Goal: Task Accomplishment & Management: Manage account settings

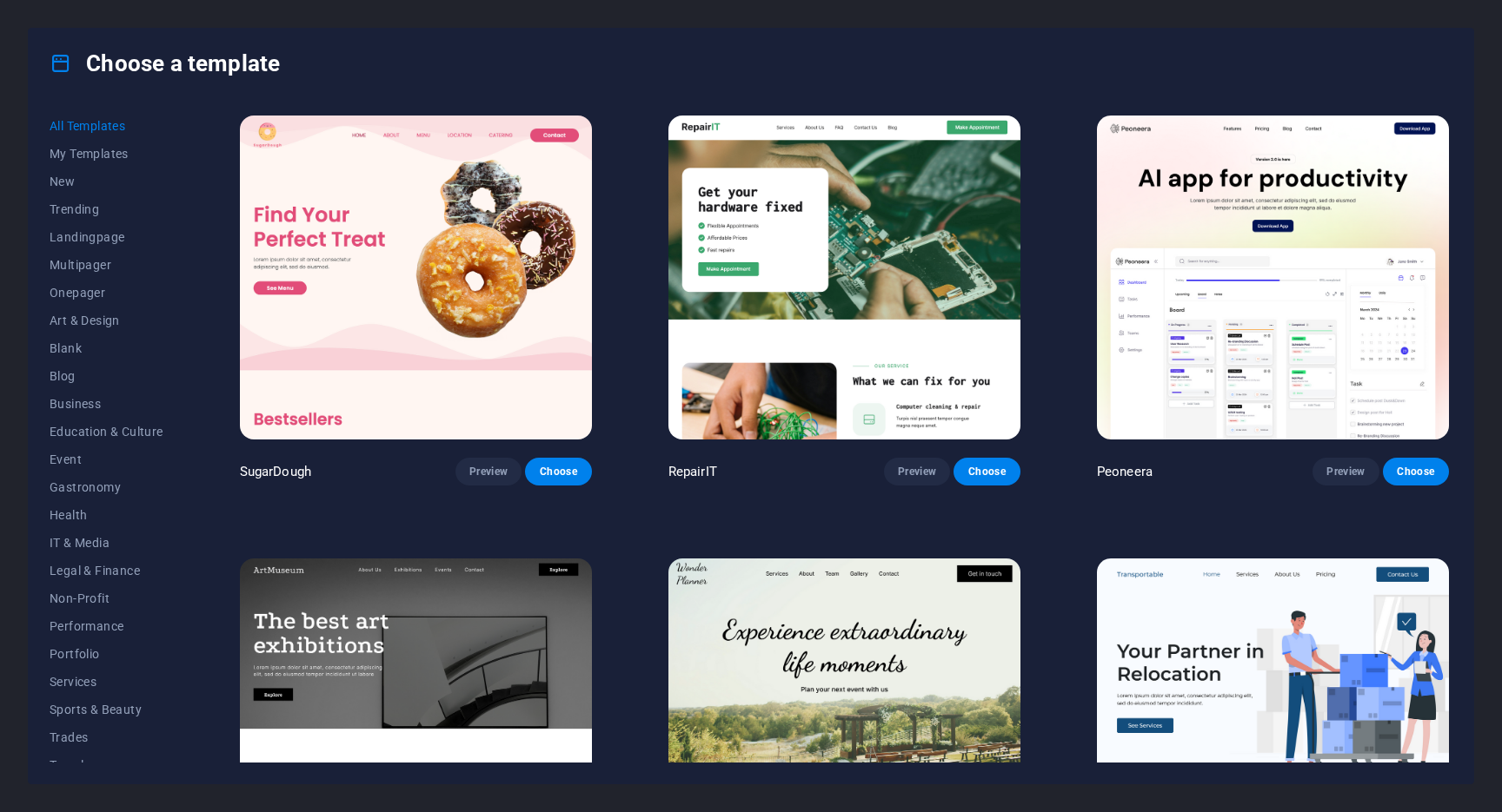
click at [908, 31] on div "Choose a template" at bounding box center [751, 63] width 1445 height 69
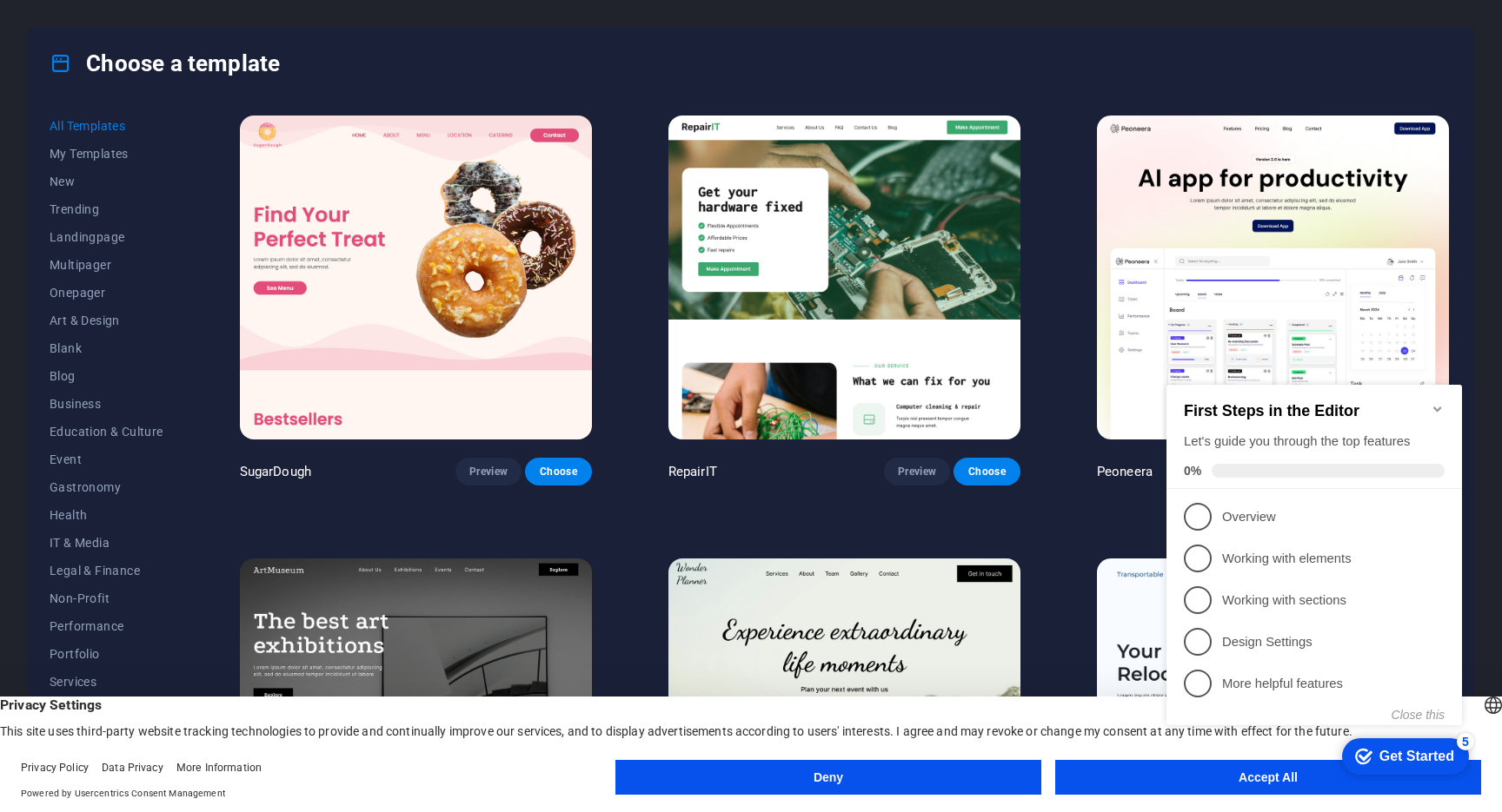
click at [1105, 772] on button "Accept All" at bounding box center [1268, 777] width 426 height 35
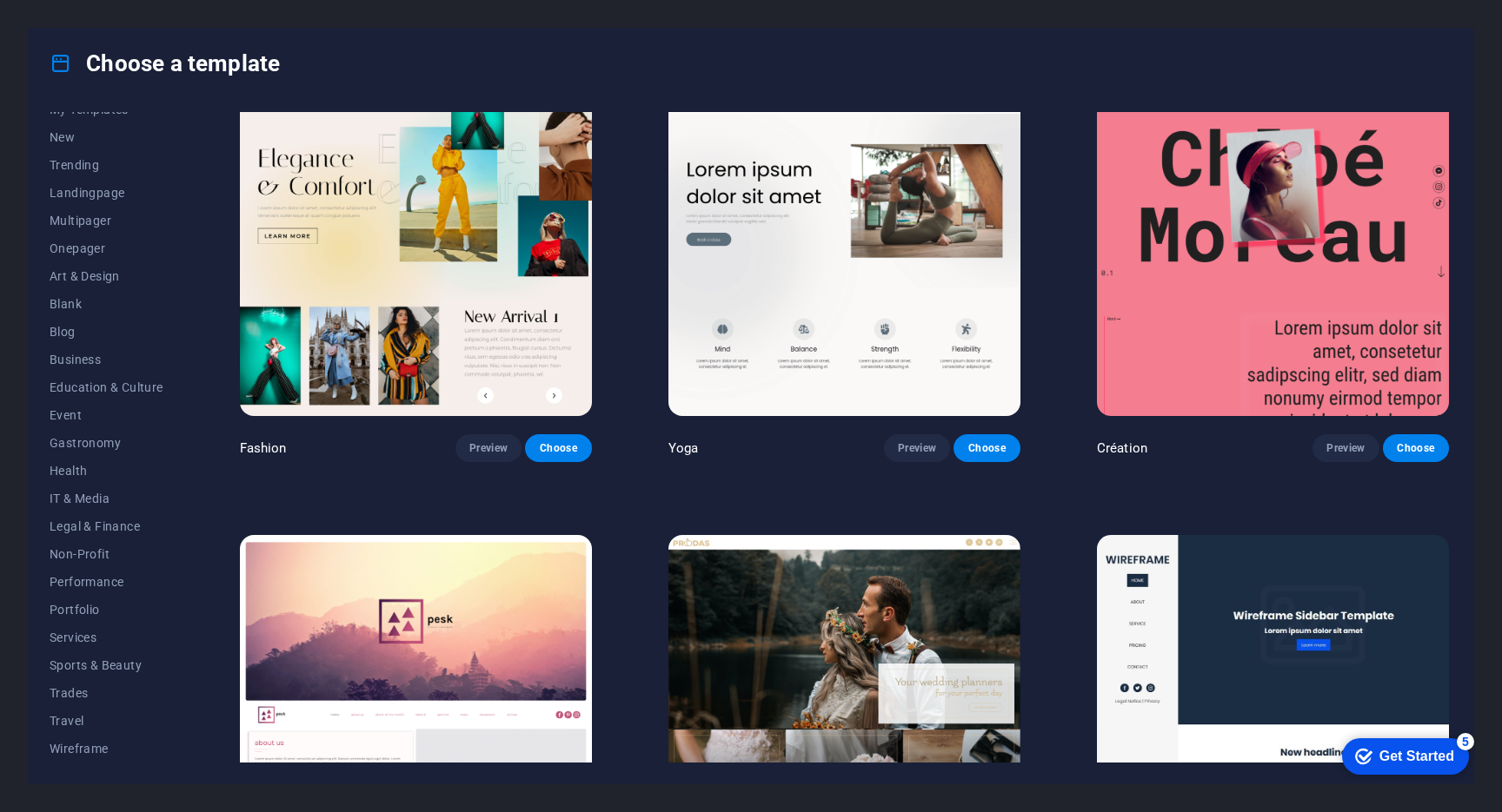
scroll to position [6894, 0]
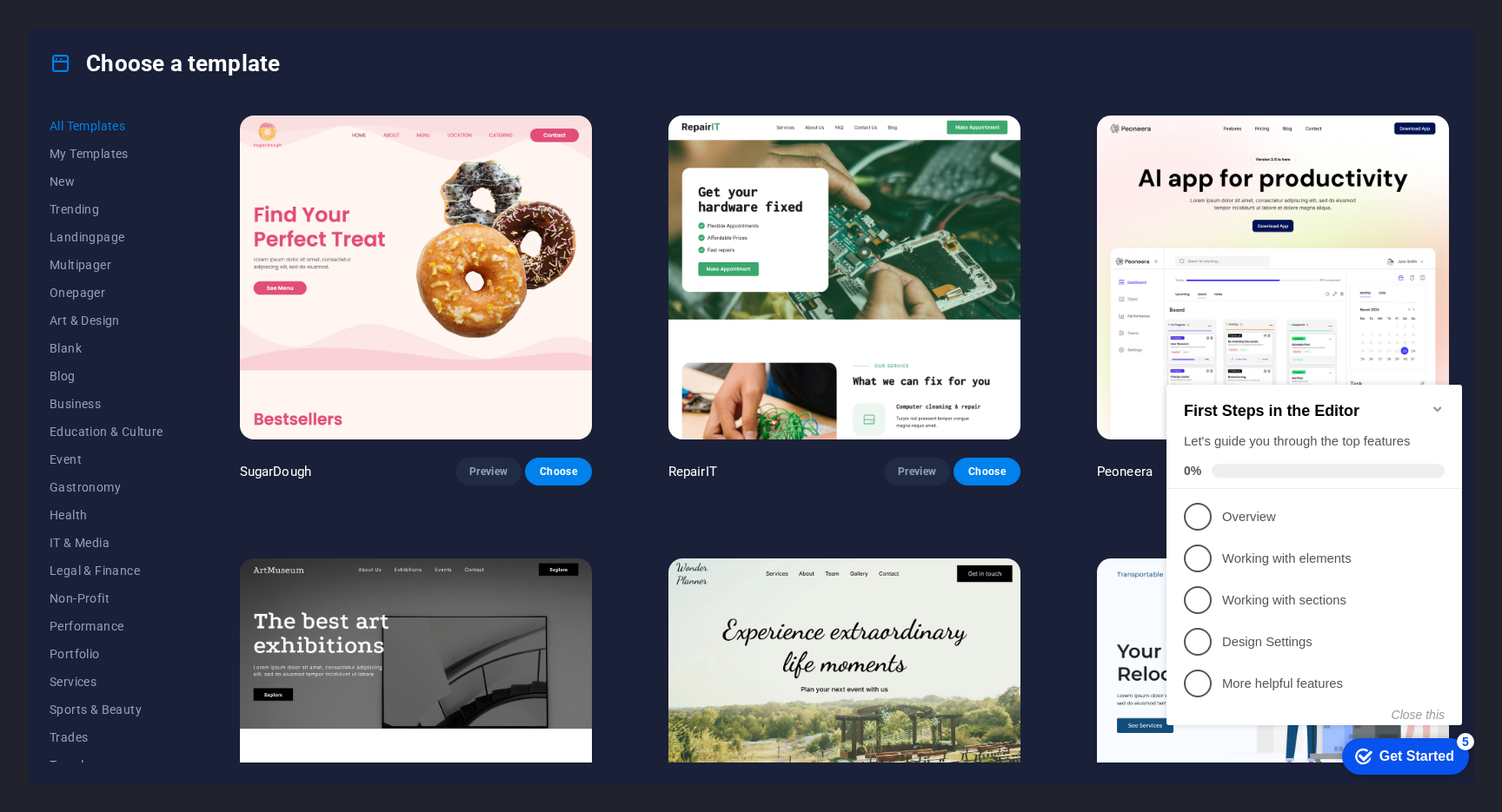
click at [1443, 403] on icon "Minimize checklist" at bounding box center [1437, 408] width 13 height 13
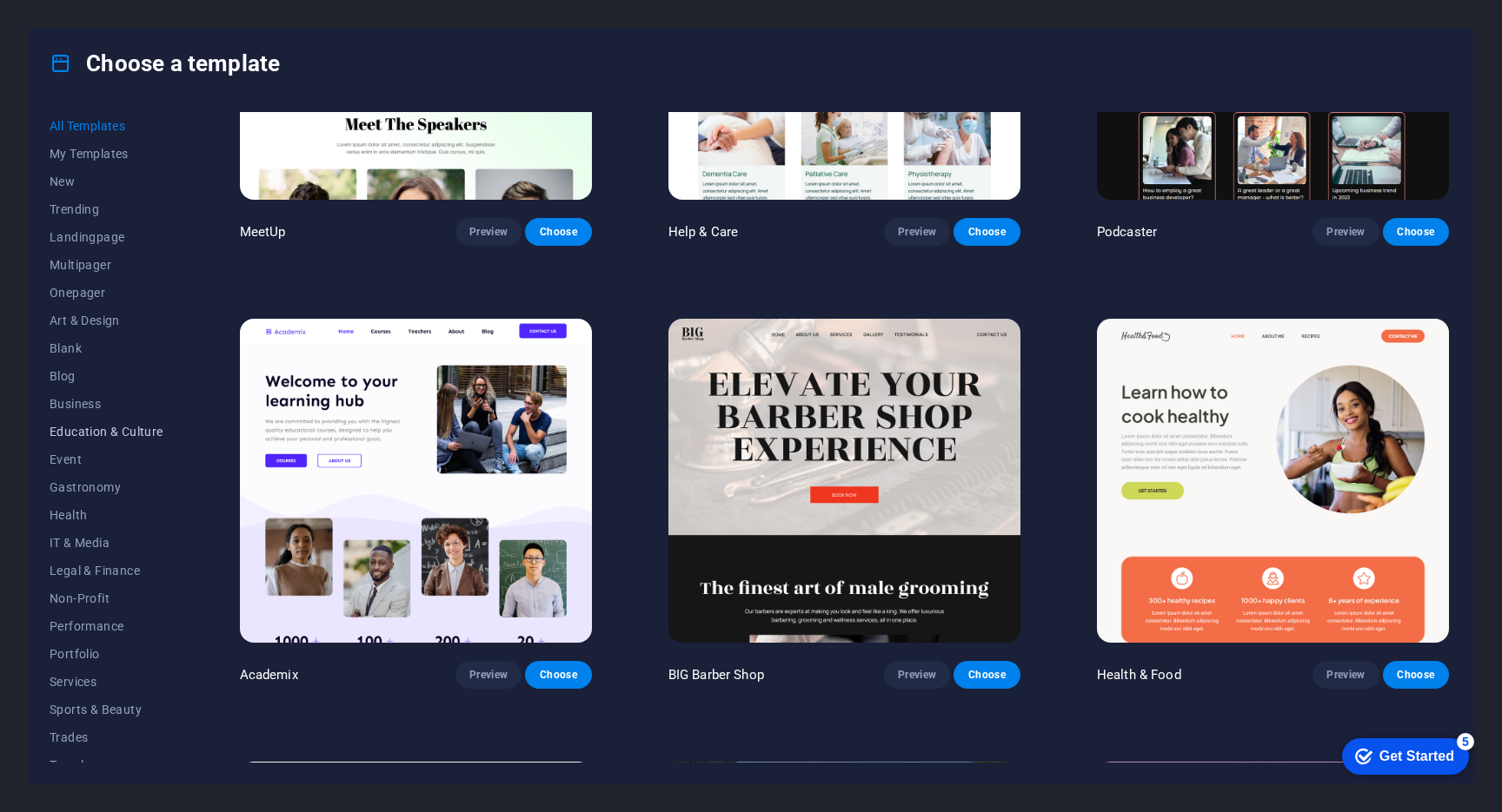
scroll to position [44, 0]
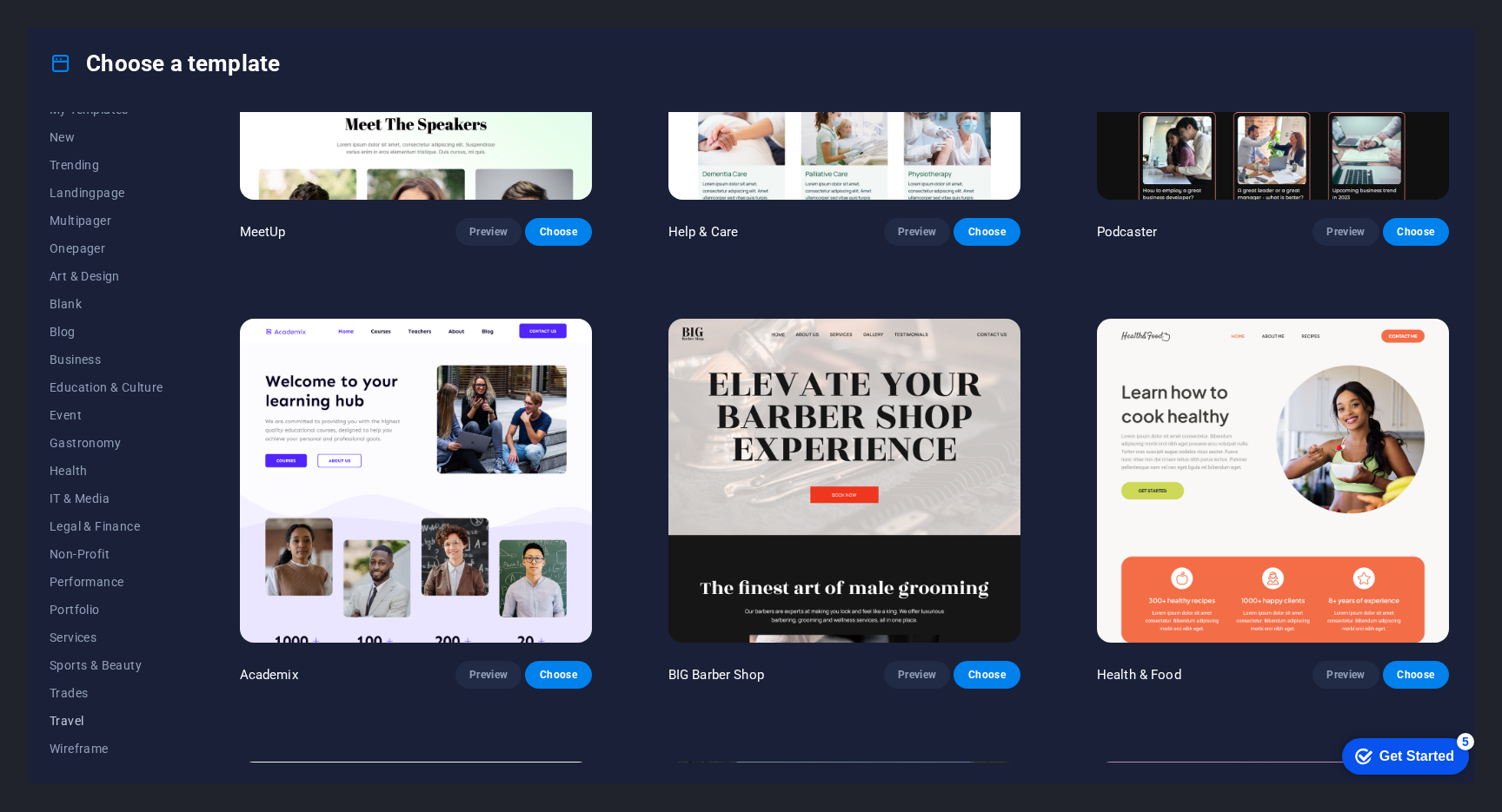
click at [81, 716] on span "Travel" at bounding box center [106, 720] width 114 height 13
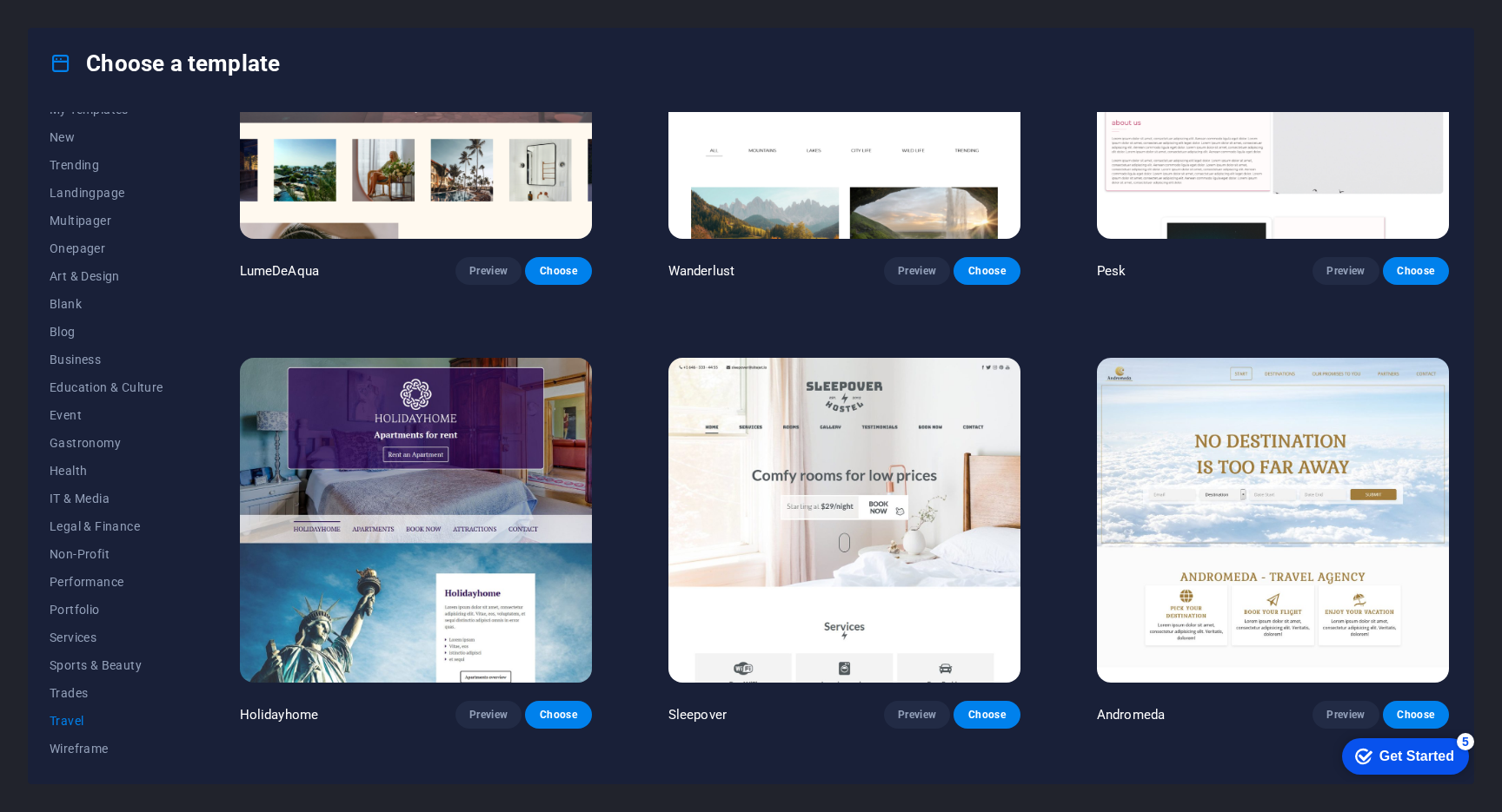
scroll to position [0, 0]
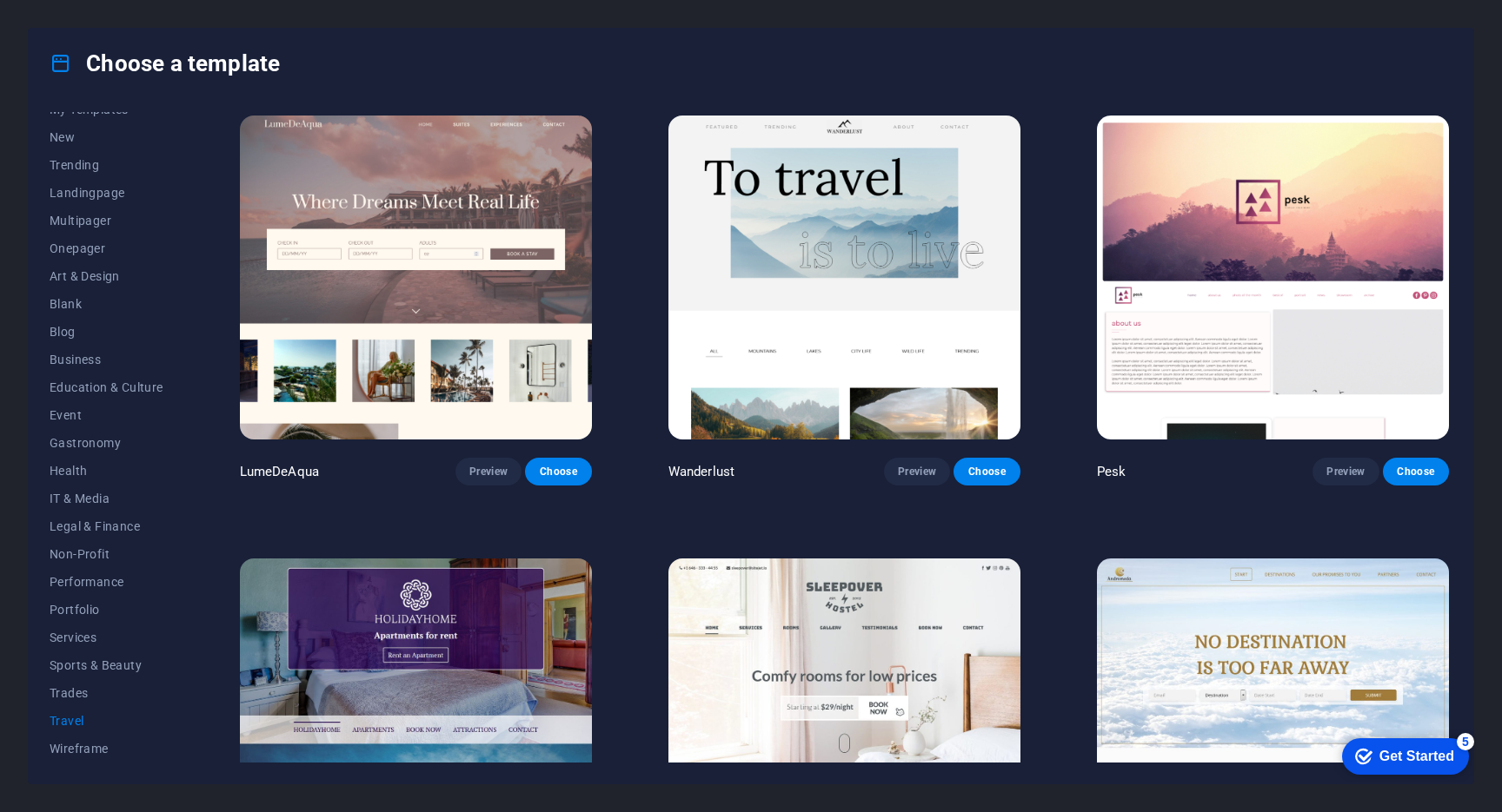
click at [437, 330] on img at bounding box center [416, 277] width 352 height 324
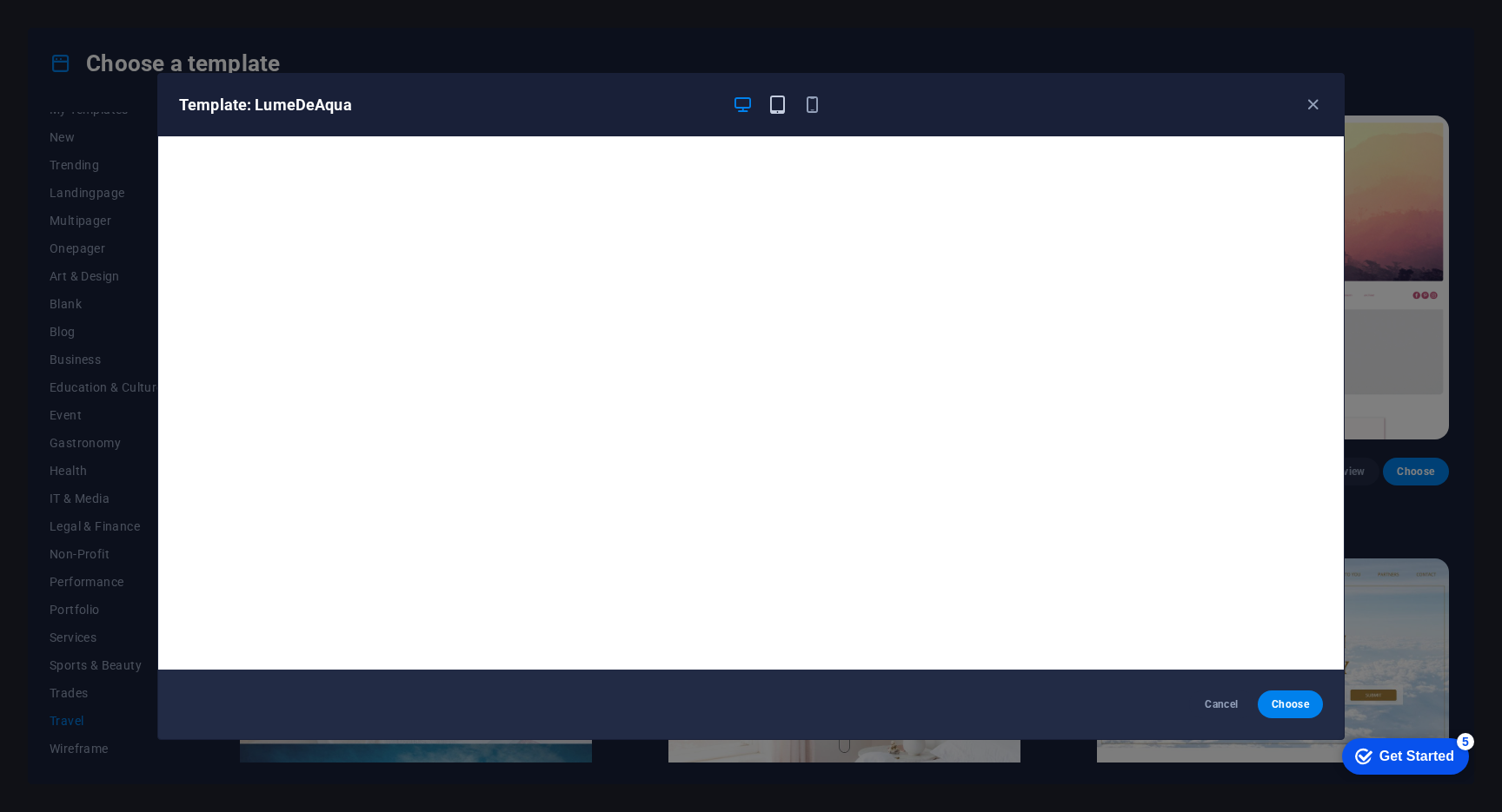
click at [773, 105] on icon "button" at bounding box center [777, 105] width 20 height 20
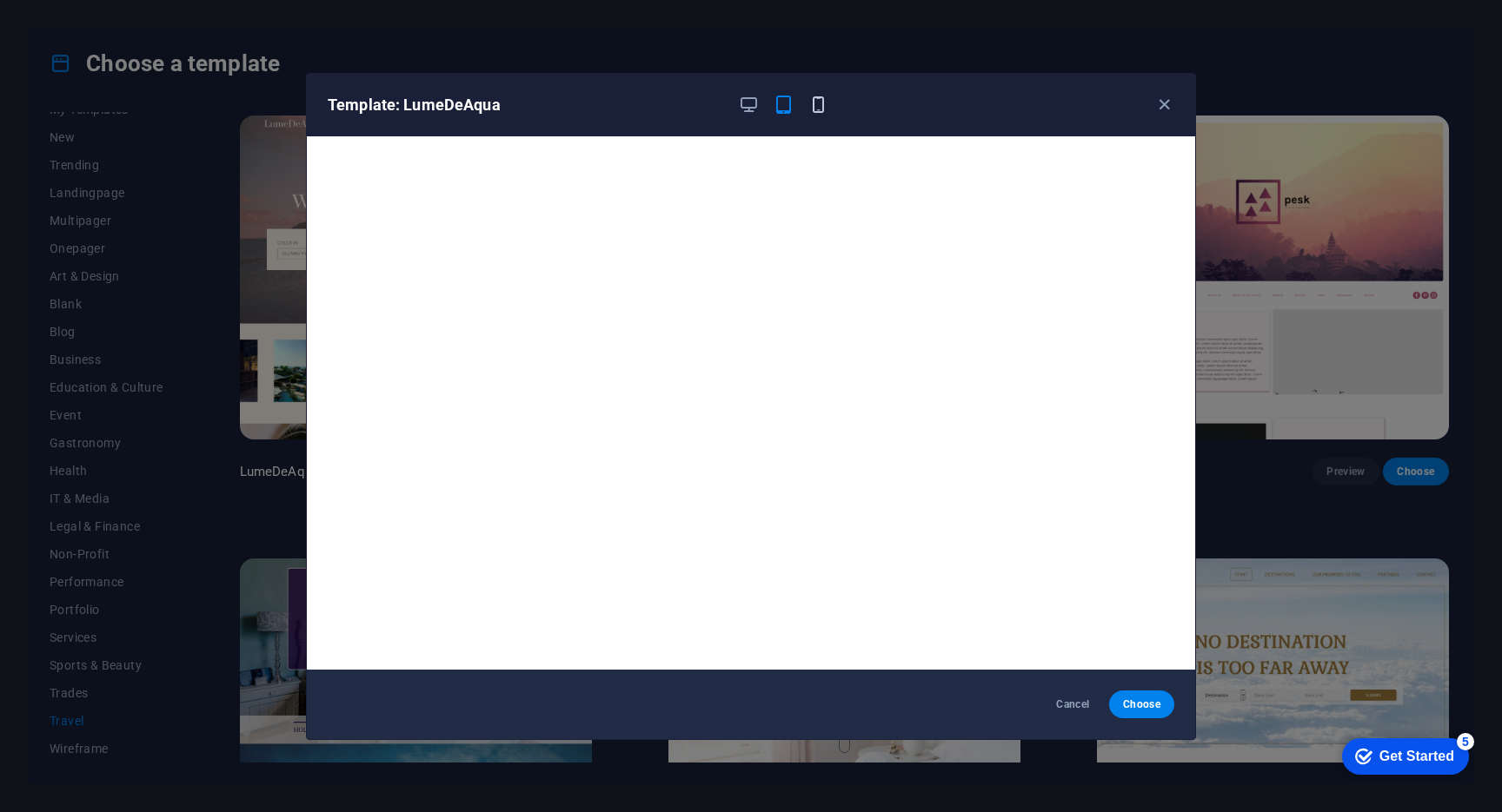
click at [822, 105] on icon "button" at bounding box center [818, 105] width 20 height 20
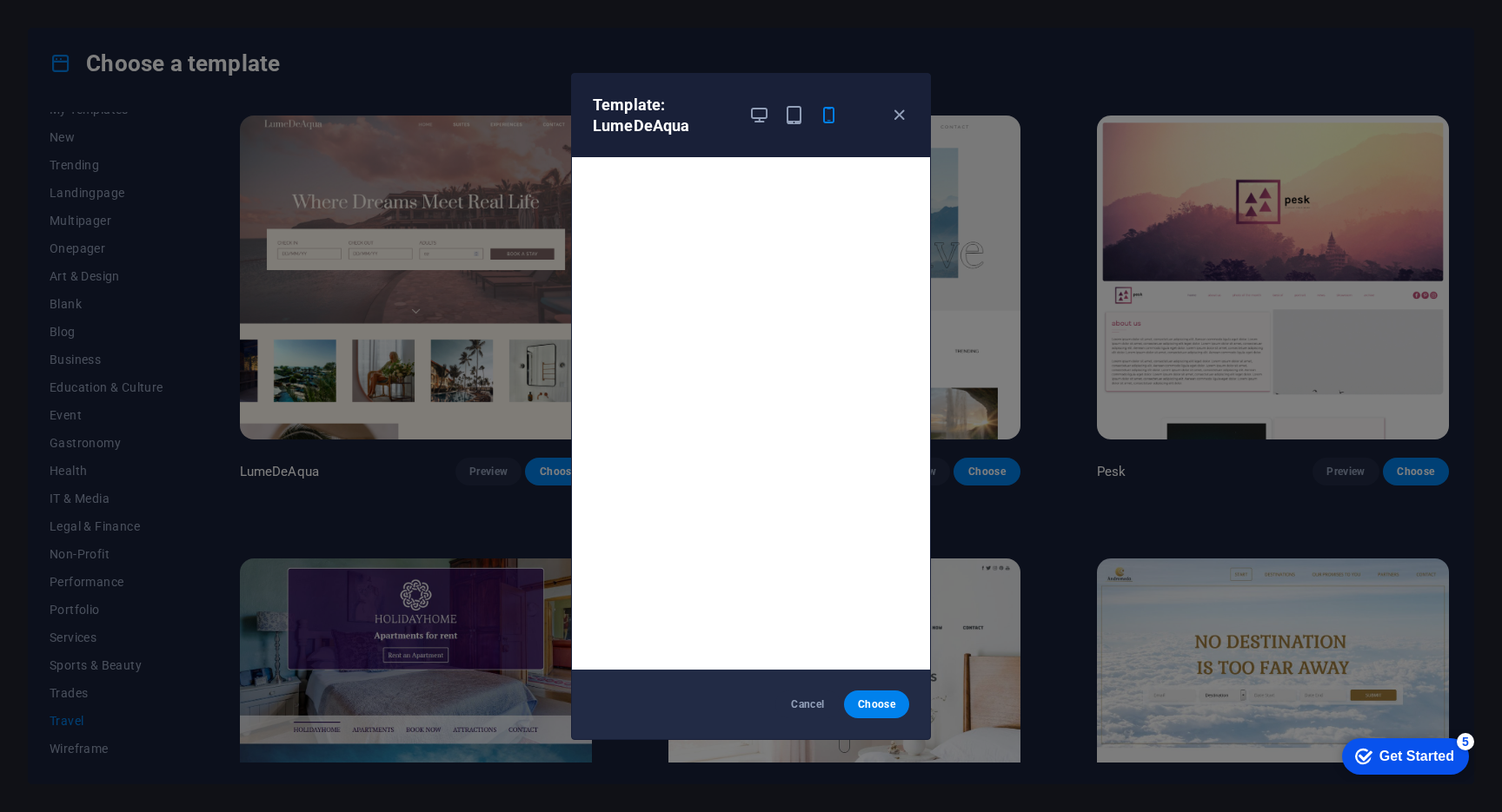
click at [1040, 42] on div "Template: LumeDeAqua Cancel Choose" at bounding box center [751, 406] width 1502 height 812
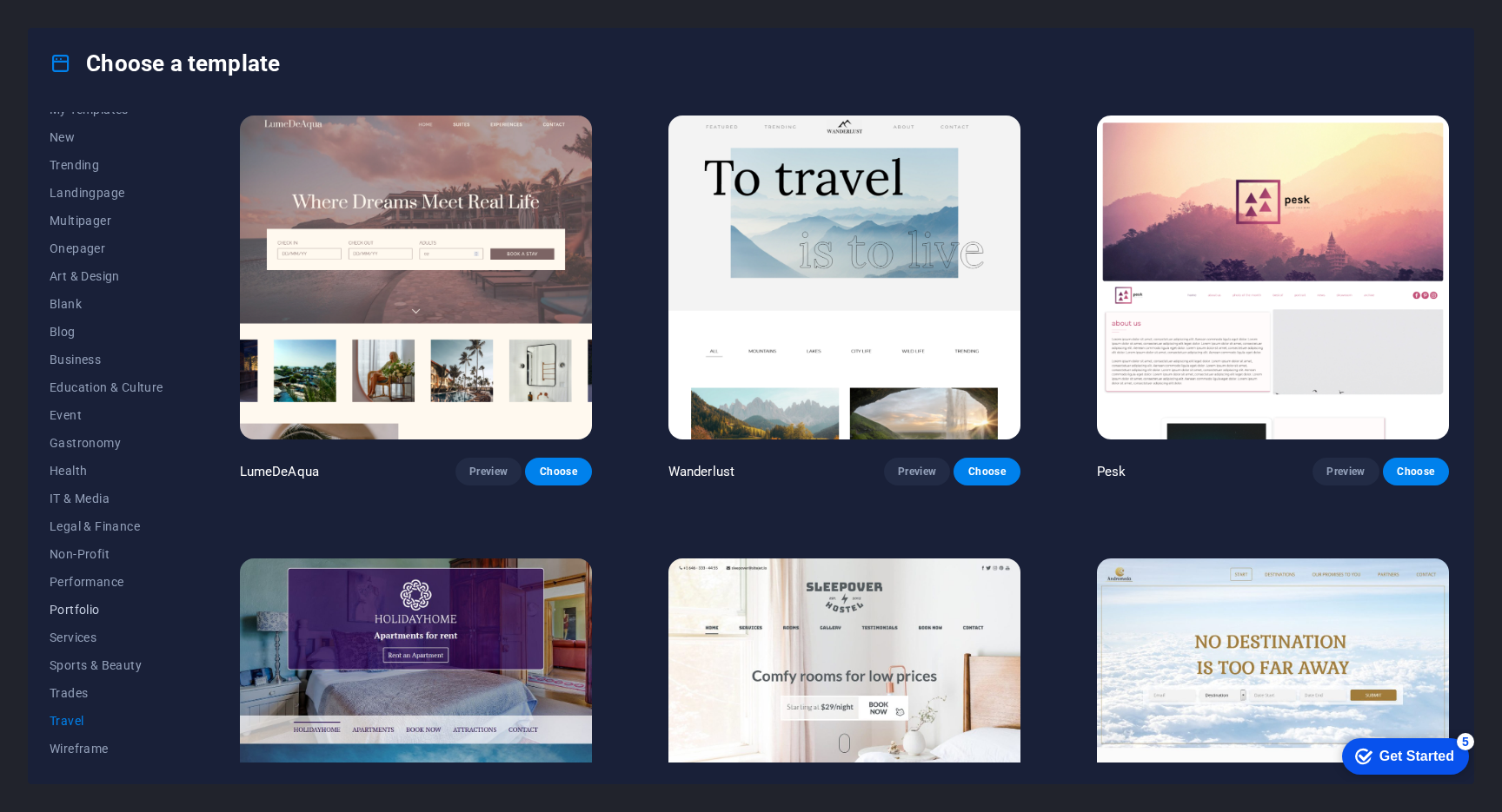
click at [92, 606] on span "Portfolio" at bounding box center [106, 609] width 114 height 13
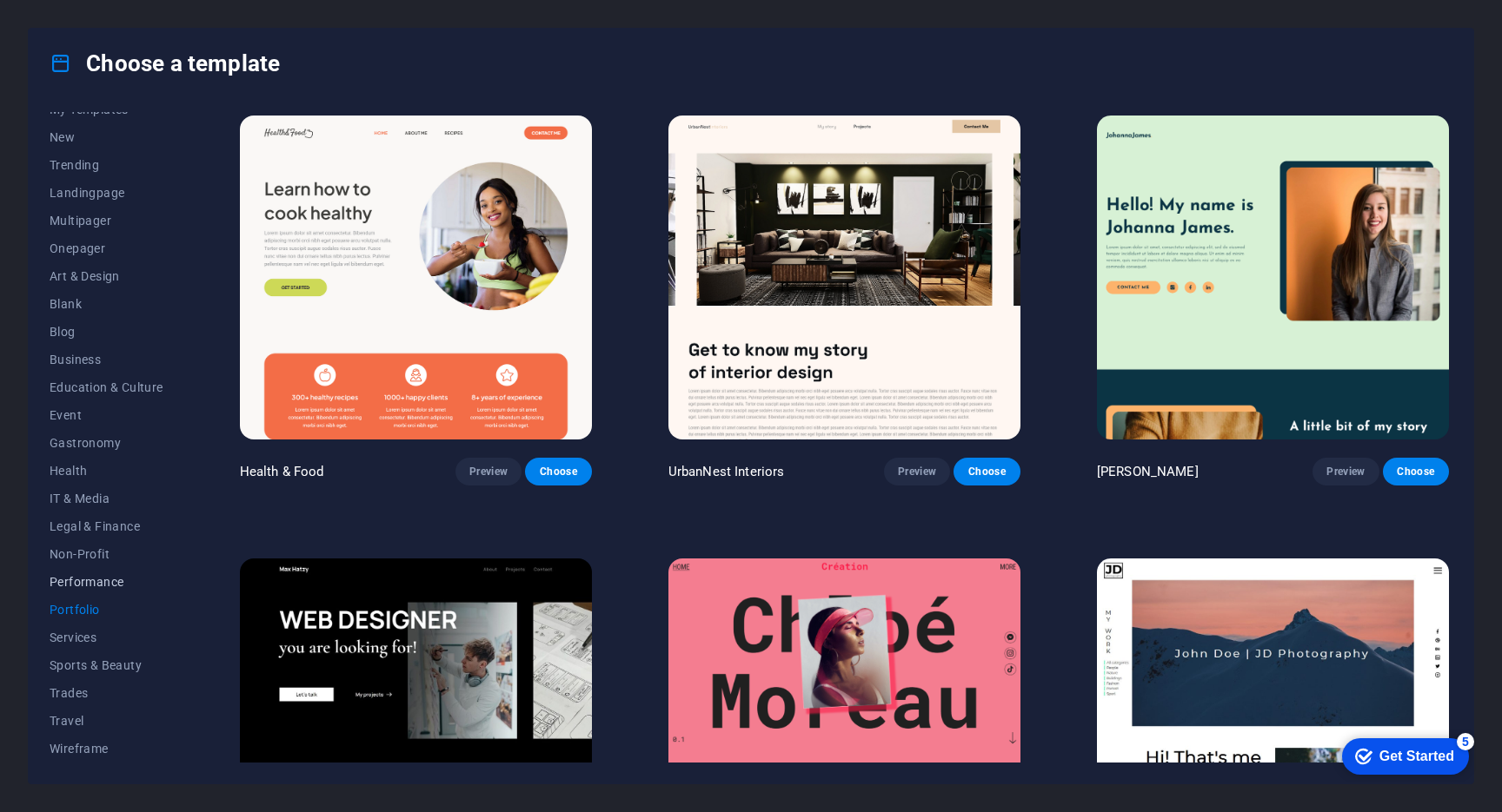
click at [94, 593] on button "Performance" at bounding box center [106, 581] width 114 height 28
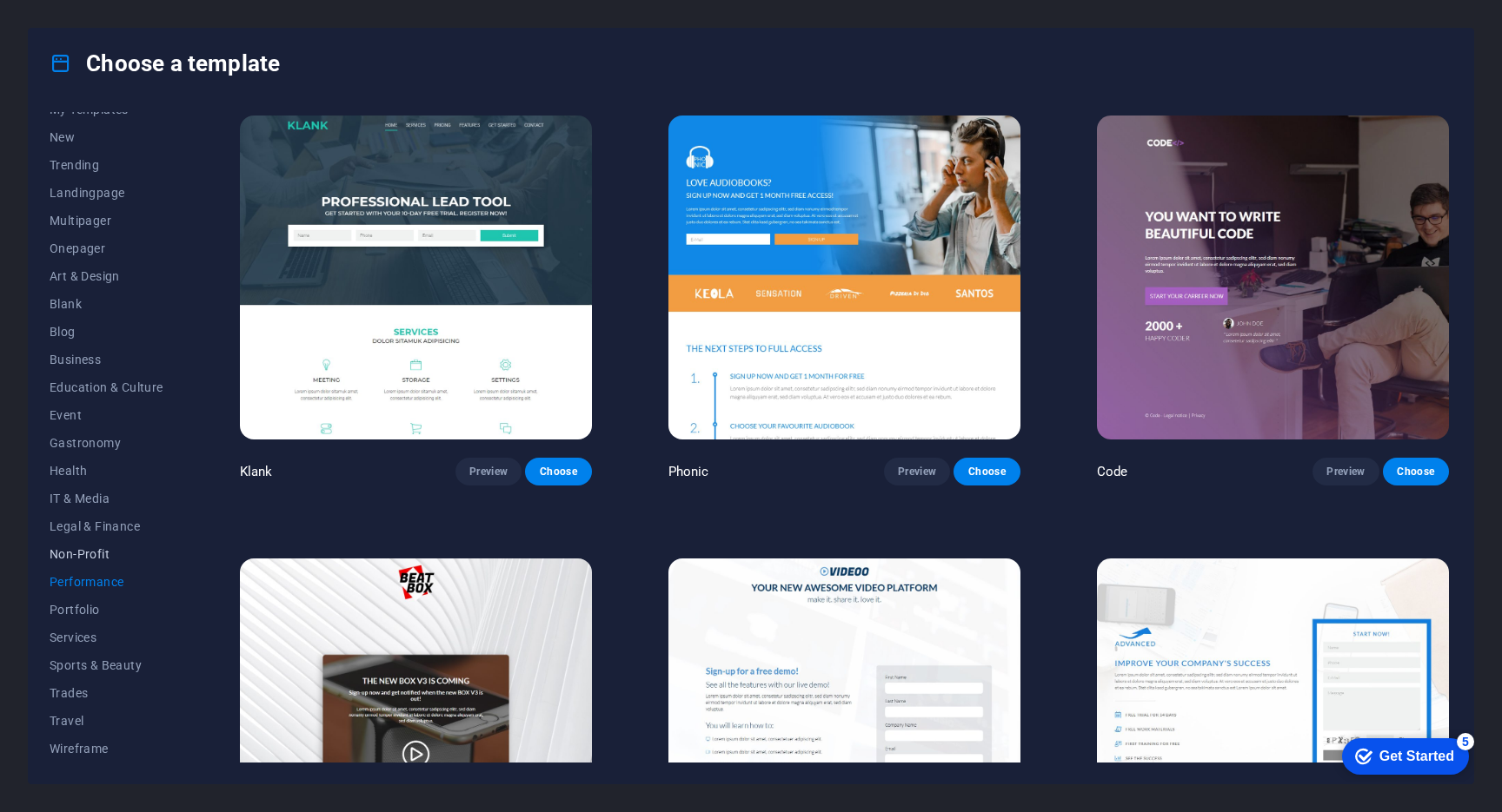
click at [90, 548] on span "Non-Profit" at bounding box center [106, 554] width 114 height 13
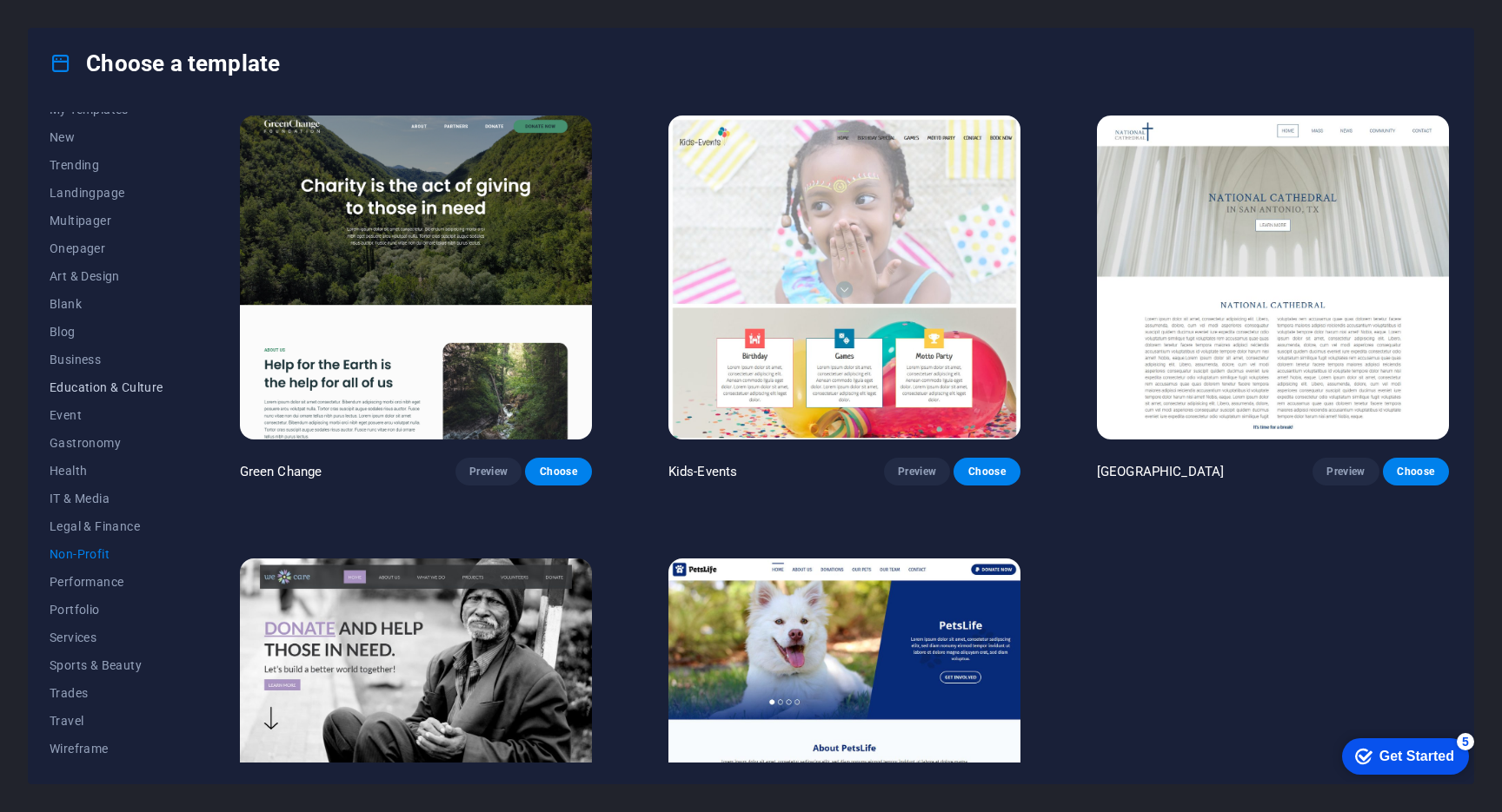
click at [101, 393] on span "Education & Culture" at bounding box center [106, 387] width 114 height 13
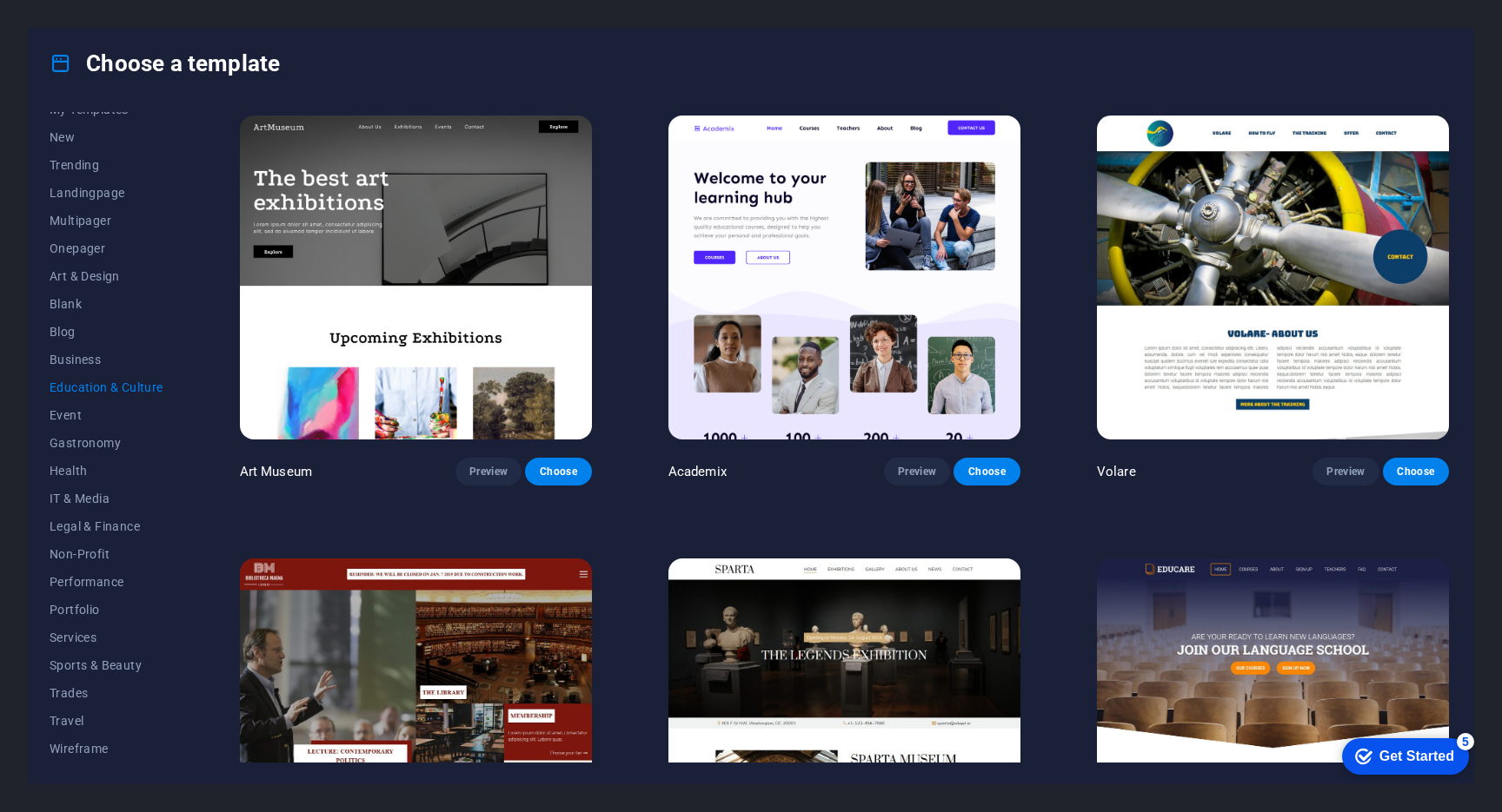
click at [391, 305] on img at bounding box center [416, 277] width 352 height 324
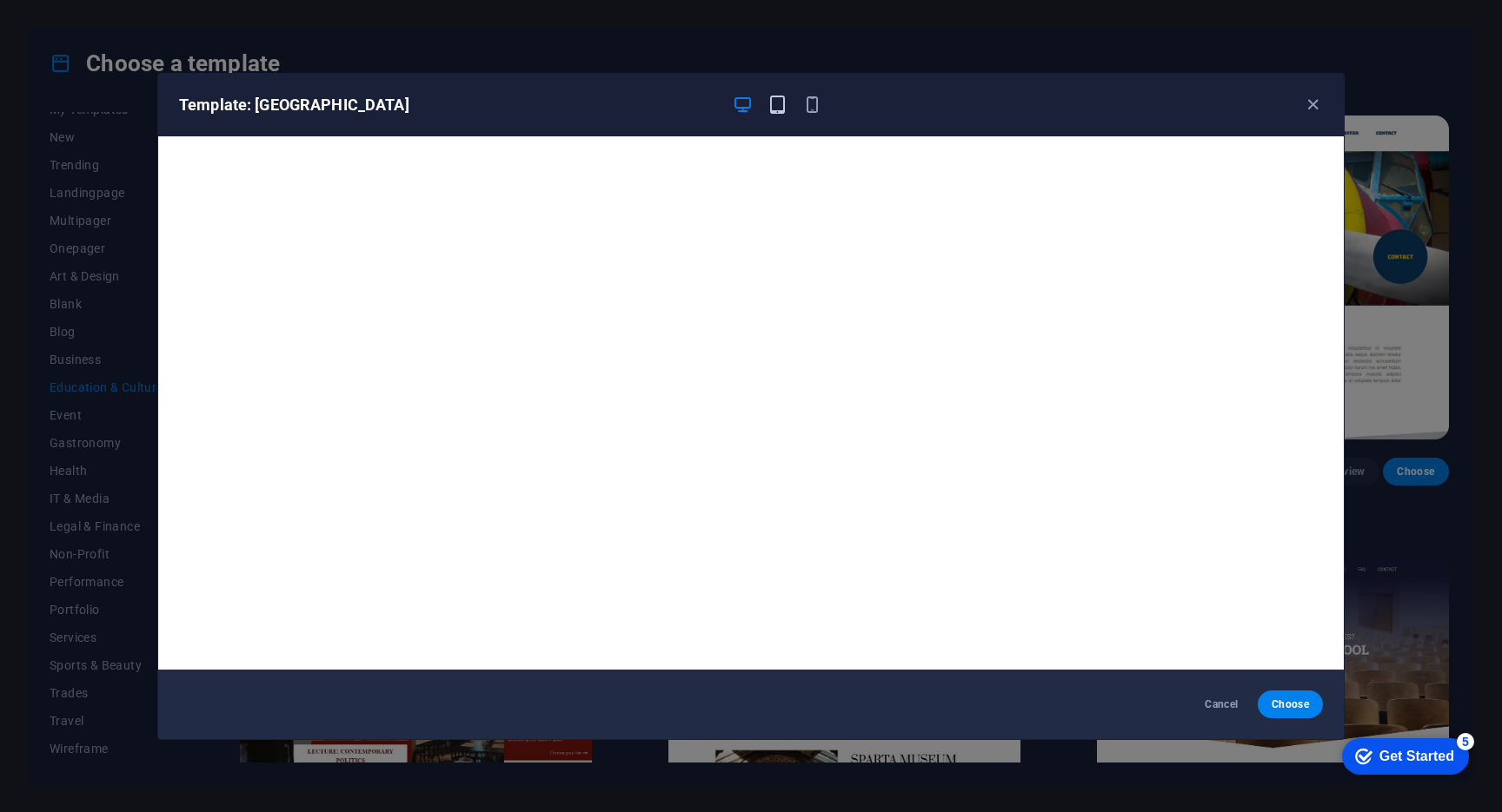
click at [773, 105] on icon "button" at bounding box center [777, 105] width 20 height 20
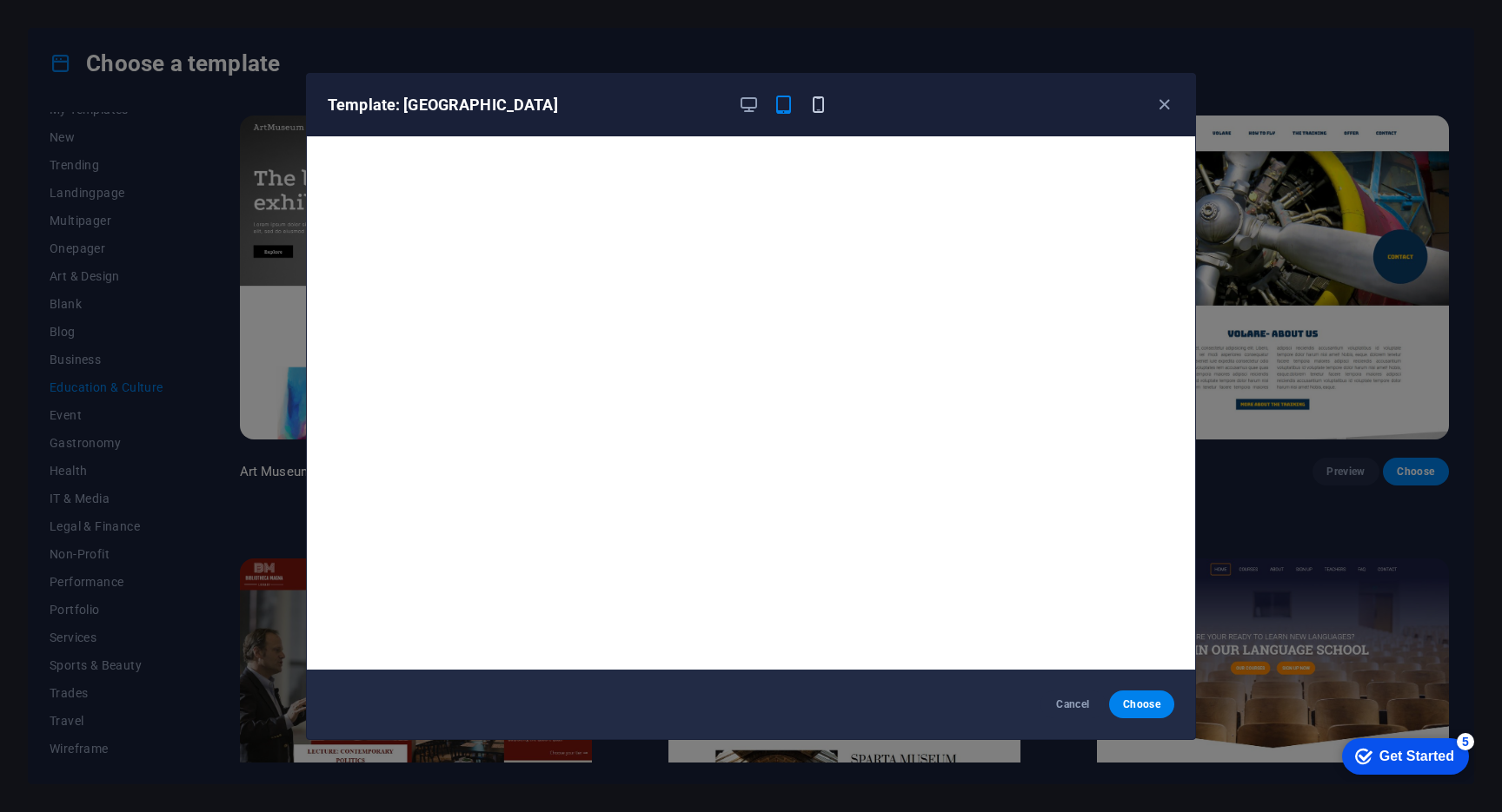
click at [818, 105] on icon "button" at bounding box center [818, 105] width 20 height 20
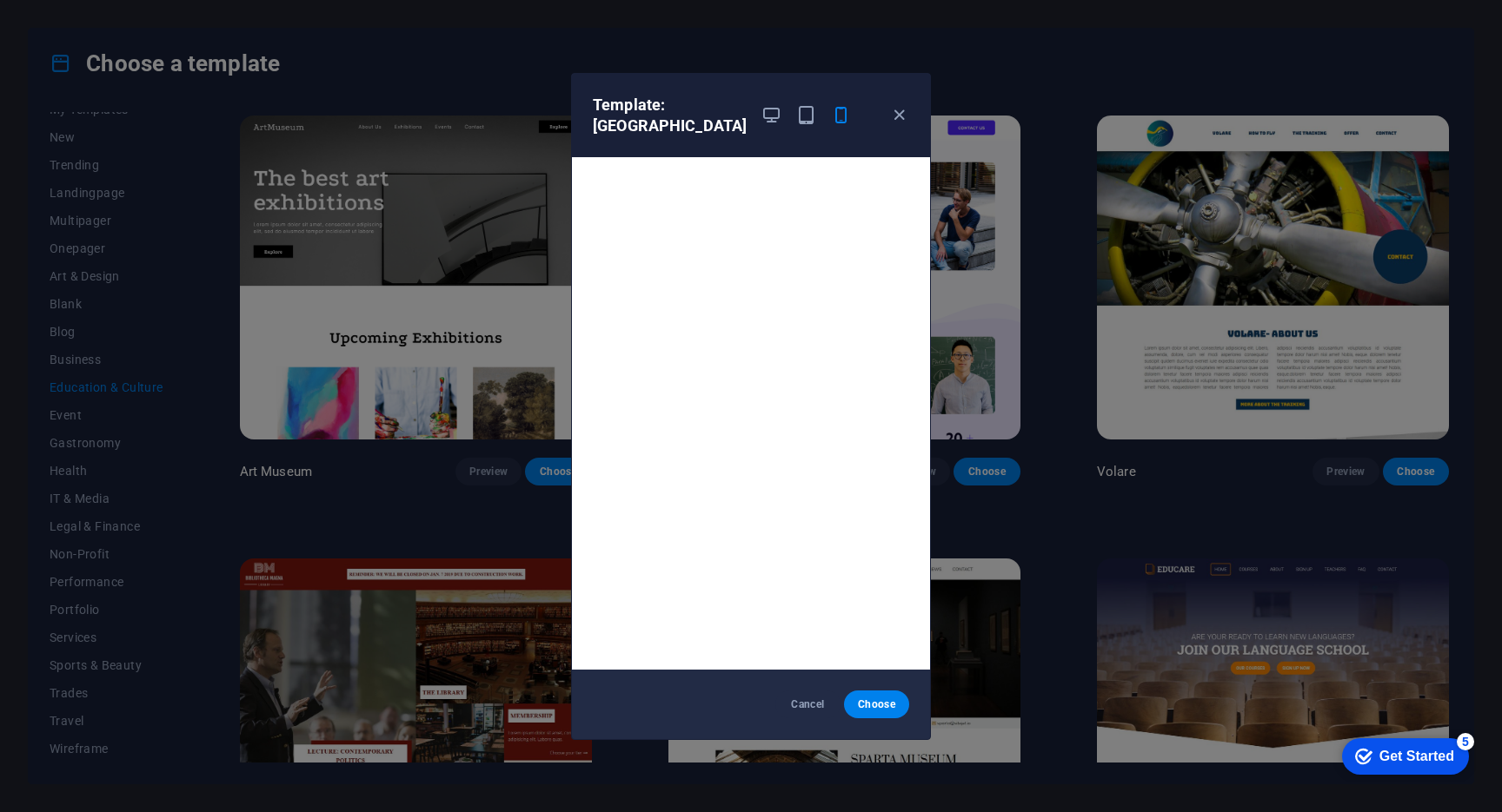
click at [880, 720] on div "Cancel Choose" at bounding box center [751, 703] width 358 height 69
click at [880, 710] on span "Choose" at bounding box center [877, 703] width 38 height 13
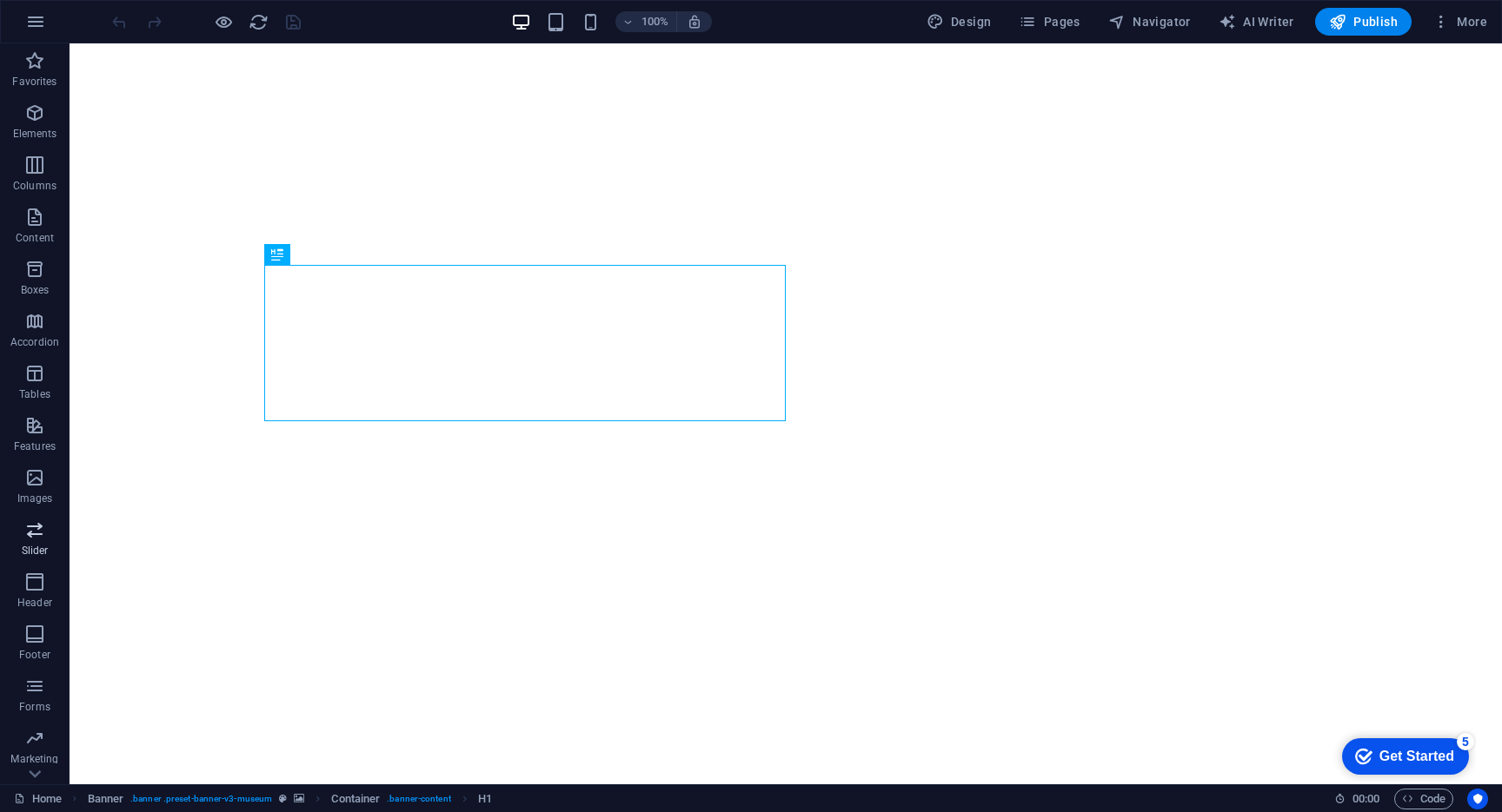
scroll to position [41, 0]
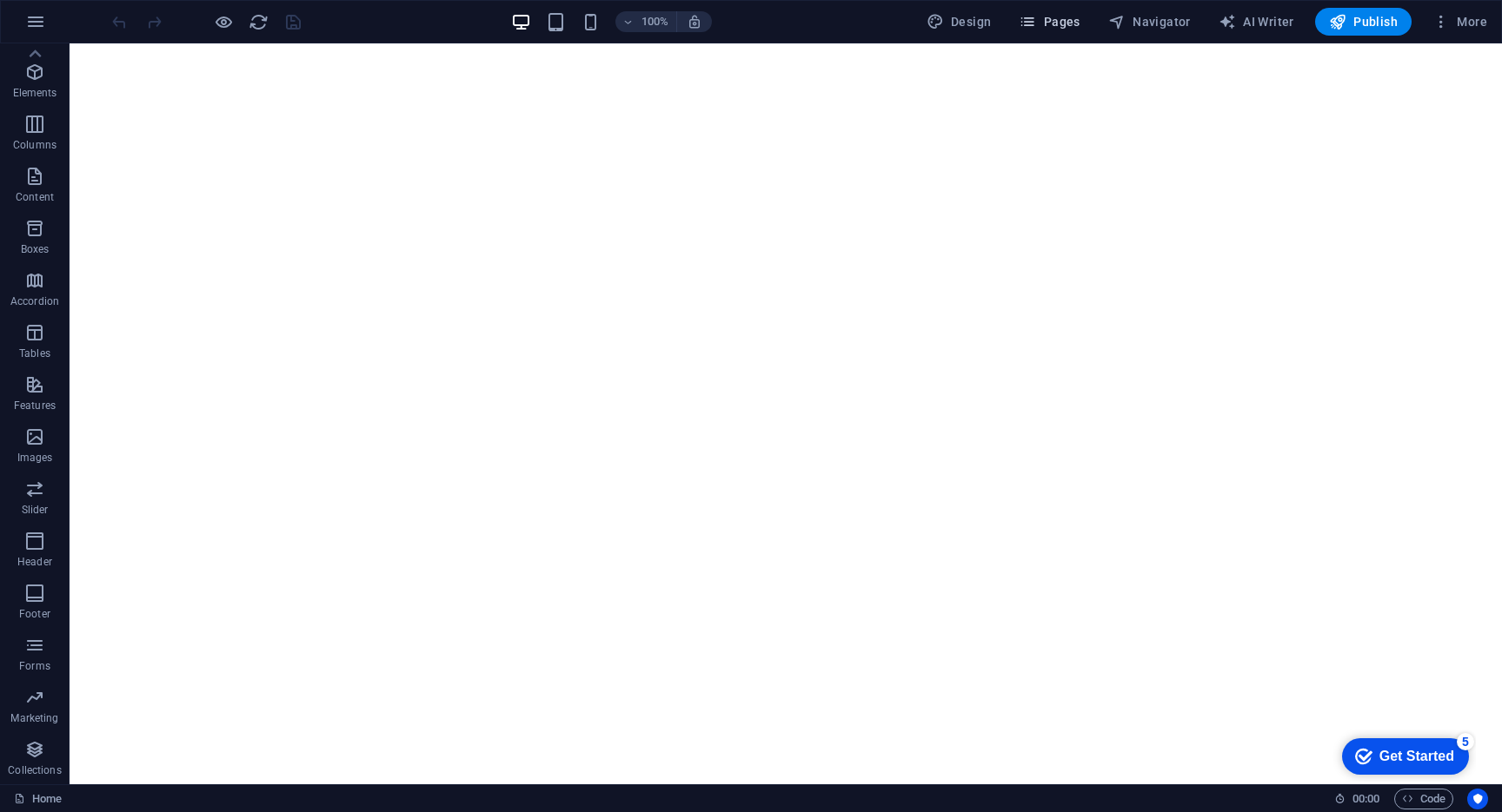
click at [1060, 27] on span "Pages" at bounding box center [1050, 22] width 61 height 17
click at [1061, 26] on span "Pages" at bounding box center [1050, 22] width 61 height 17
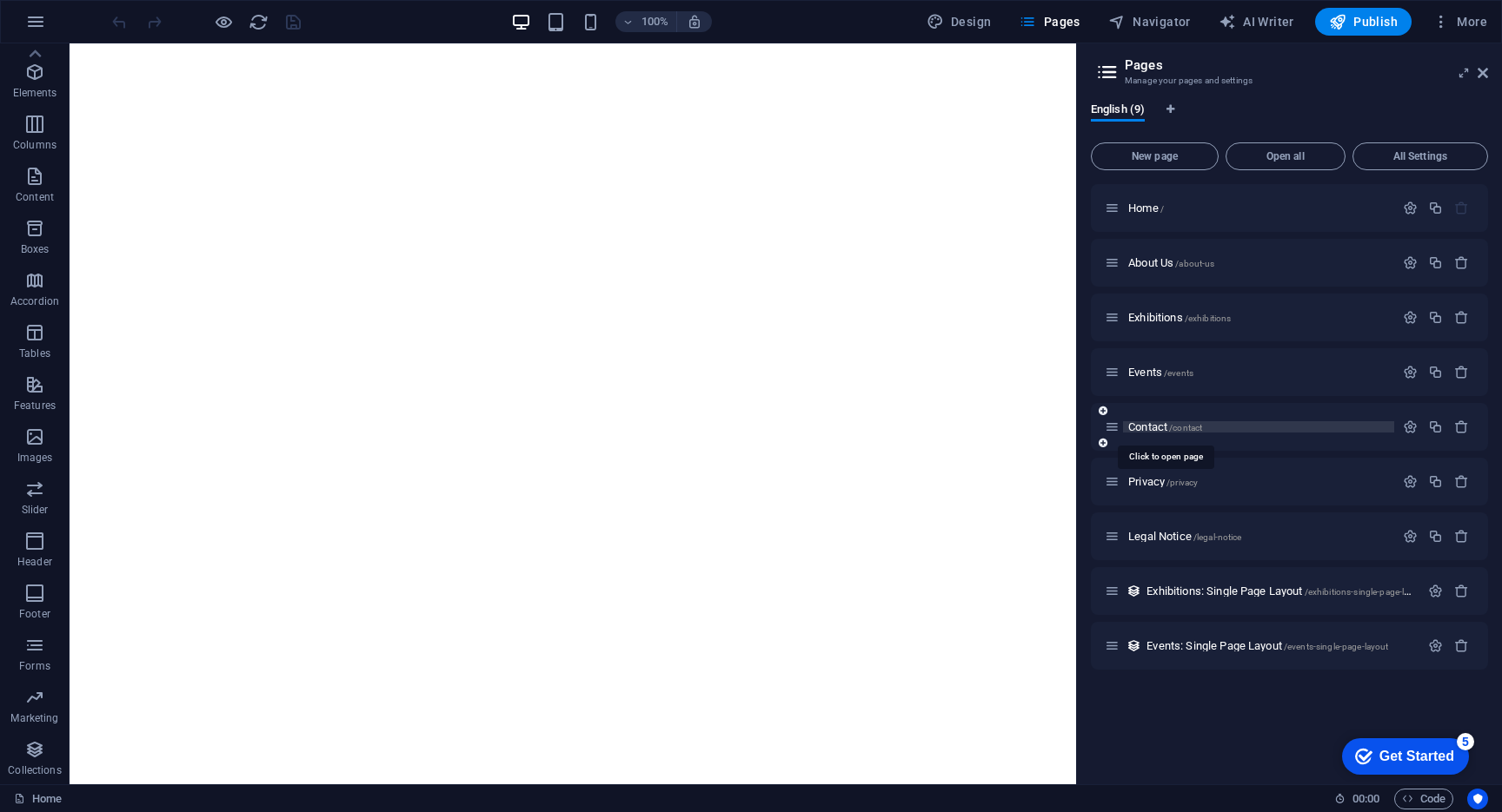
click at [1173, 430] on span "/contact" at bounding box center [1185, 427] width 33 height 10
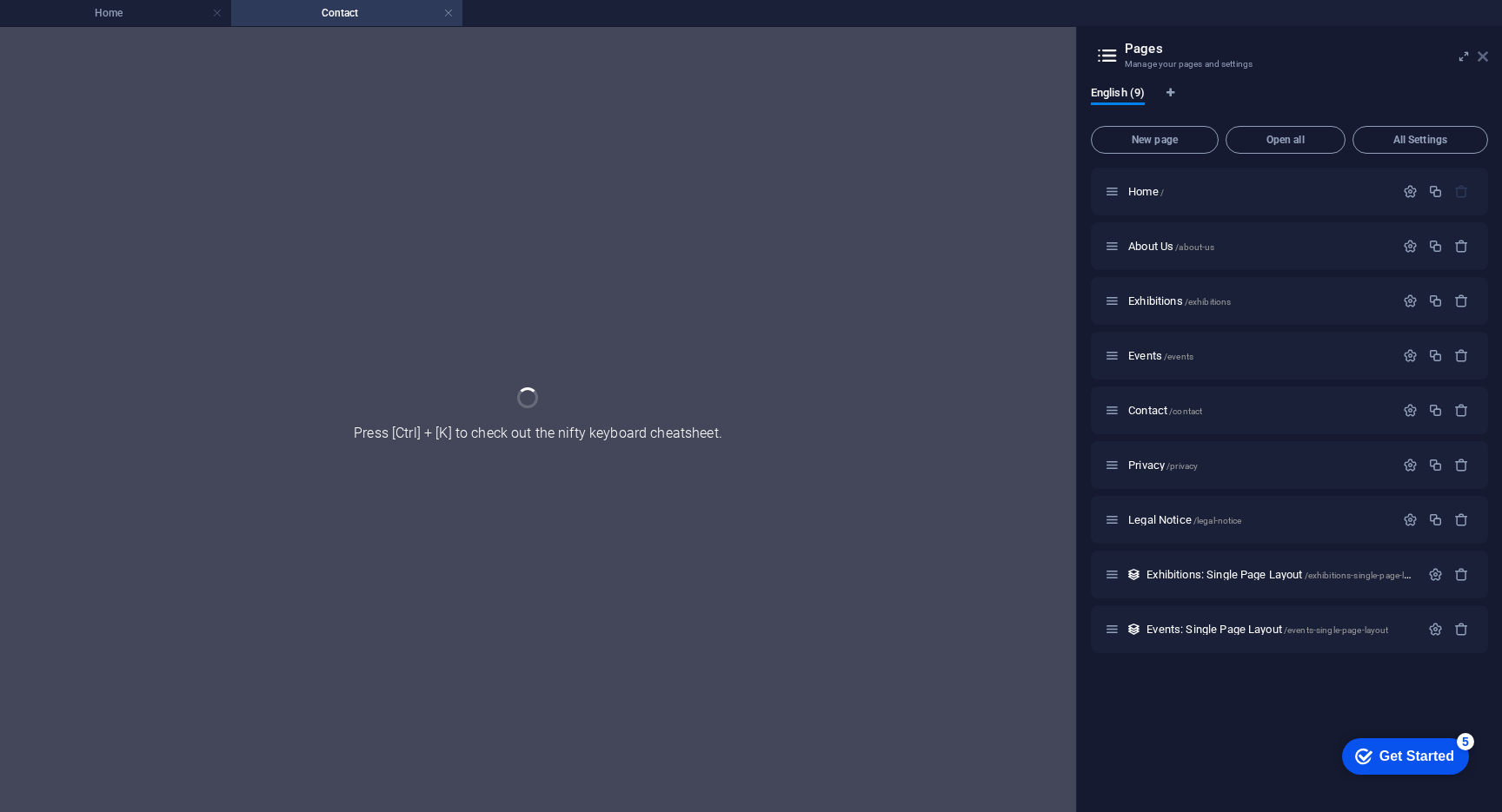
scroll to position [0, 0]
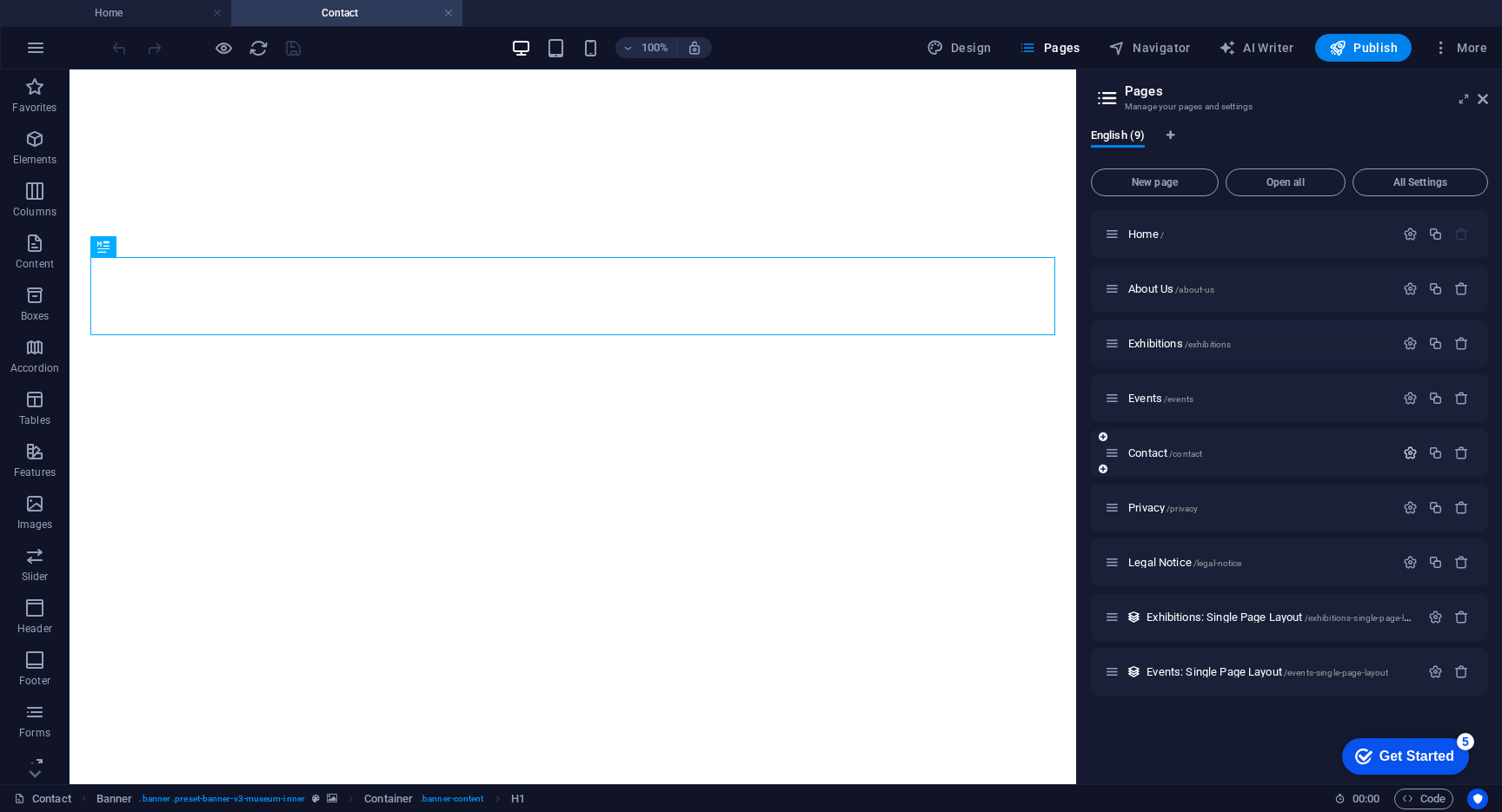
click at [1404, 454] on icon "button" at bounding box center [1410, 453] width 14 height 14
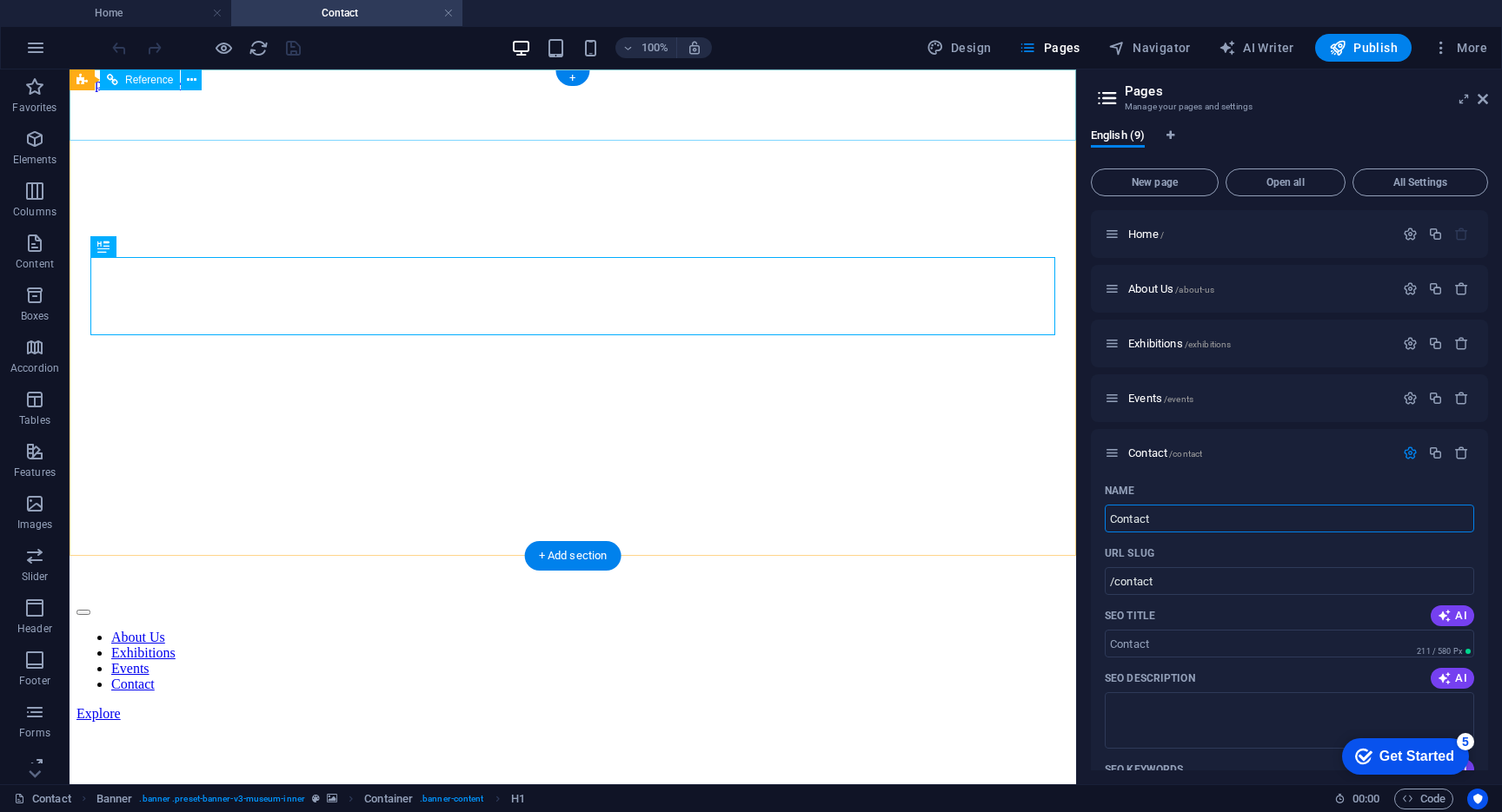
click at [756, 630] on nav "About Us Exhibitions Events Contact" at bounding box center [573, 661] width 993 height 63
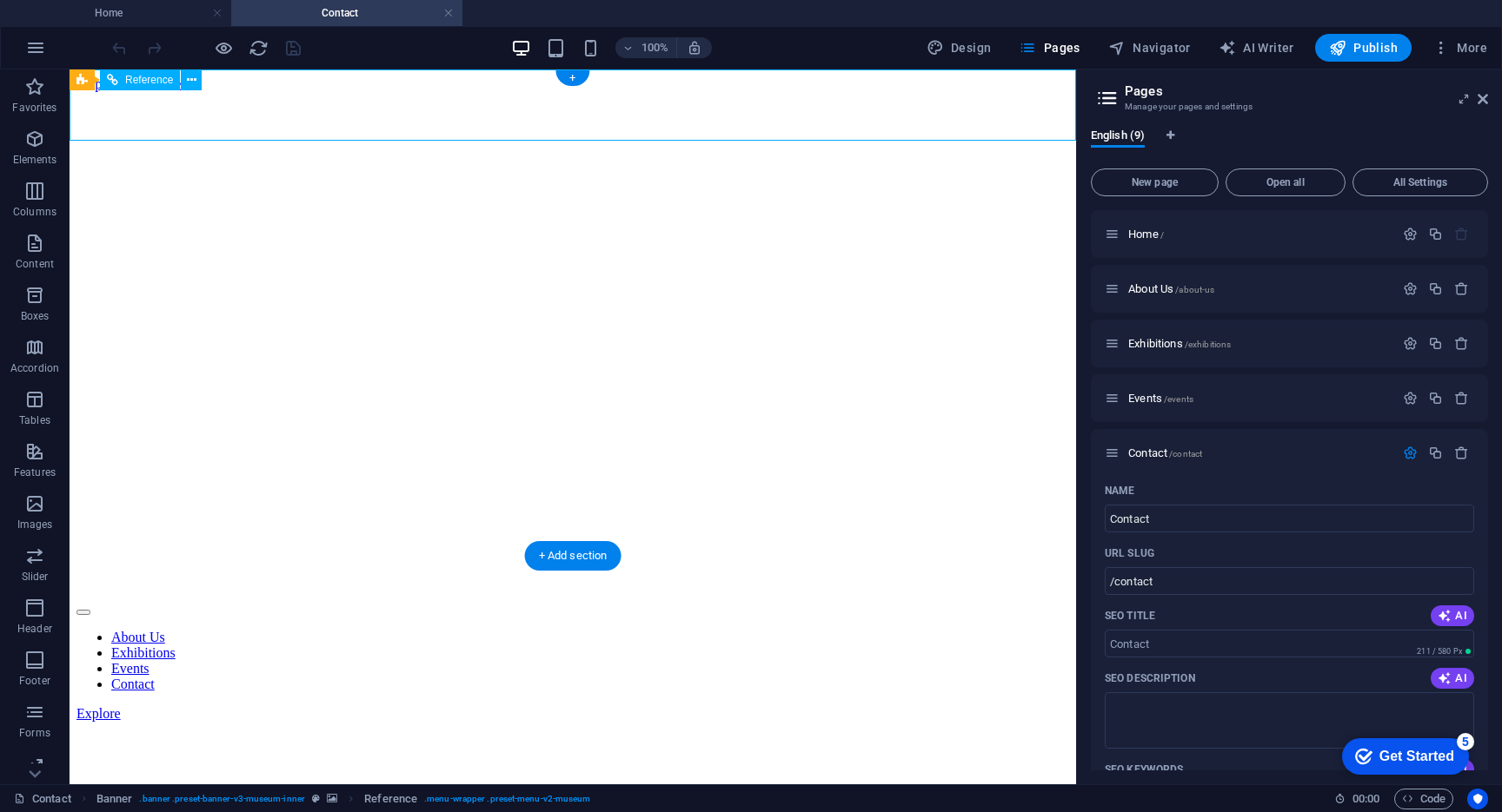
click at [756, 630] on nav "About Us Exhibitions Events Contact" at bounding box center [573, 661] width 993 height 63
click at [562, 630] on nav "About Us Exhibitions Events Contact" at bounding box center [573, 661] width 993 height 63
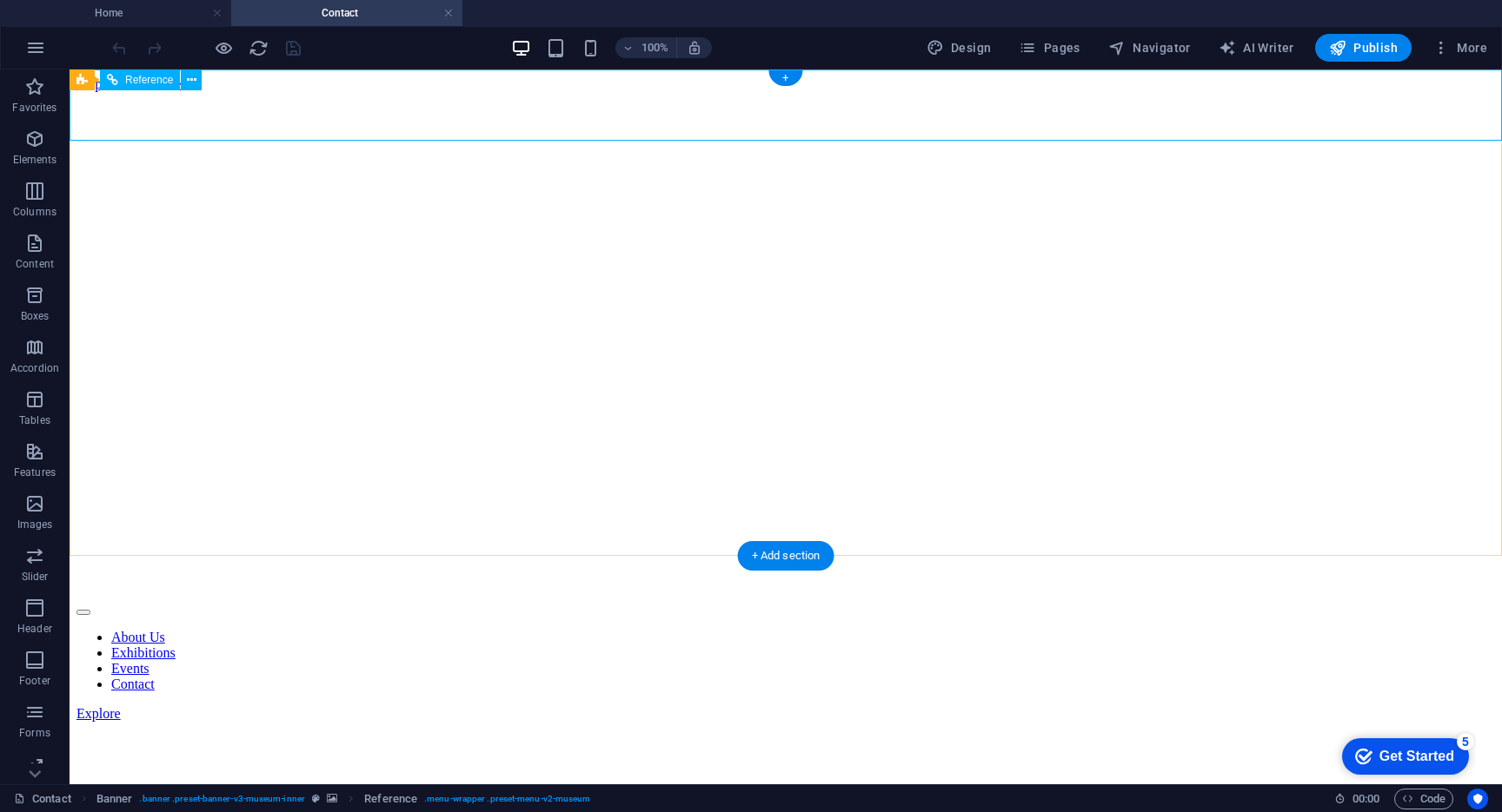
click at [637, 630] on nav "About Us Exhibitions Events Contact" at bounding box center [786, 661] width 1419 height 63
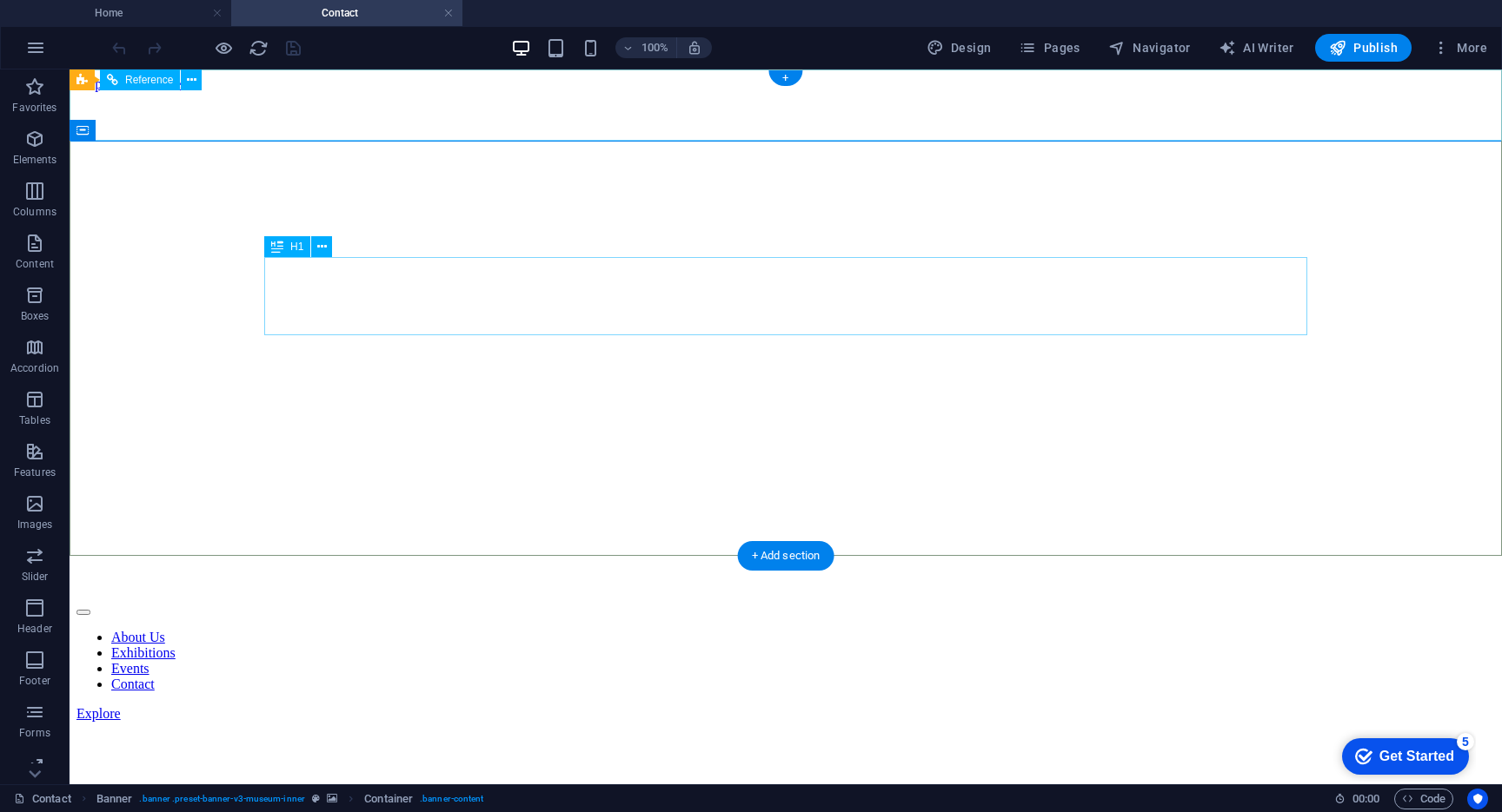
click at [658, 630] on nav "About Us Exhibitions Events Contact" at bounding box center [786, 661] width 1419 height 63
click at [32, 150] on span "Elements" at bounding box center [34, 149] width 69 height 41
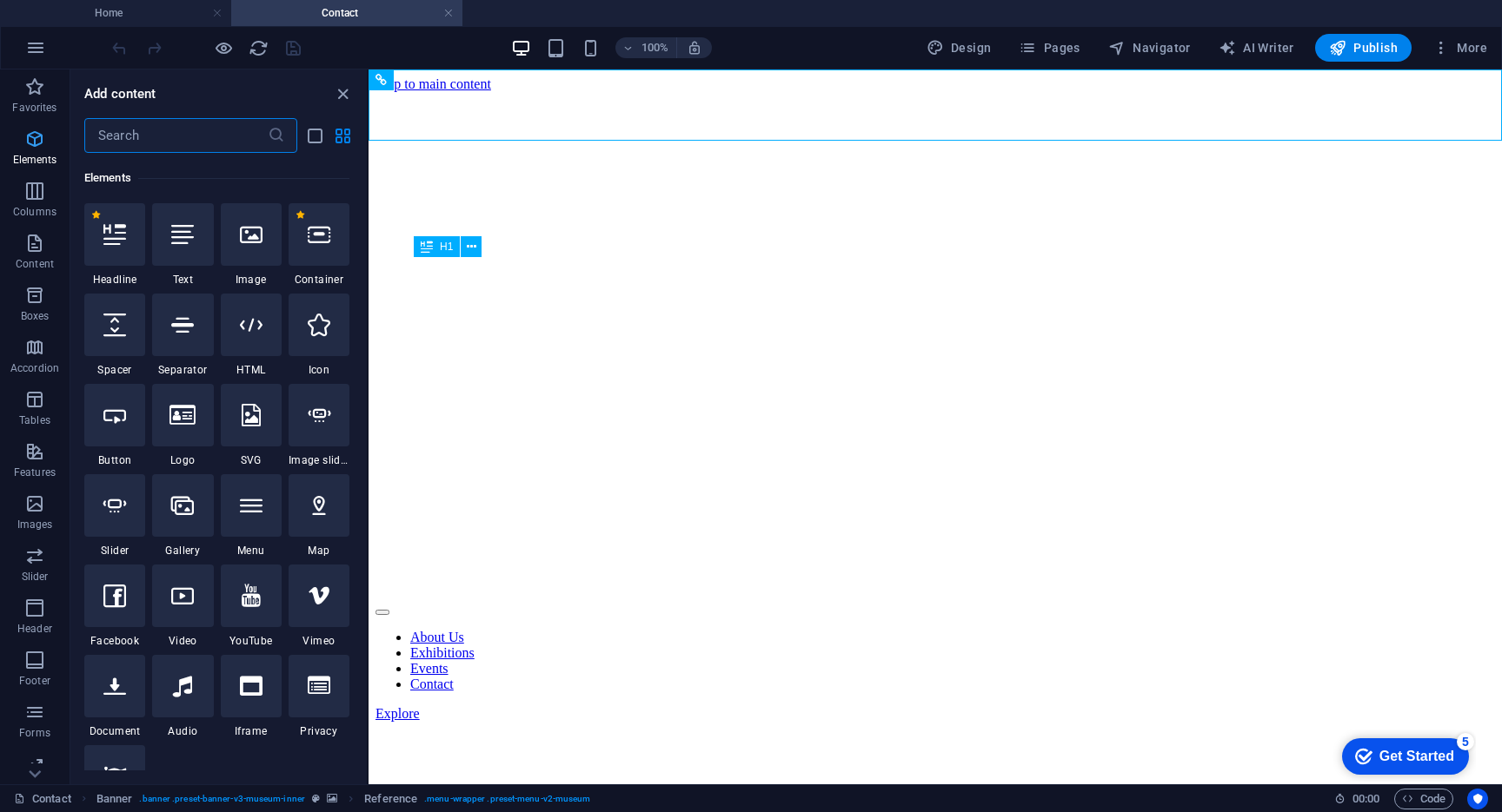
scroll to position [185, 0]
click at [813, 630] on nav "About Us Exhibitions Events Contact" at bounding box center [935, 661] width 1120 height 63
click at [793, 630] on nav "About Us Exhibitions Events Contact" at bounding box center [935, 661] width 1120 height 63
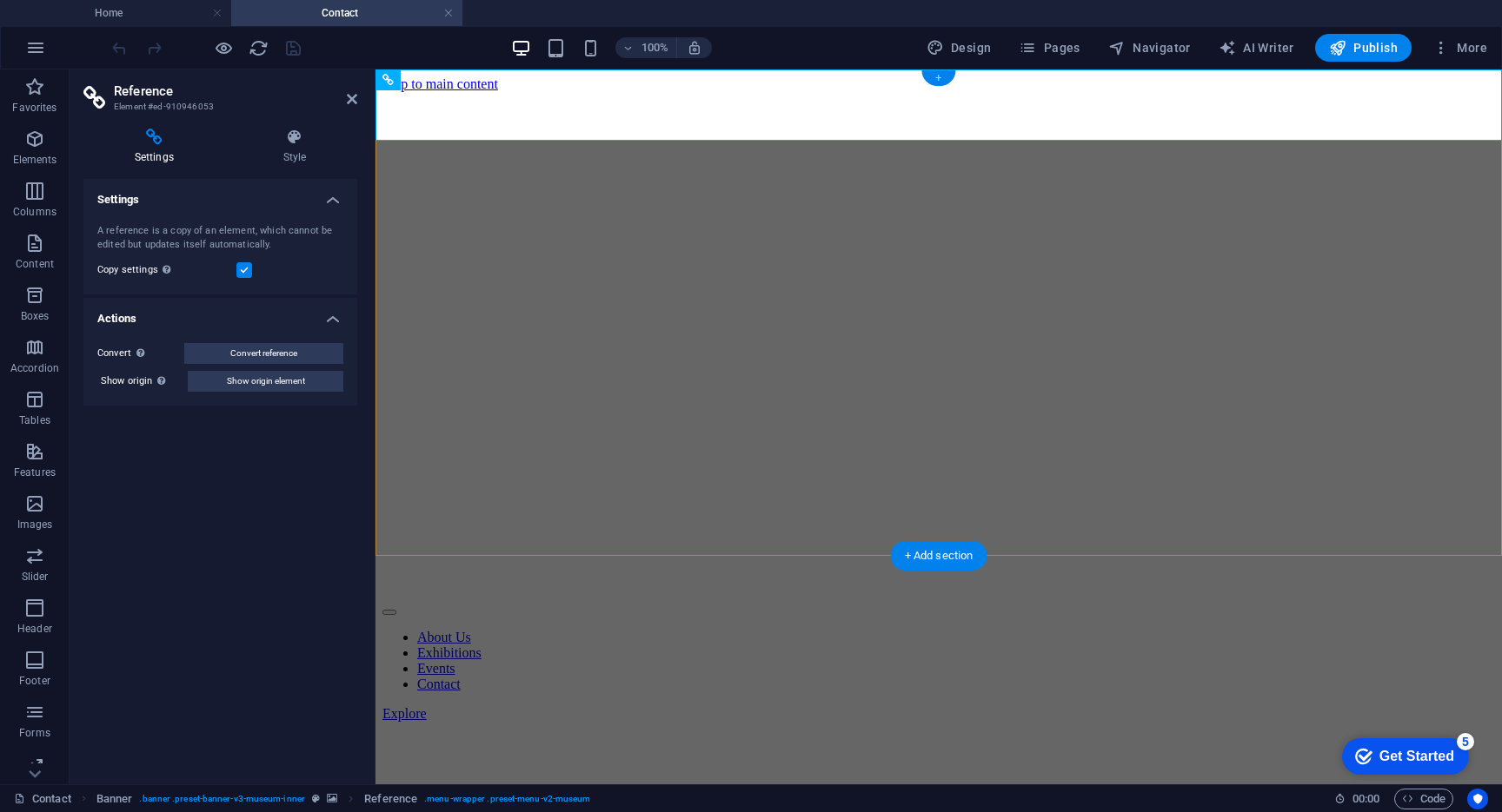
click at [934, 81] on div "+" at bounding box center [938, 77] width 34 height 15
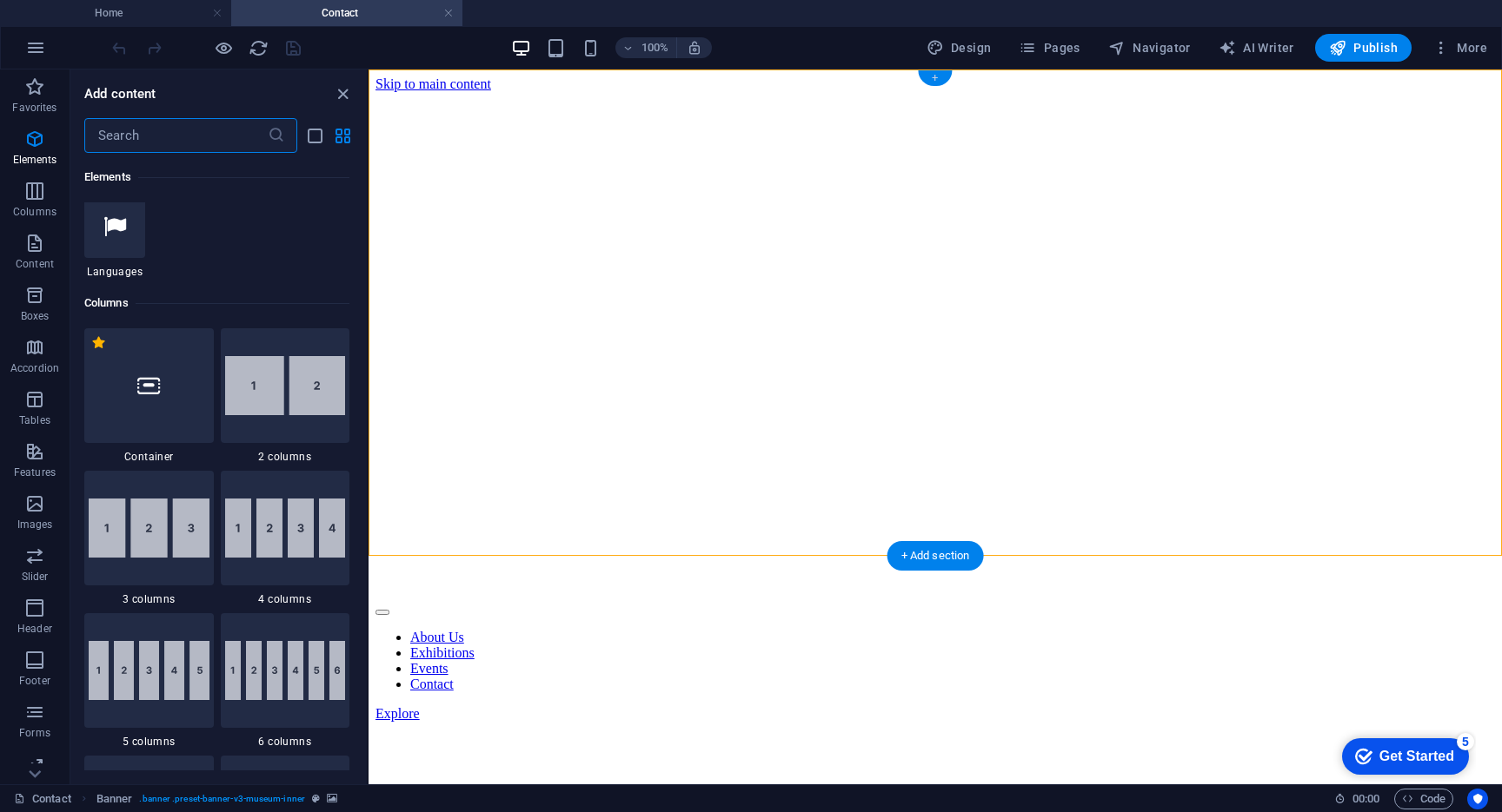
scroll to position [3039, 0]
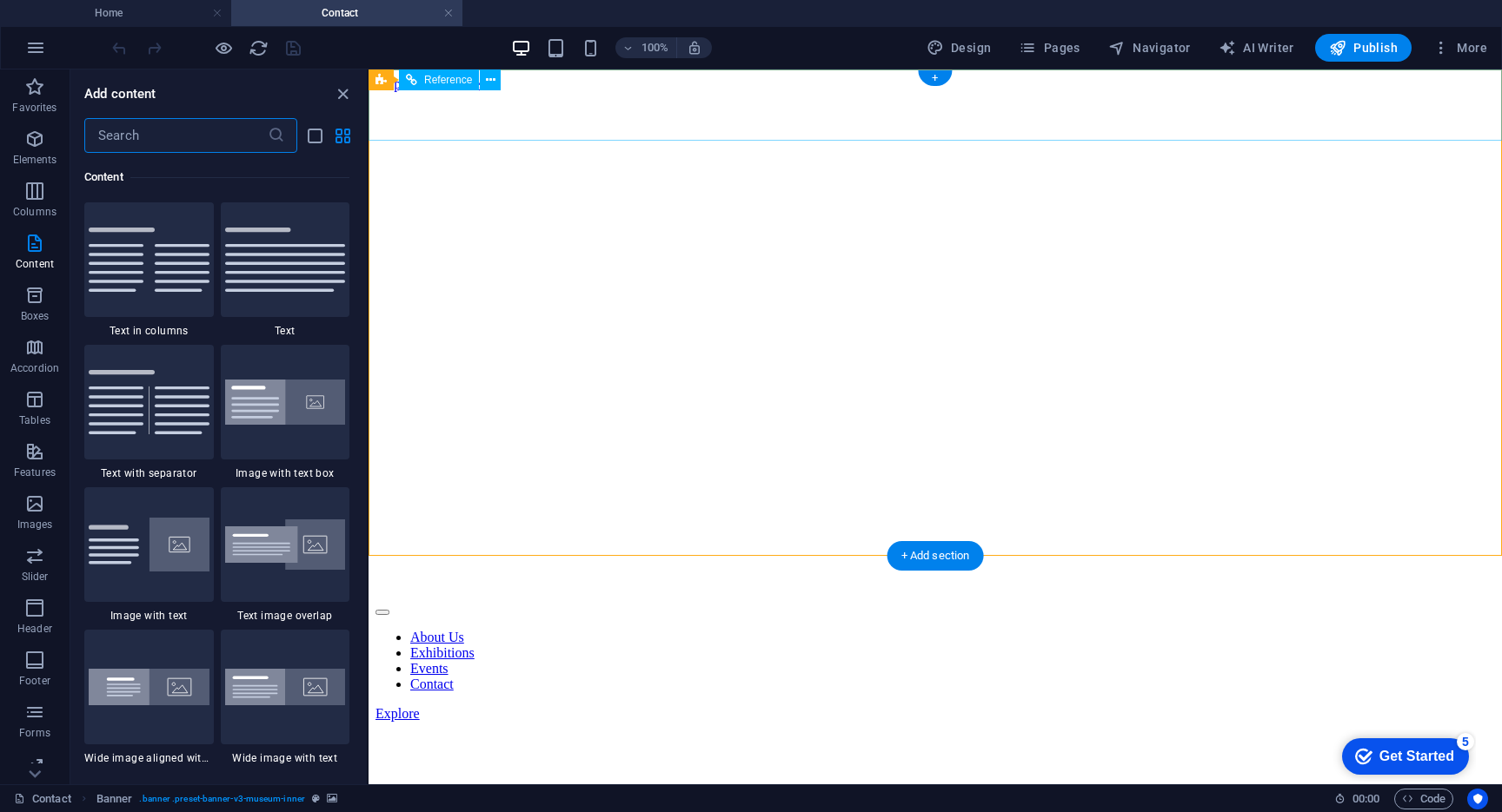
click at [777, 630] on nav "About Us Exhibitions Events Contact" at bounding box center [935, 661] width 1120 height 63
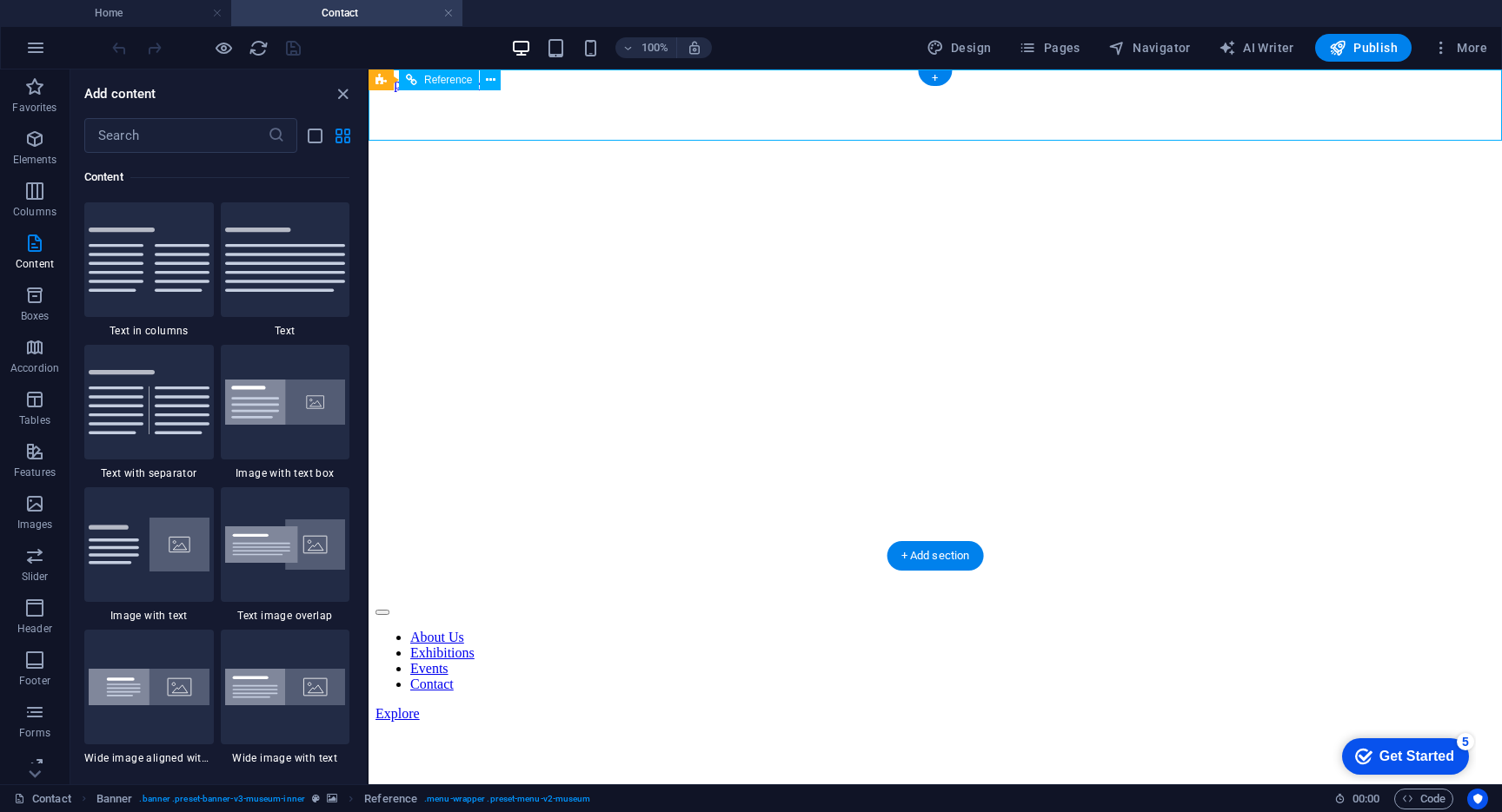
click at [821, 630] on nav "About Us Exhibitions Events Contact" at bounding box center [935, 661] width 1120 height 63
click at [940, 39] on icon "button" at bounding box center [935, 48] width 17 height 17
select select "px"
select select "300"
select select "px"
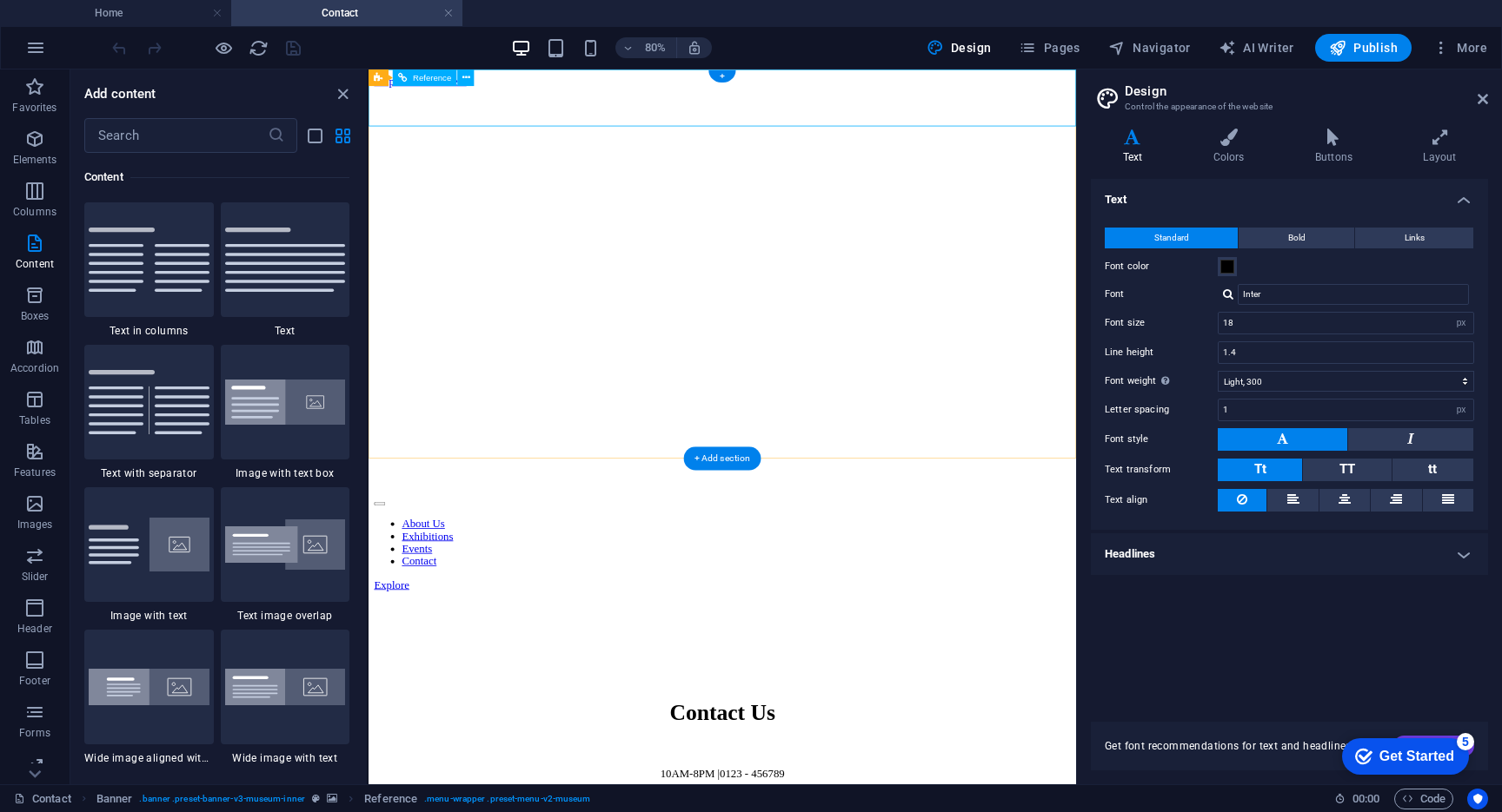
click at [655, 630] on nav "About Us Exhibitions Events Contact" at bounding box center [811, 661] width 871 height 63
click at [1222, 140] on icon at bounding box center [1229, 136] width 95 height 17
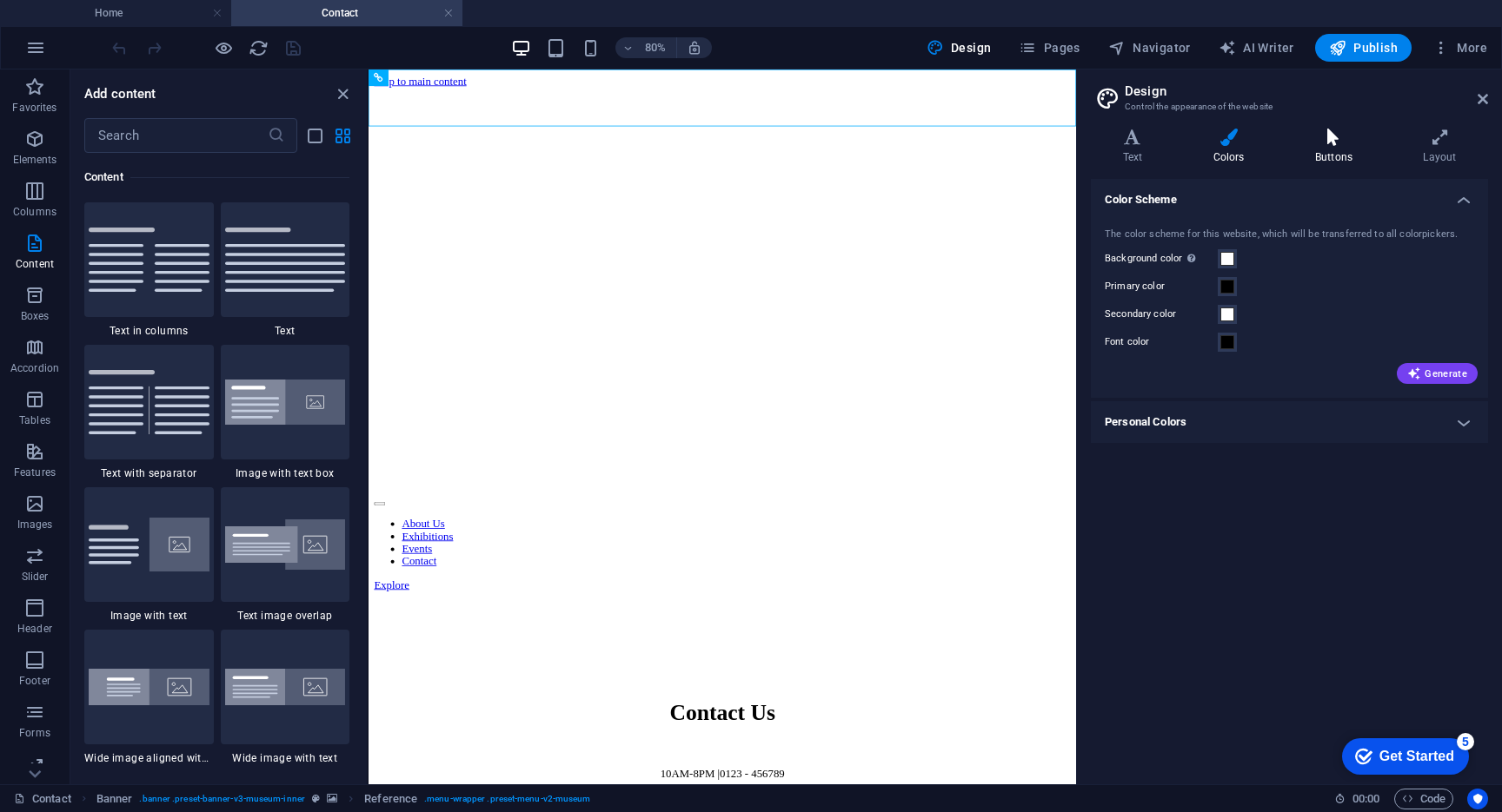
click at [1340, 142] on icon at bounding box center [1333, 136] width 101 height 17
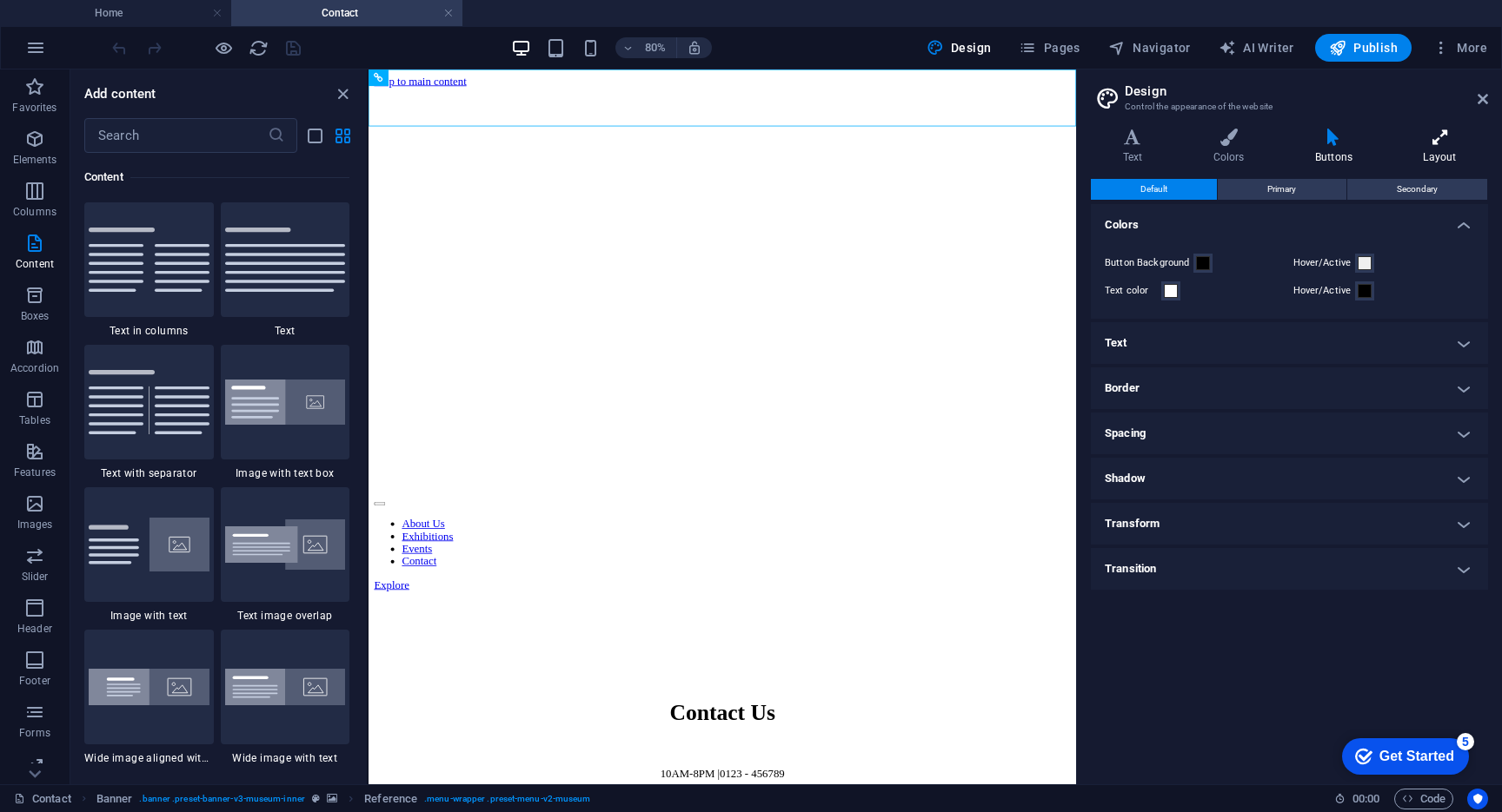
click at [1440, 134] on icon at bounding box center [1439, 136] width 96 height 17
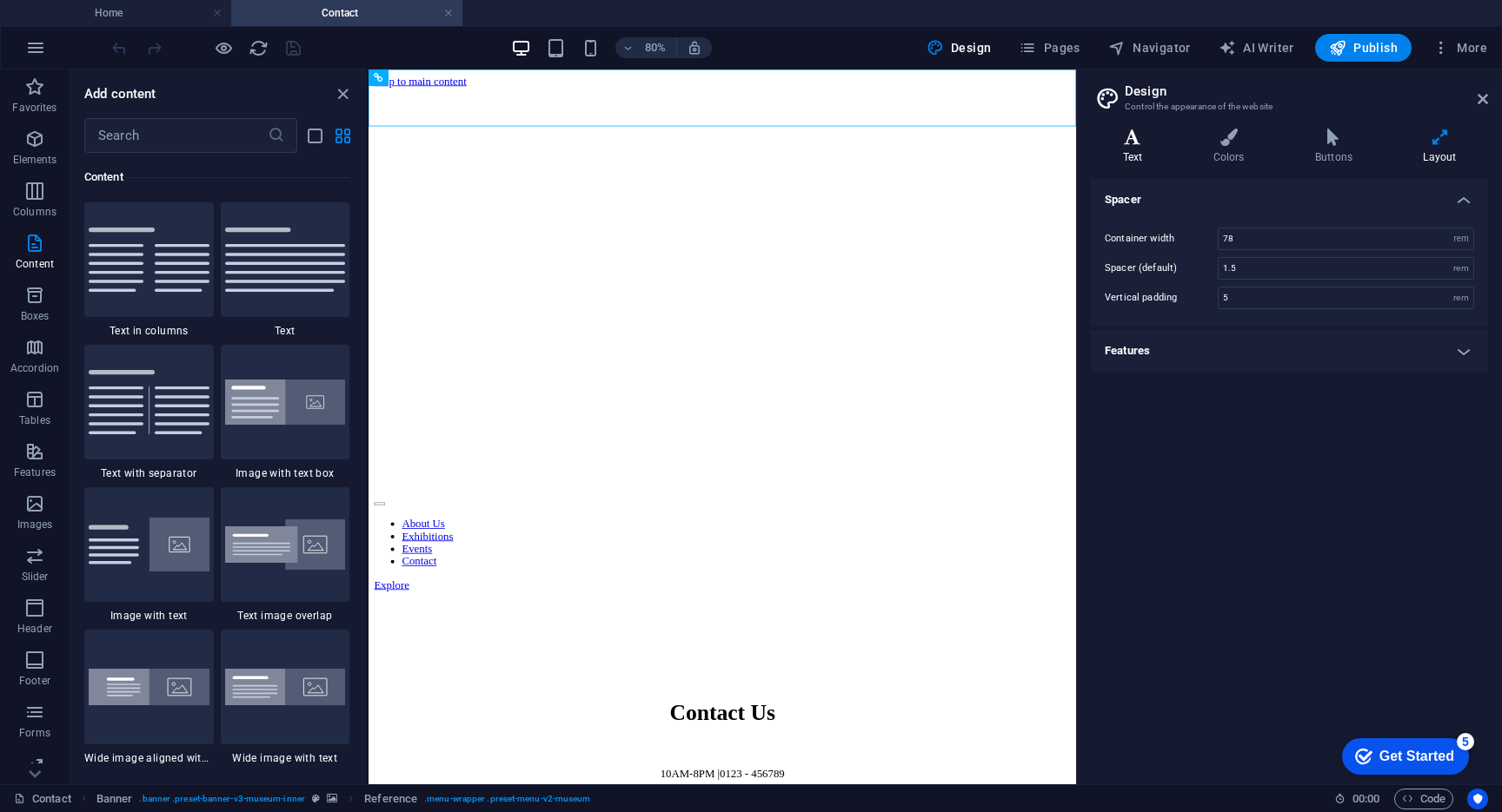
click at [1127, 142] on icon at bounding box center [1132, 136] width 83 height 17
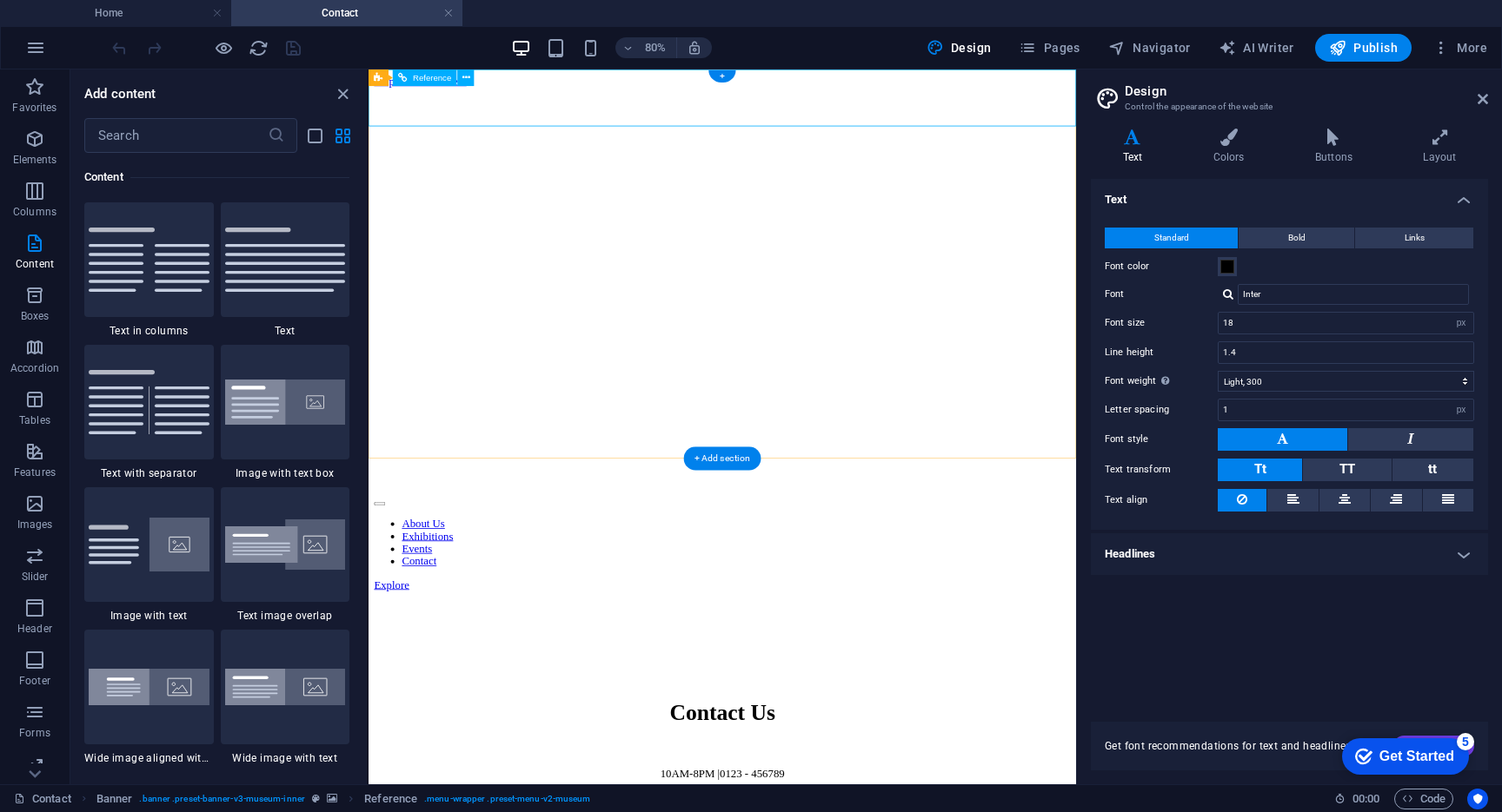
click at [646, 630] on nav "About Us Exhibitions Events Contact" at bounding box center [811, 661] width 871 height 63
click at [723, 74] on div "+" at bounding box center [722, 76] width 27 height 13
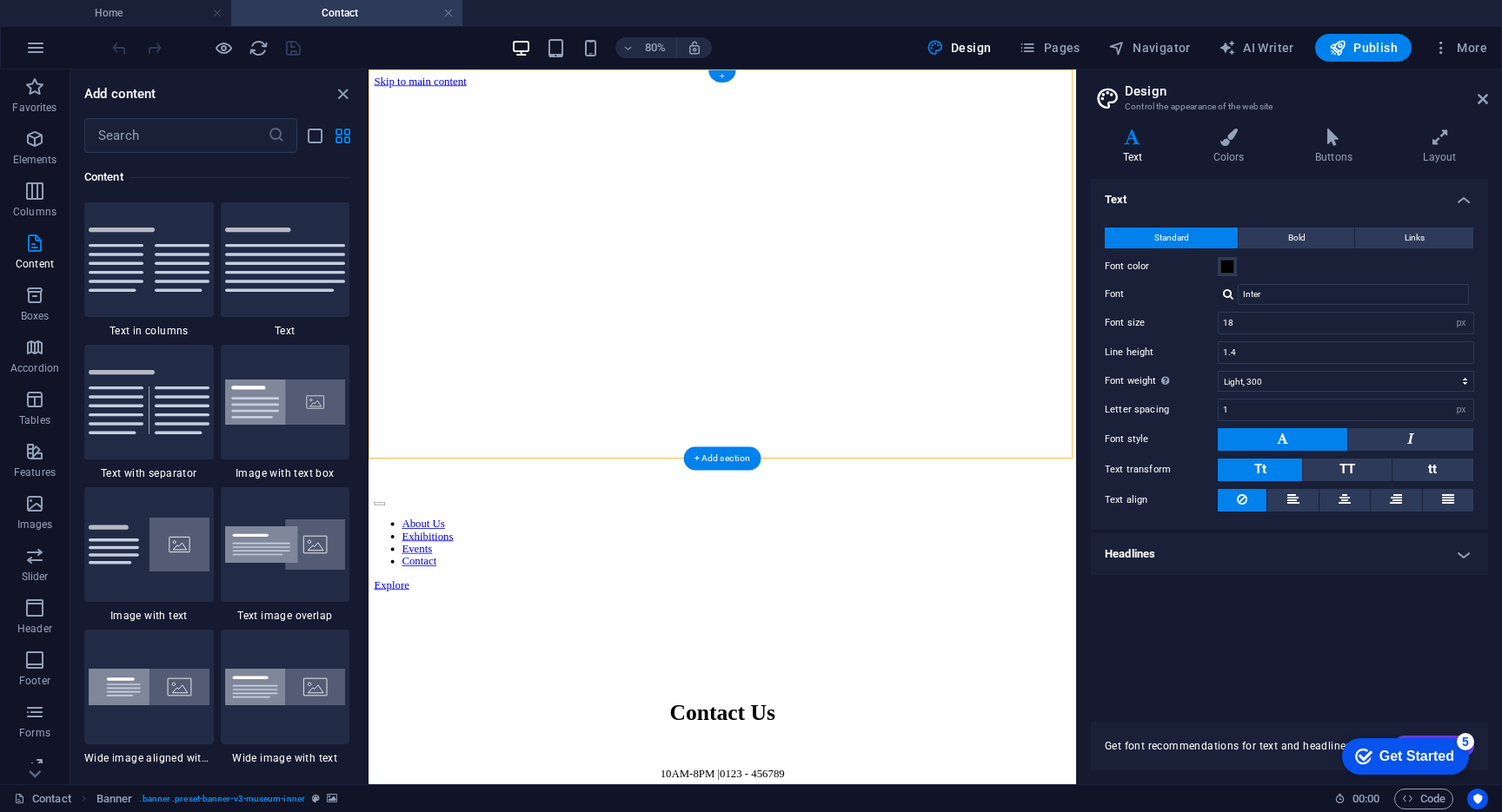
click at [723, 74] on div "+" at bounding box center [722, 76] width 27 height 13
drag, startPoint x: 1091, startPoint y: 144, endPoint x: 790, endPoint y: 251, distance: 319.5
click at [723, 80] on div "+" at bounding box center [722, 76] width 27 height 13
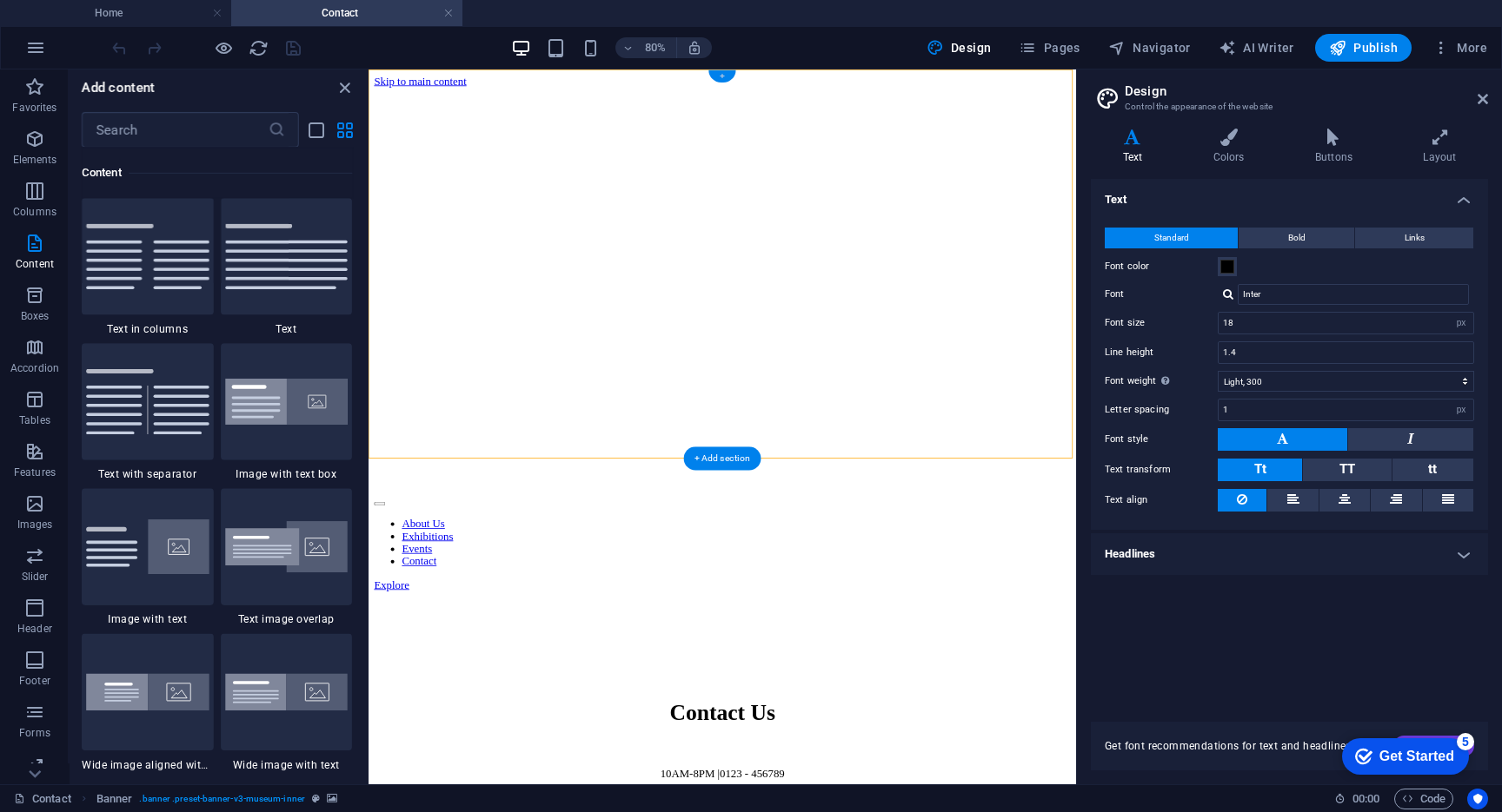
click at [723, 80] on div "+" at bounding box center [722, 76] width 27 height 13
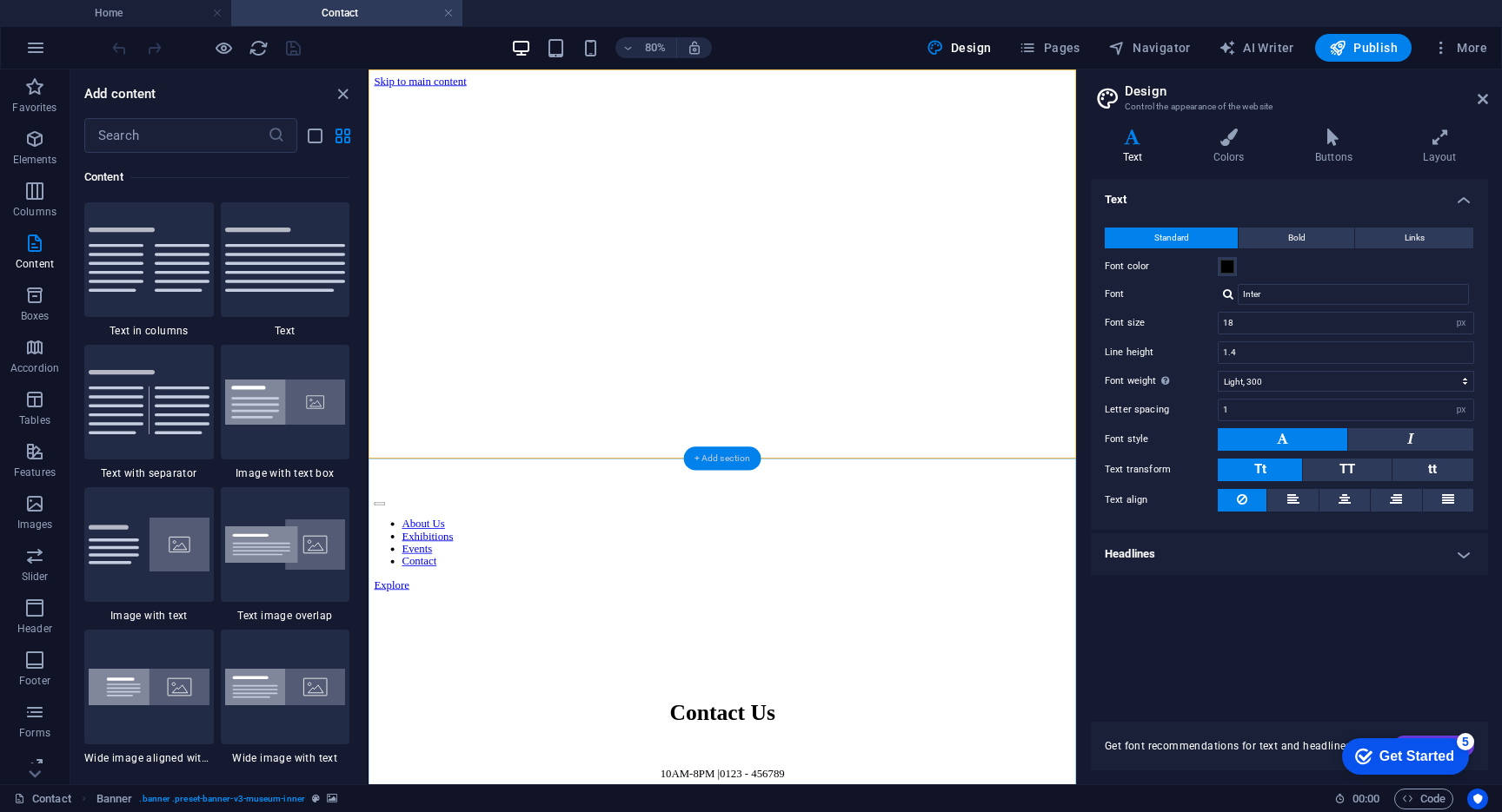
click at [720, 470] on div "+ Add section" at bounding box center [723, 458] width 77 height 23
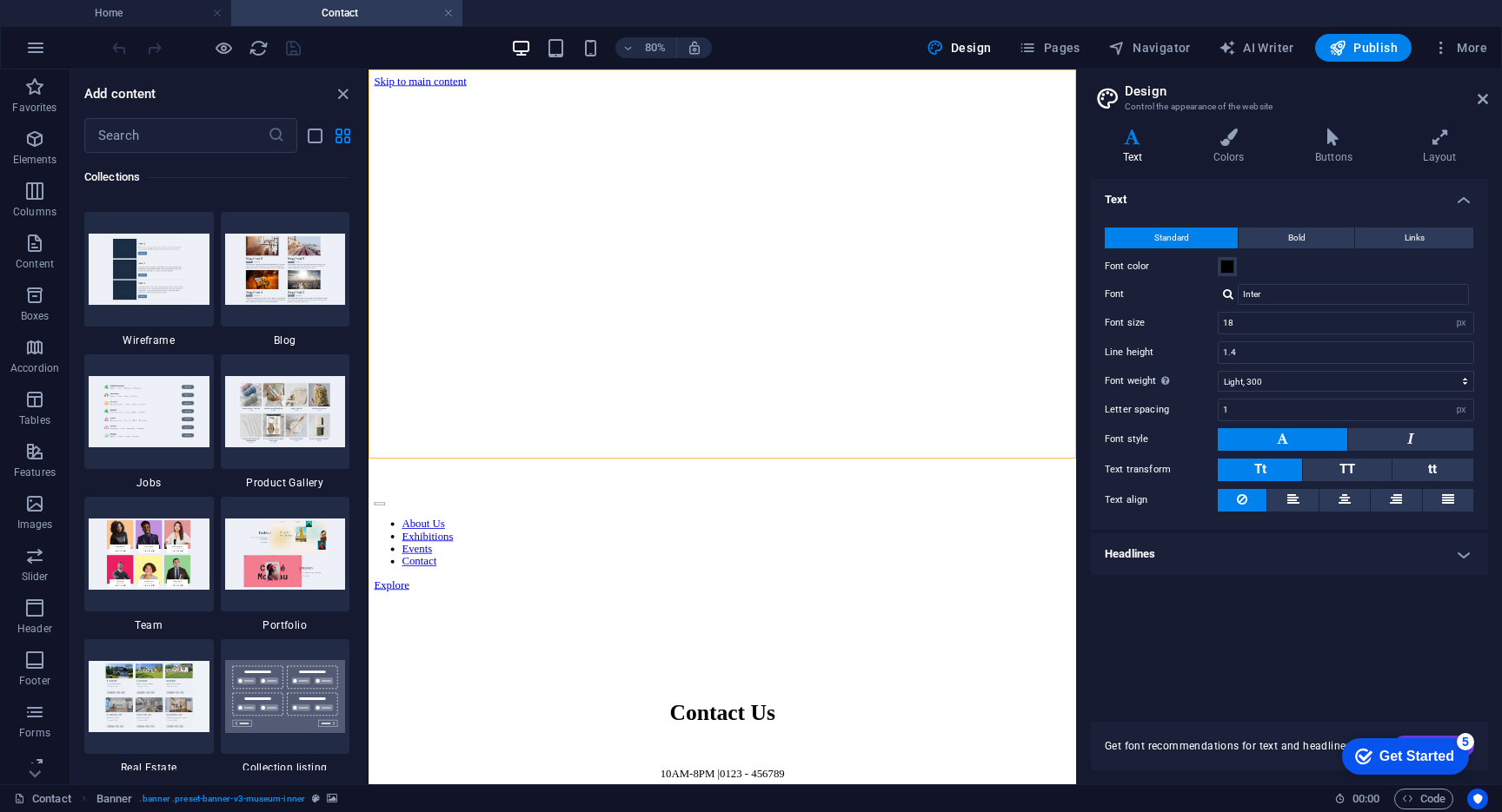
scroll to position [15815, 0]
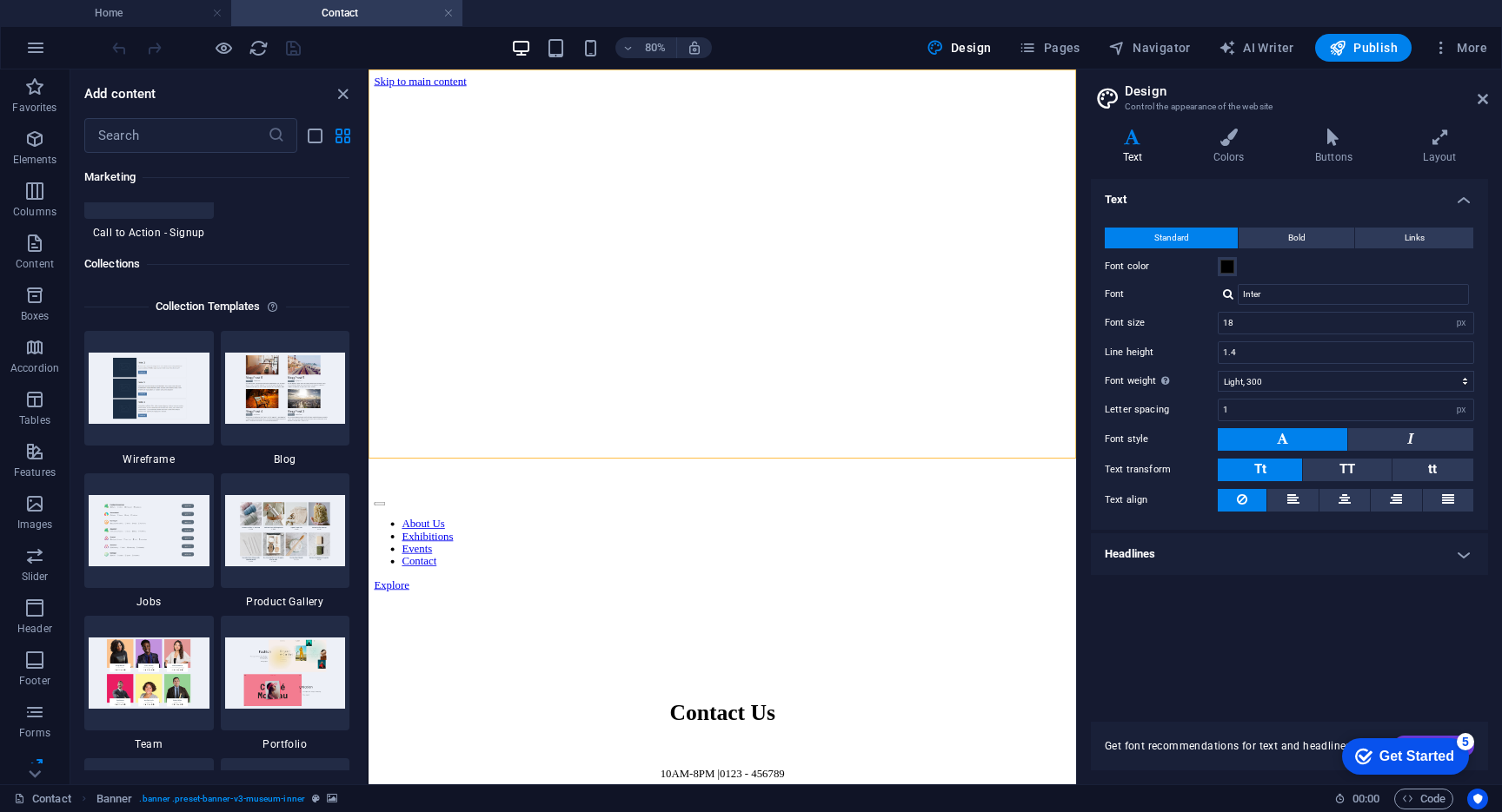
click at [1486, 91] on h2 "Design" at bounding box center [1306, 91] width 364 height 15
click at [1484, 101] on icon at bounding box center [1483, 99] width 11 height 13
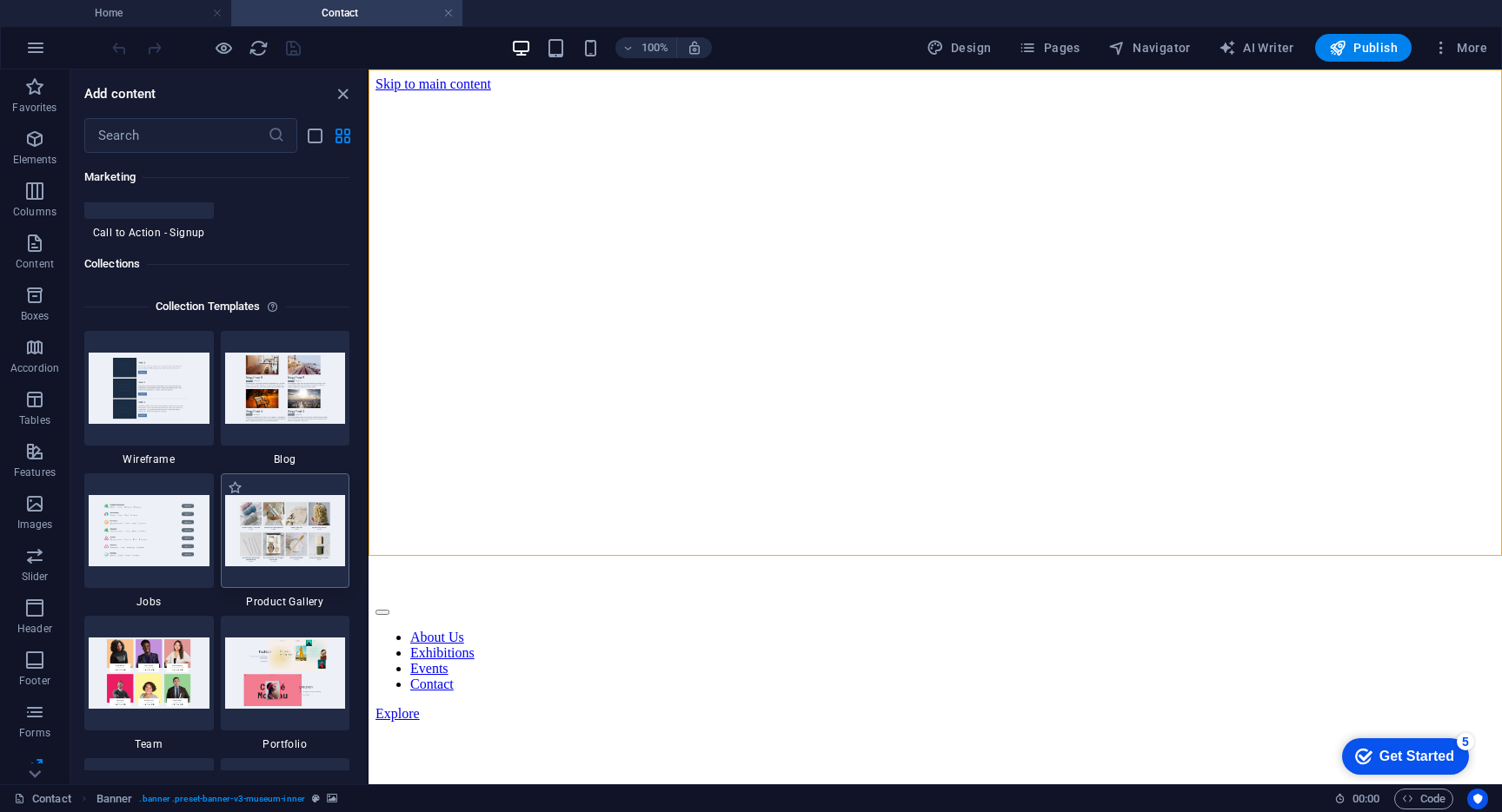
scroll to position [15748, 0]
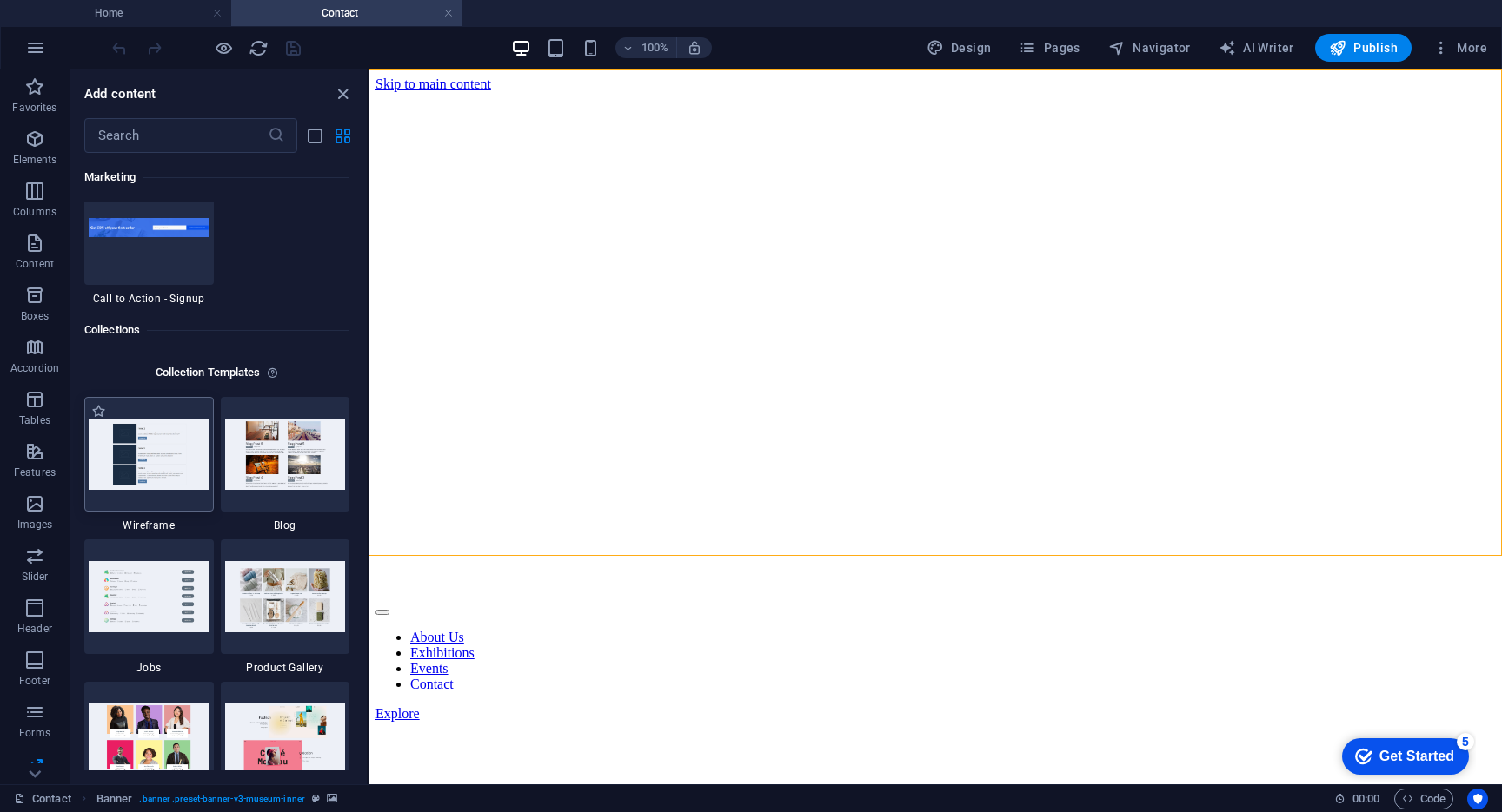
click at [152, 456] on img at bounding box center [149, 454] width 121 height 70
click at [273, 455] on img at bounding box center [285, 454] width 121 height 70
click at [294, 456] on img at bounding box center [285, 454] width 121 height 70
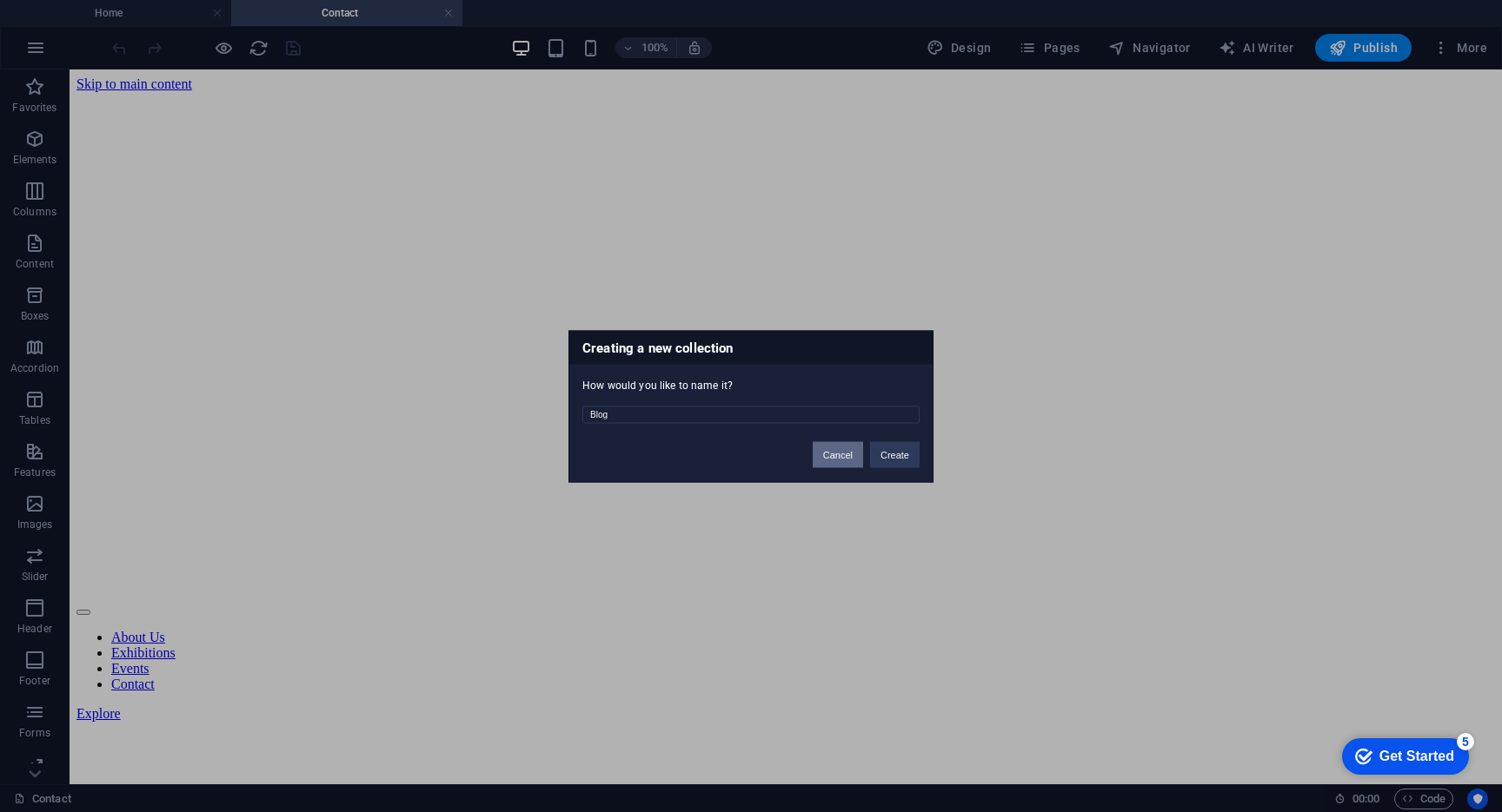
click at [839, 450] on button "Cancel" at bounding box center [838, 454] width 50 height 26
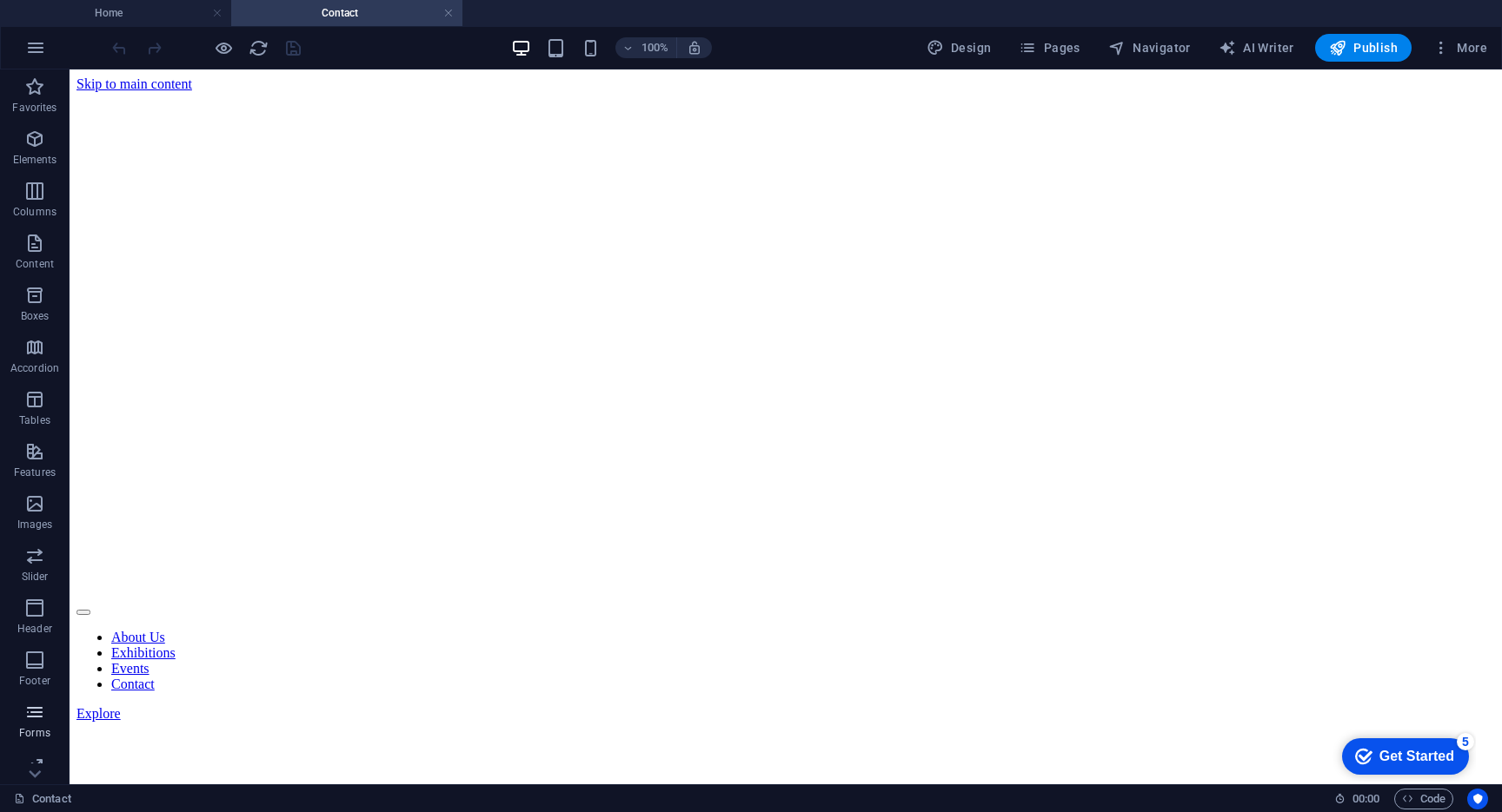
scroll to position [67, 0]
click at [29, 701] on icon "button" at bounding box center [34, 697] width 21 height 21
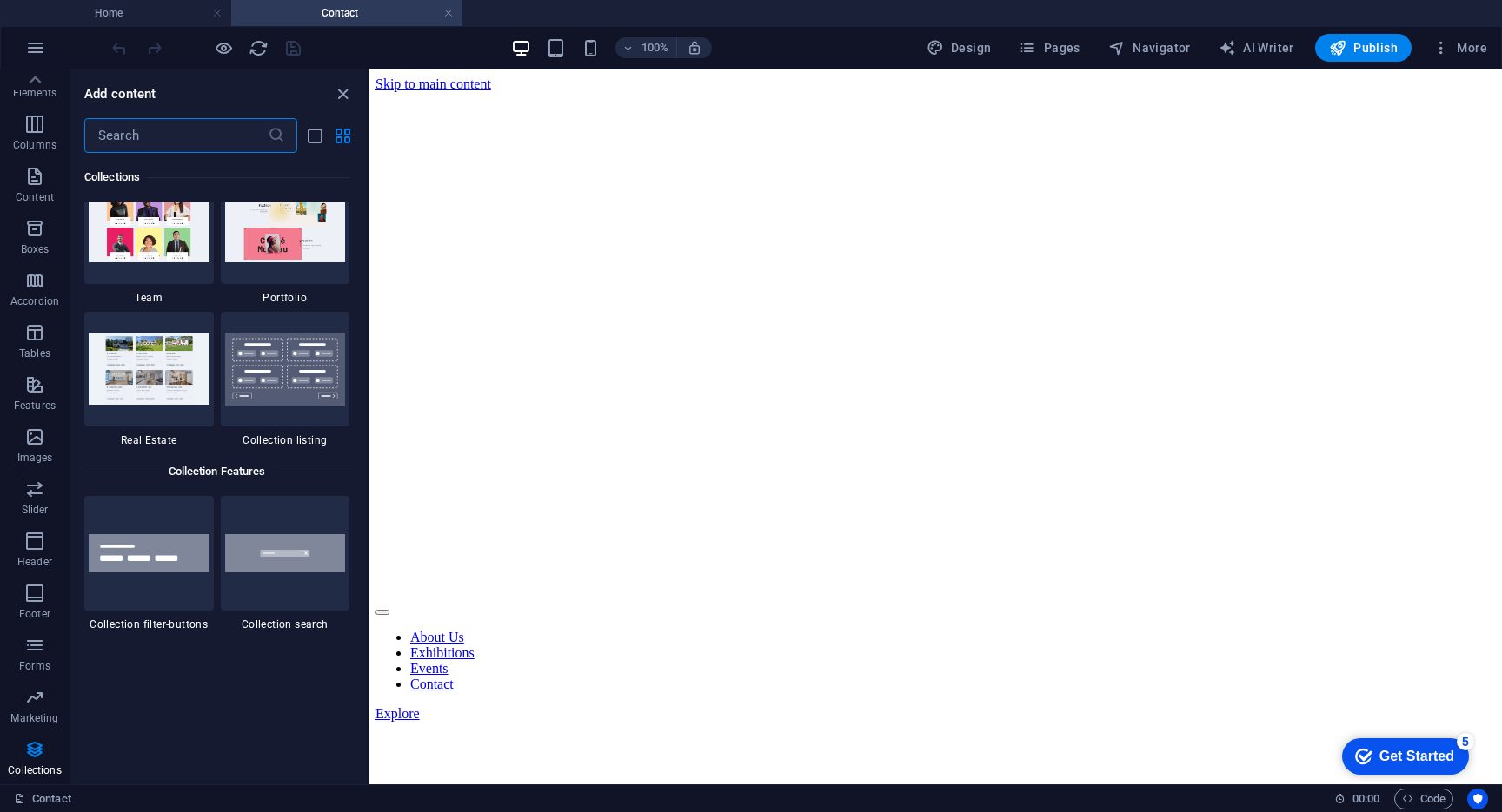
scroll to position [16520, 0]
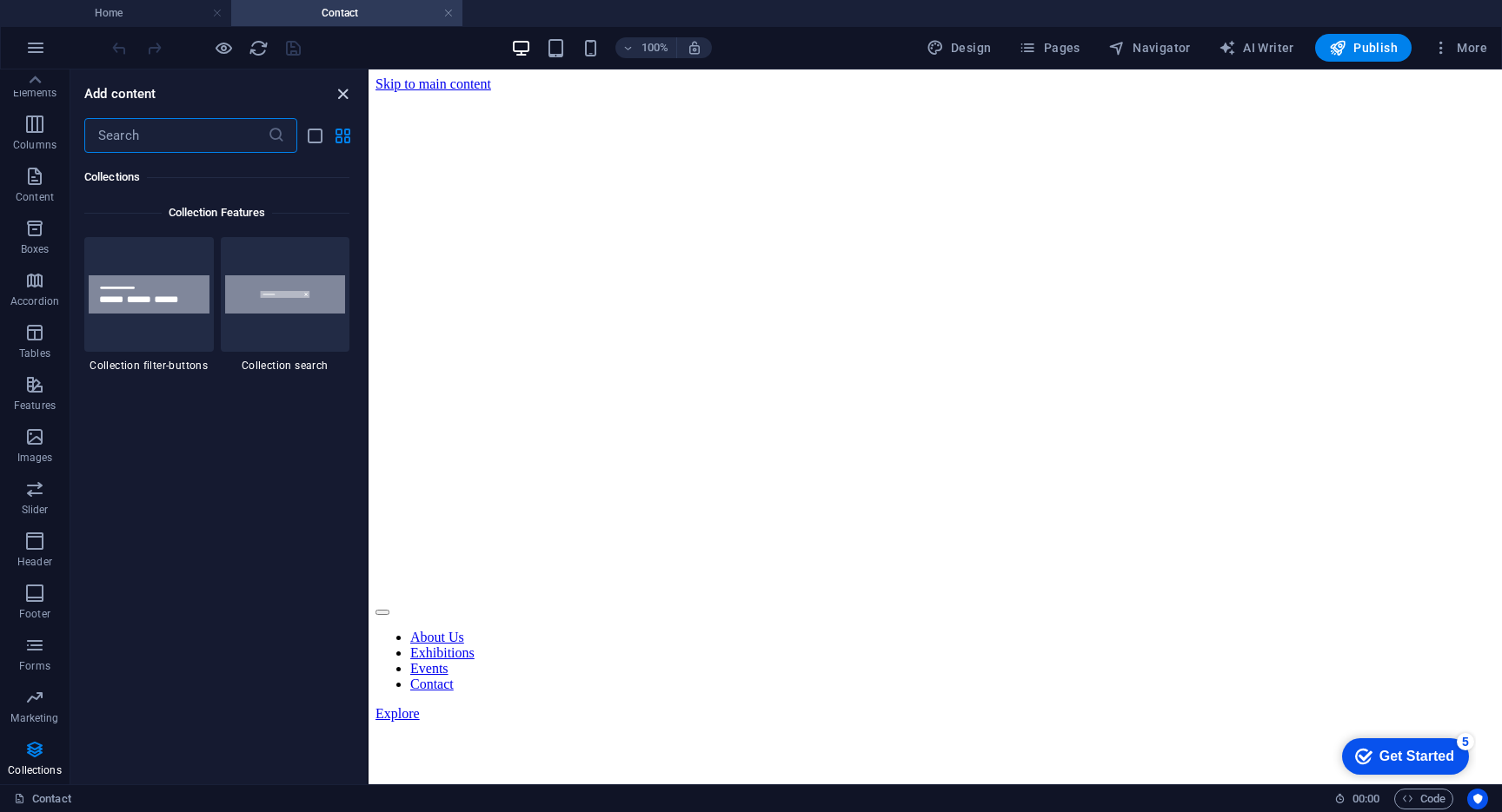
click at [347, 88] on icon "close panel" at bounding box center [343, 94] width 20 height 20
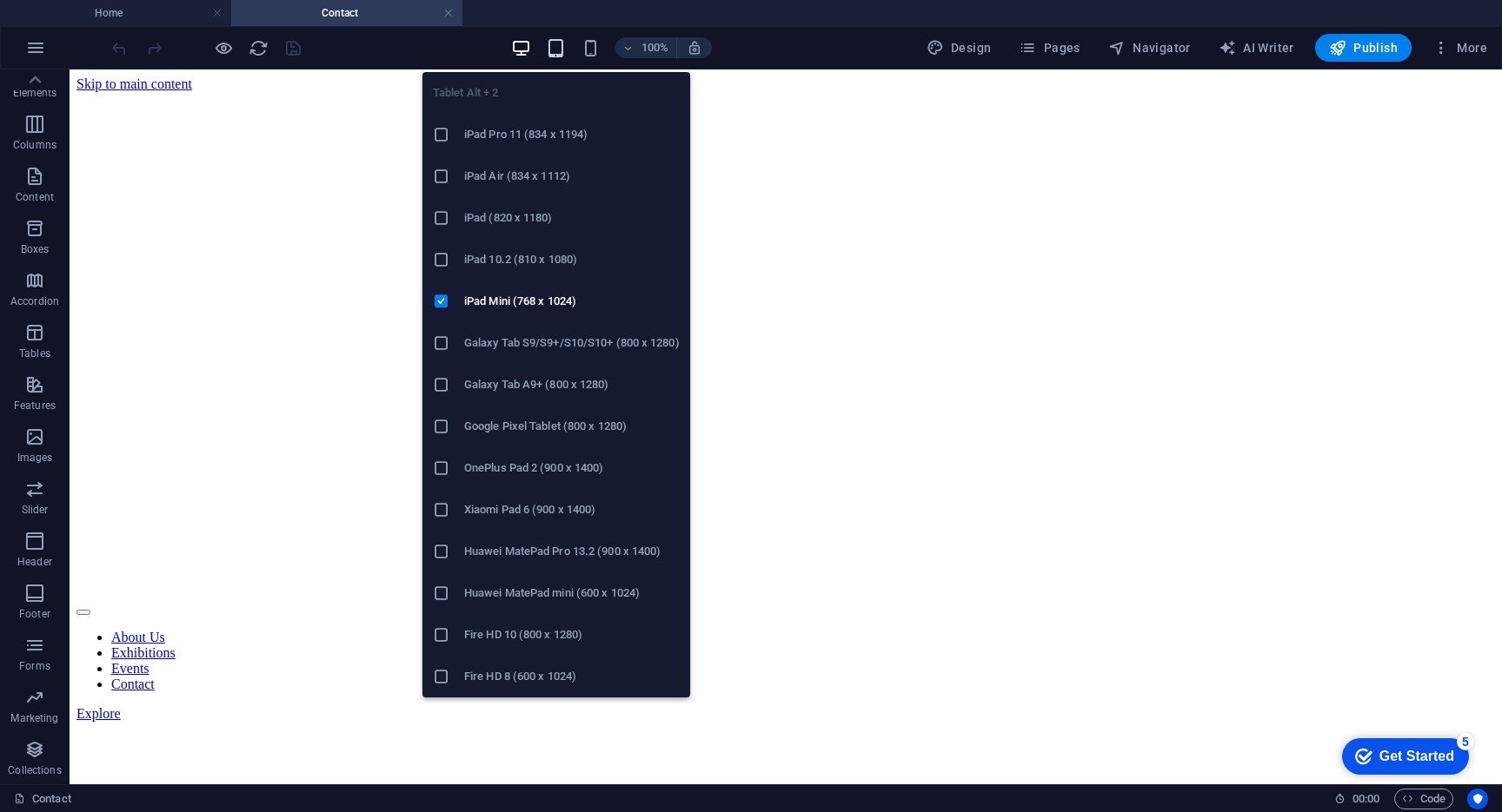
click at [559, 45] on icon "button" at bounding box center [556, 48] width 20 height 20
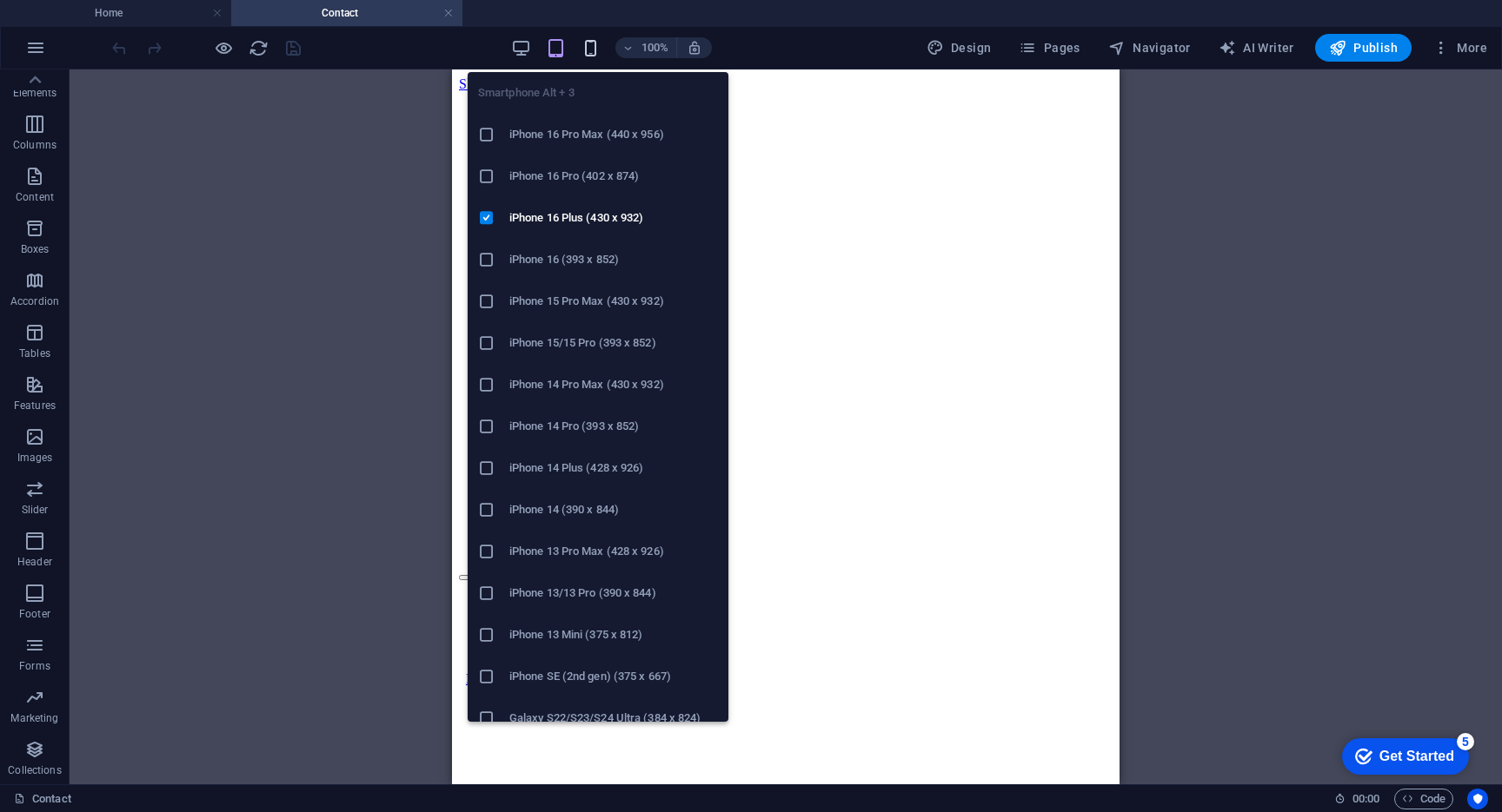
click at [586, 46] on icon "button" at bounding box center [591, 48] width 20 height 20
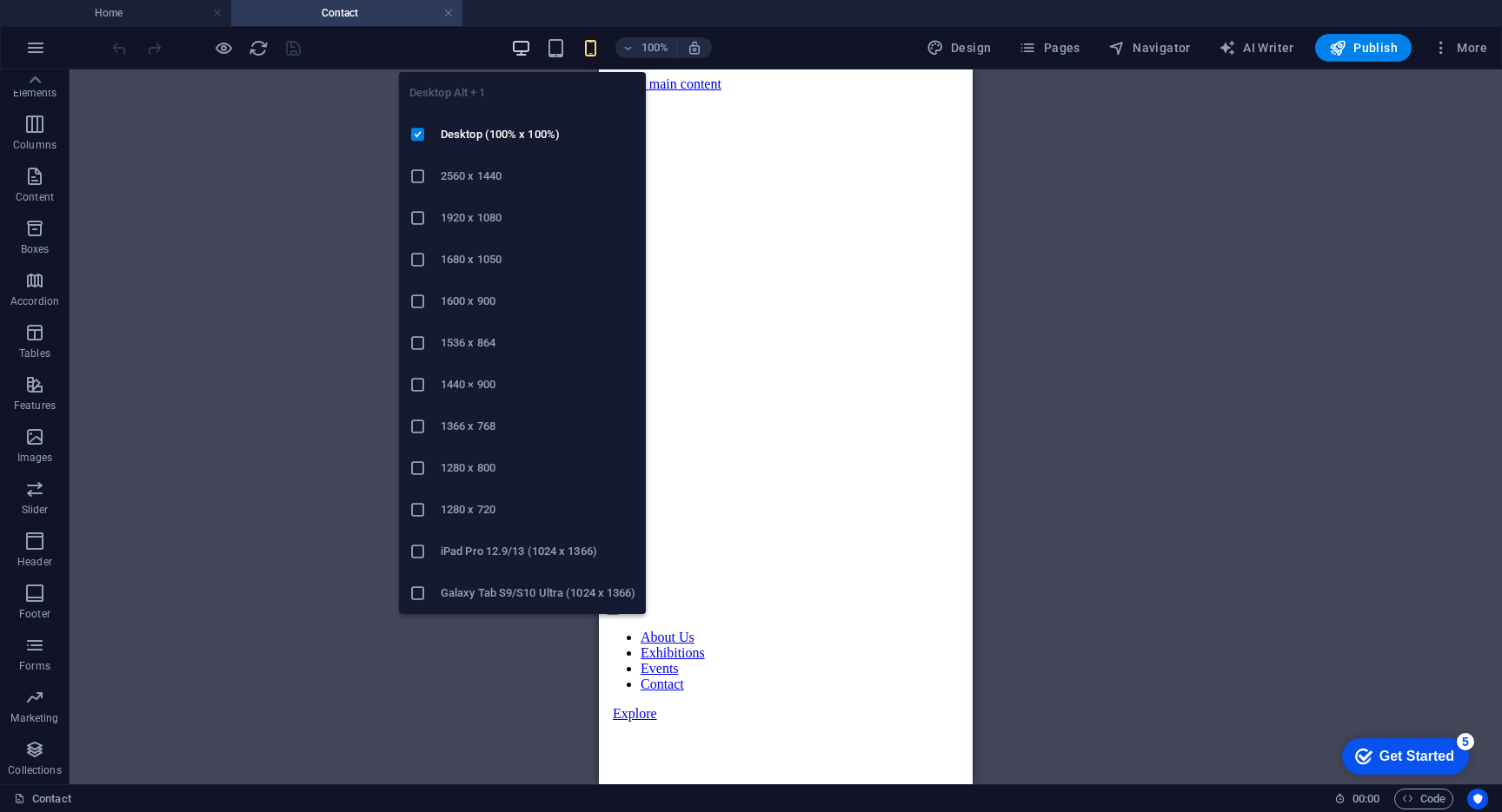
click at [524, 47] on icon "button" at bounding box center [521, 48] width 20 height 20
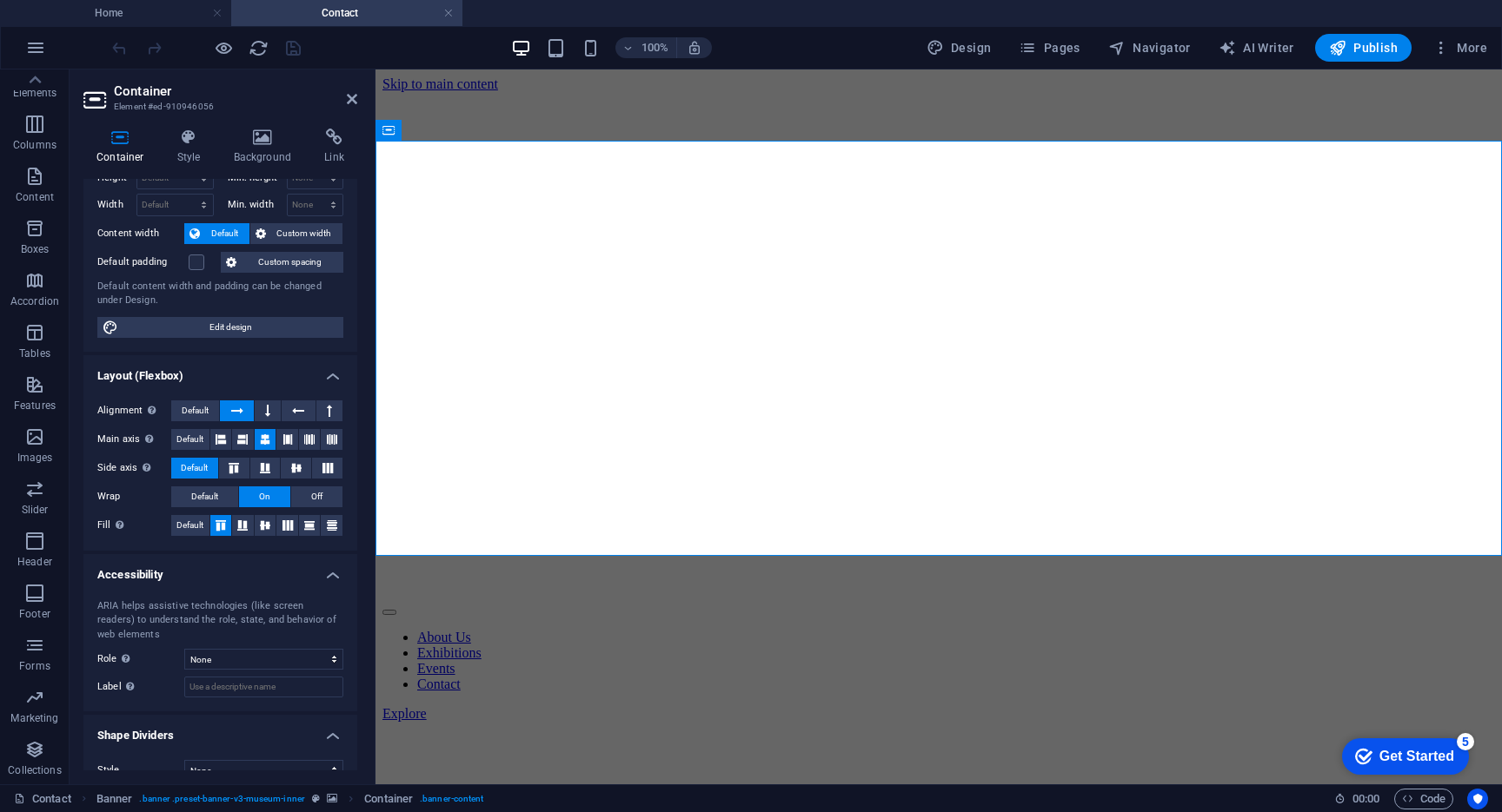
scroll to position [82, 0]
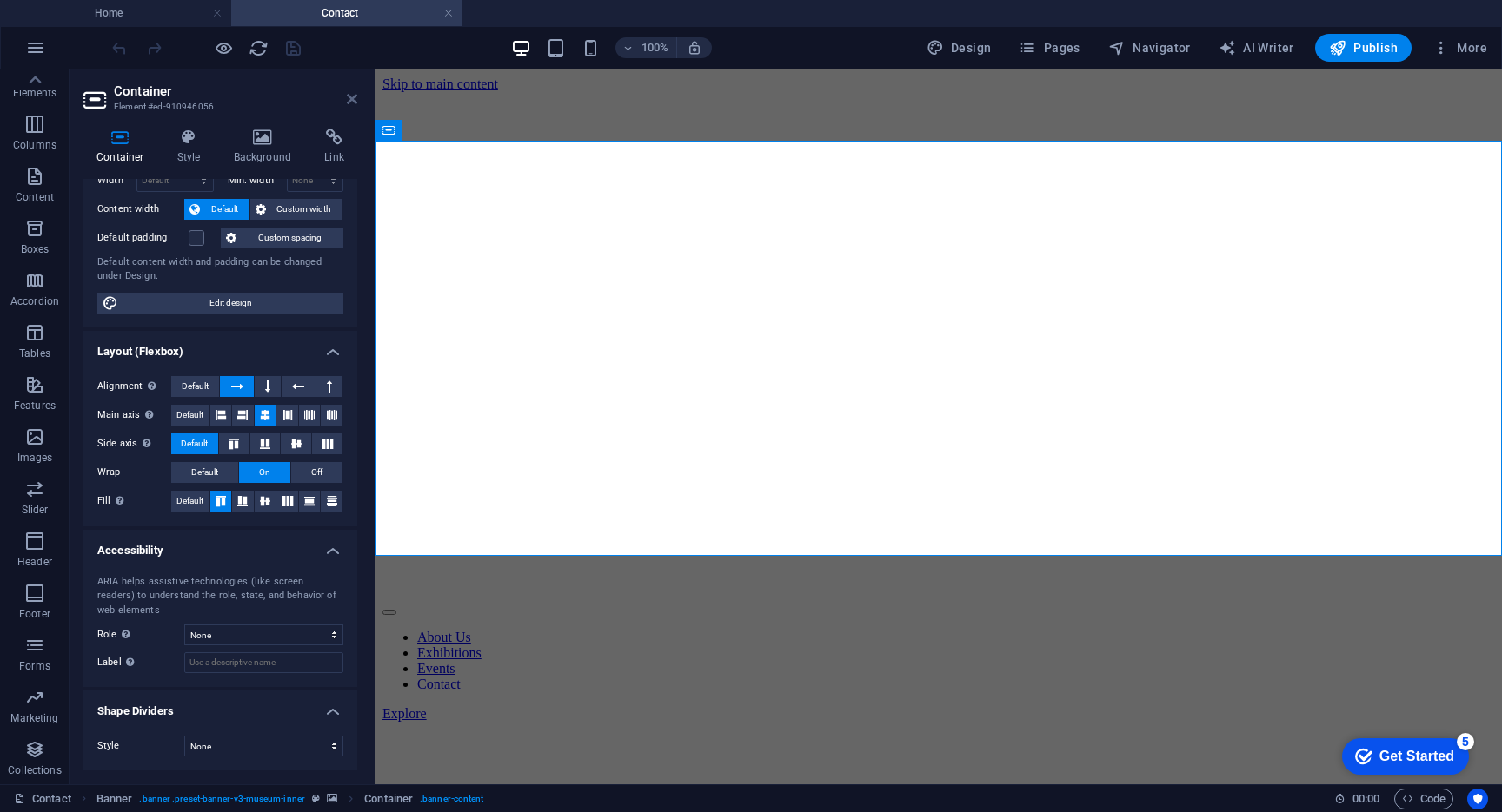
click at [352, 101] on icon at bounding box center [352, 99] width 11 height 13
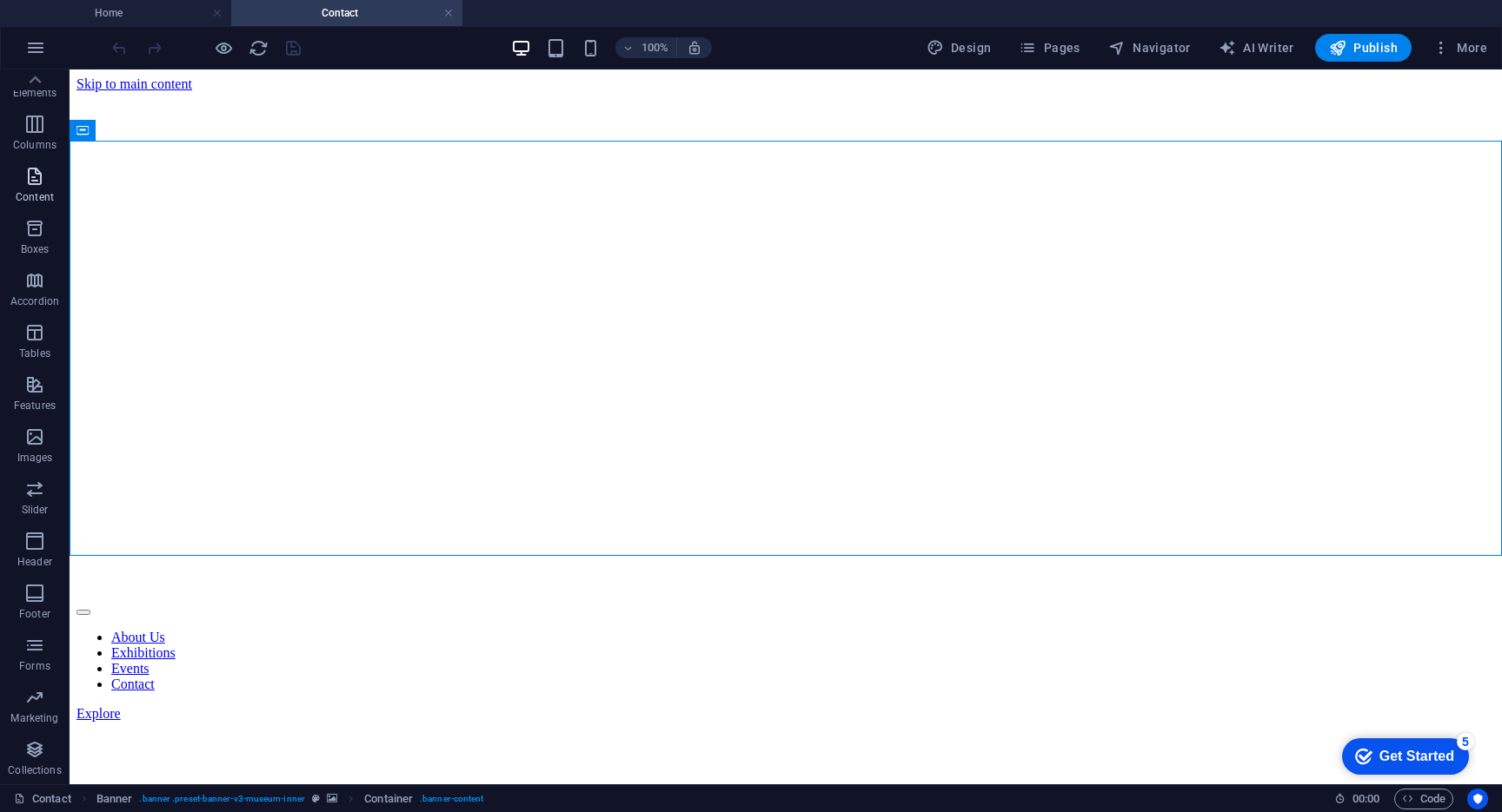
scroll to position [0, 0]
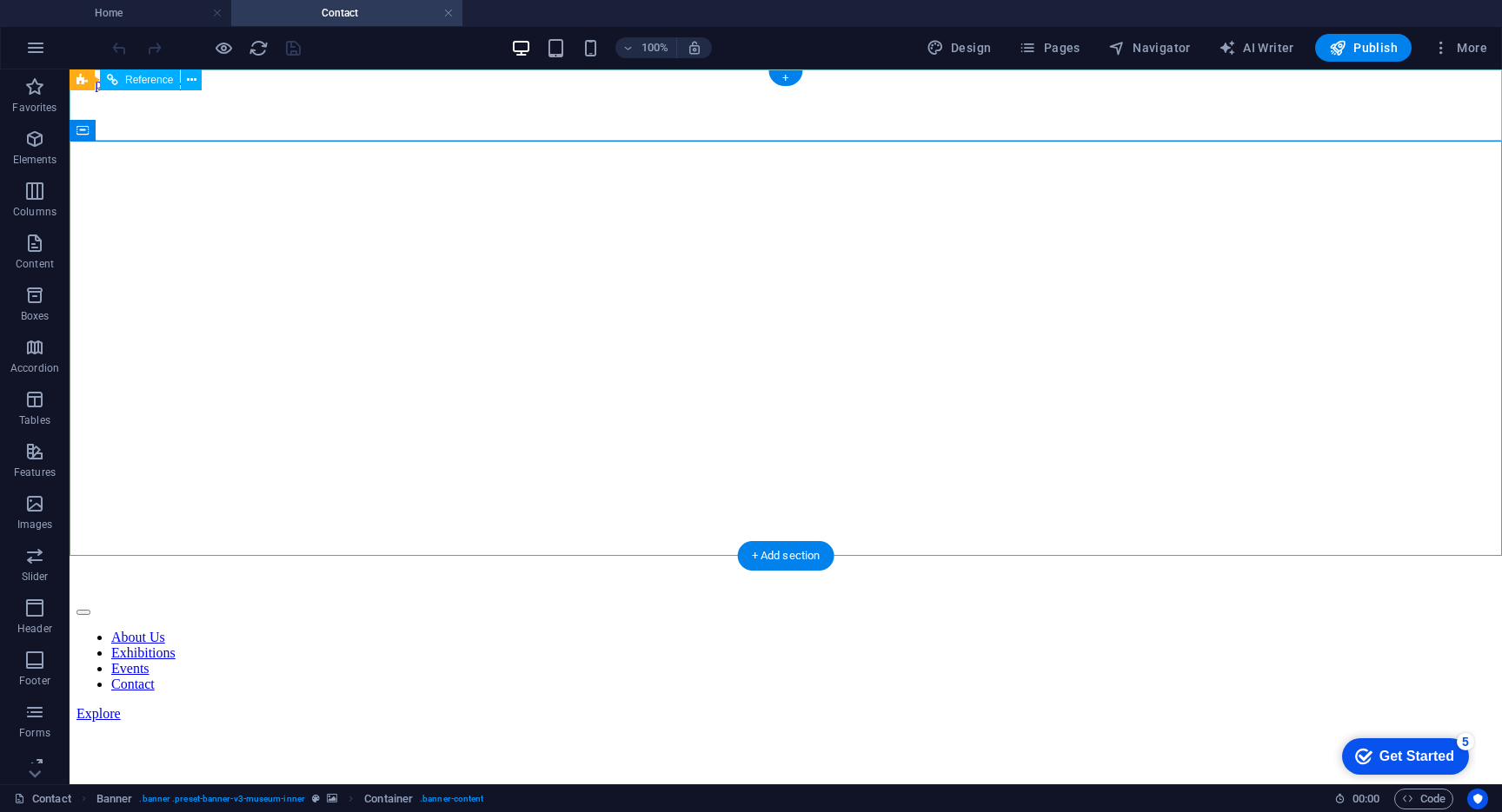
click at [610, 630] on nav "About Us Exhibitions Events Contact" at bounding box center [786, 661] width 1419 height 63
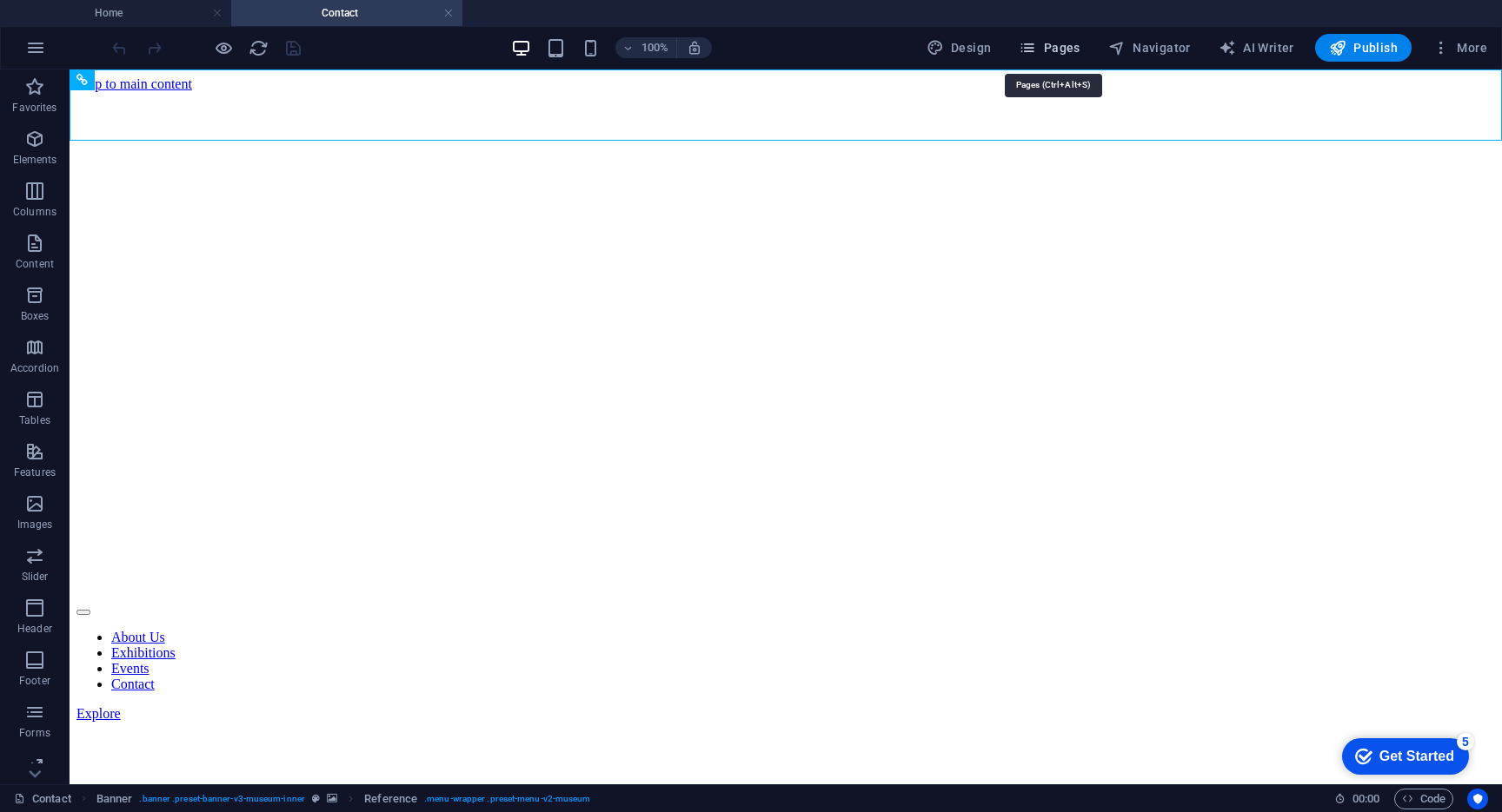
click at [1056, 48] on span "Pages" at bounding box center [1050, 48] width 61 height 17
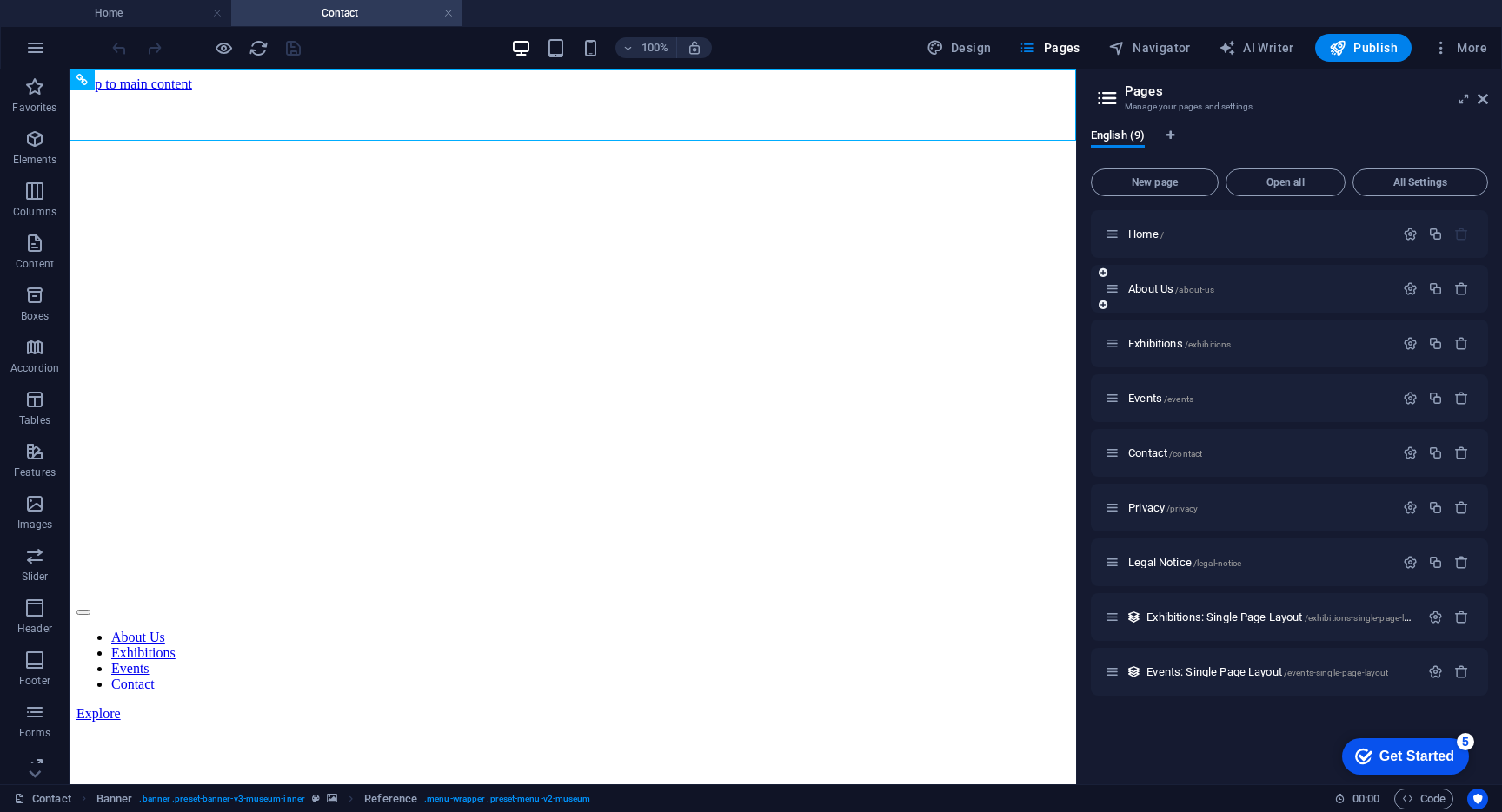
click at [1162, 296] on div "About Us /about-us" at bounding box center [1249, 289] width 289 height 20
click at [1161, 288] on span "About Us /about-us" at bounding box center [1172, 289] width 86 height 13
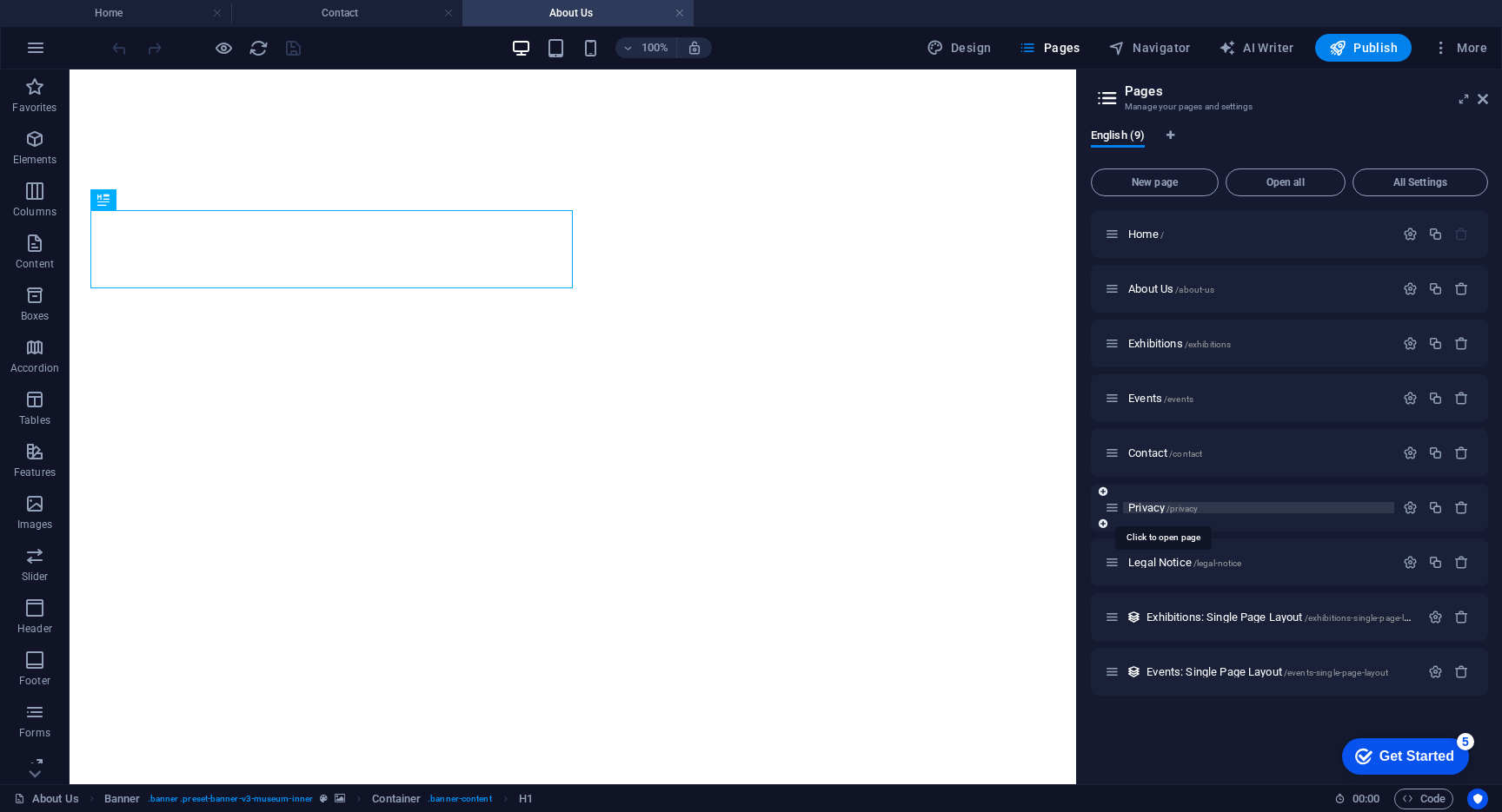
click at [1157, 510] on span "Privacy /privacy" at bounding box center [1163, 508] width 69 height 13
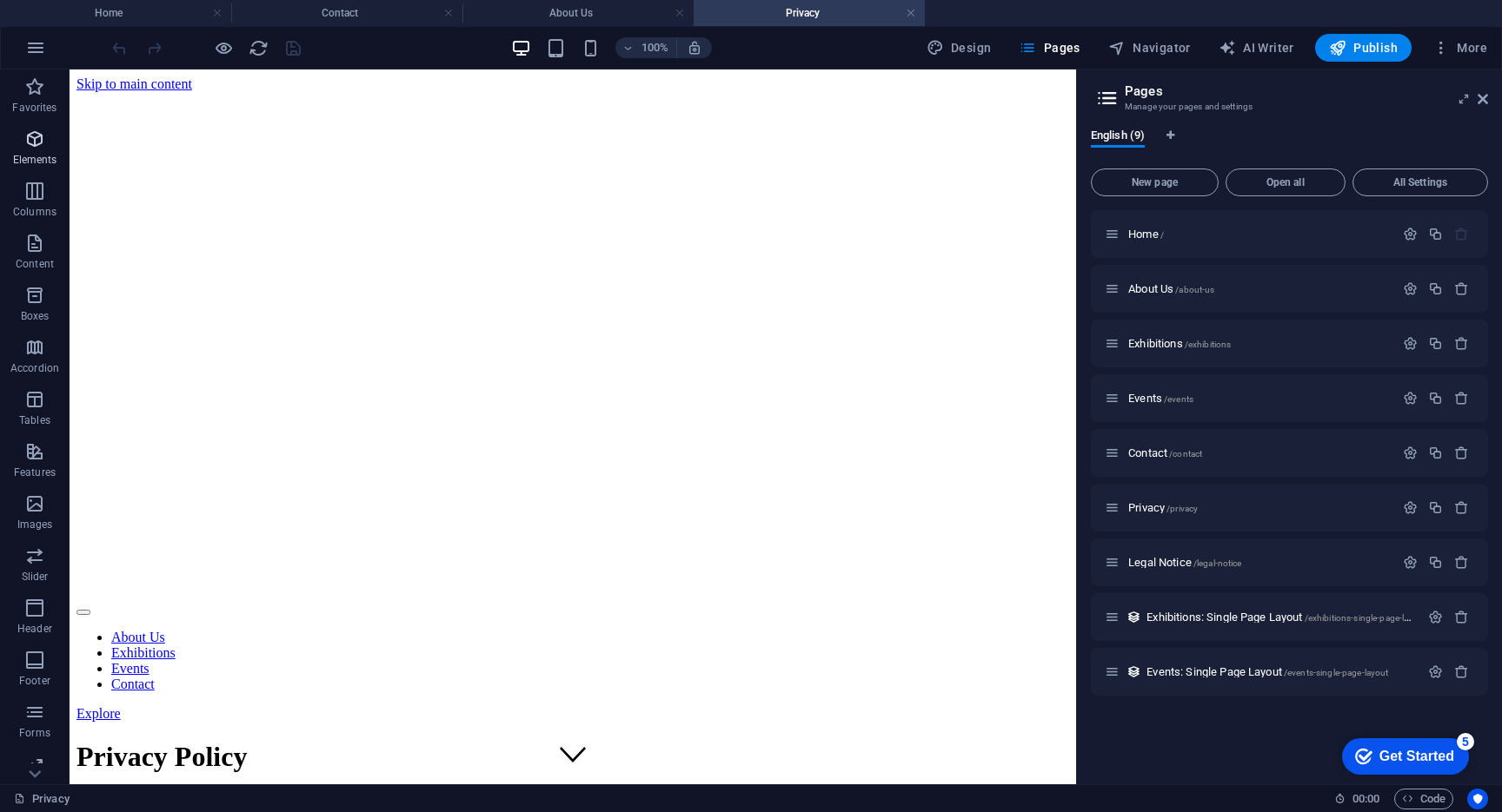
click at [33, 109] on p "Favorites" at bounding box center [34, 107] width 44 height 13
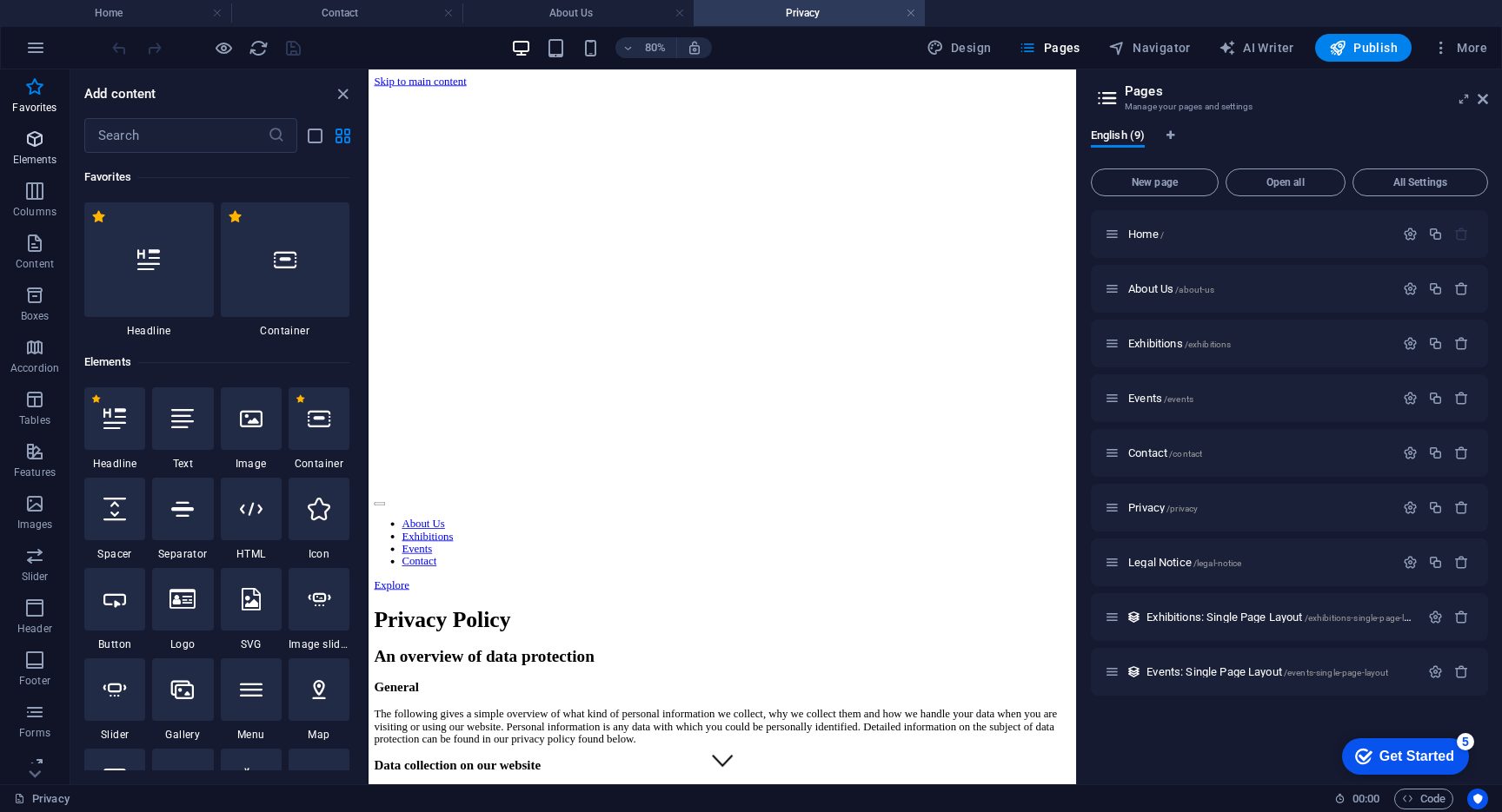
click at [33, 138] on icon "button" at bounding box center [34, 138] width 21 height 21
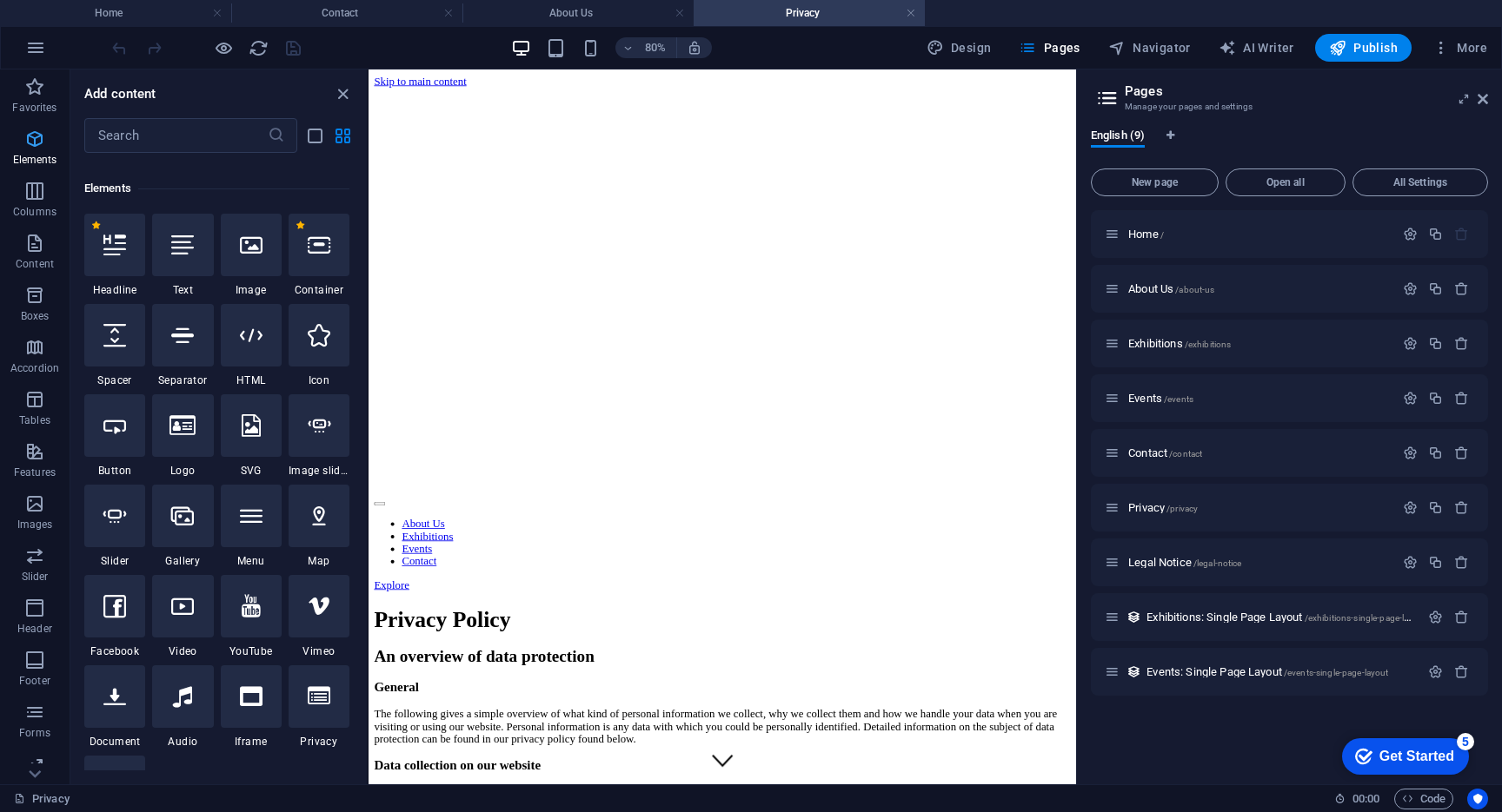
scroll to position [185, 0]
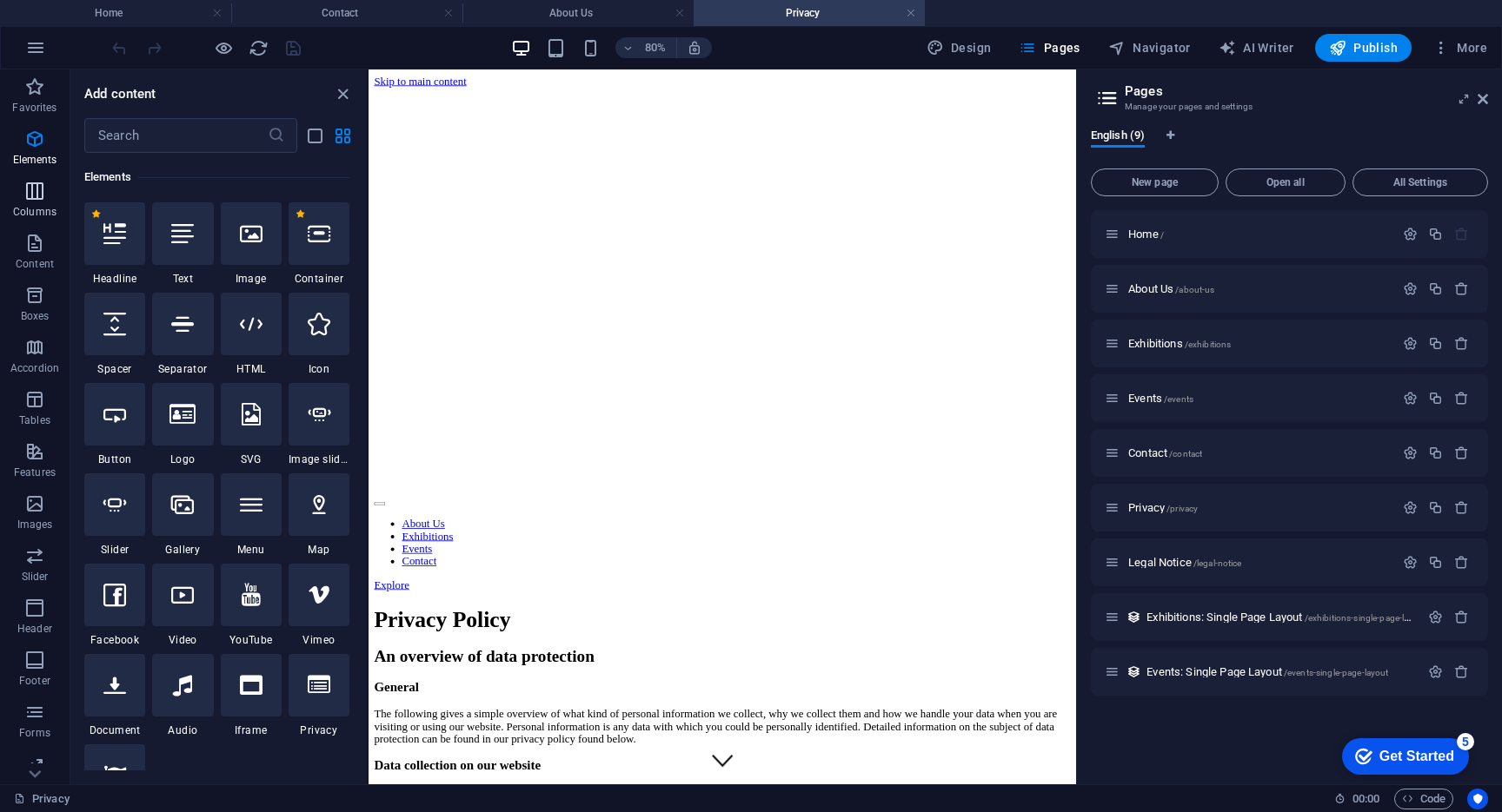
click at [28, 202] on span "Columns" at bounding box center [34, 201] width 69 height 41
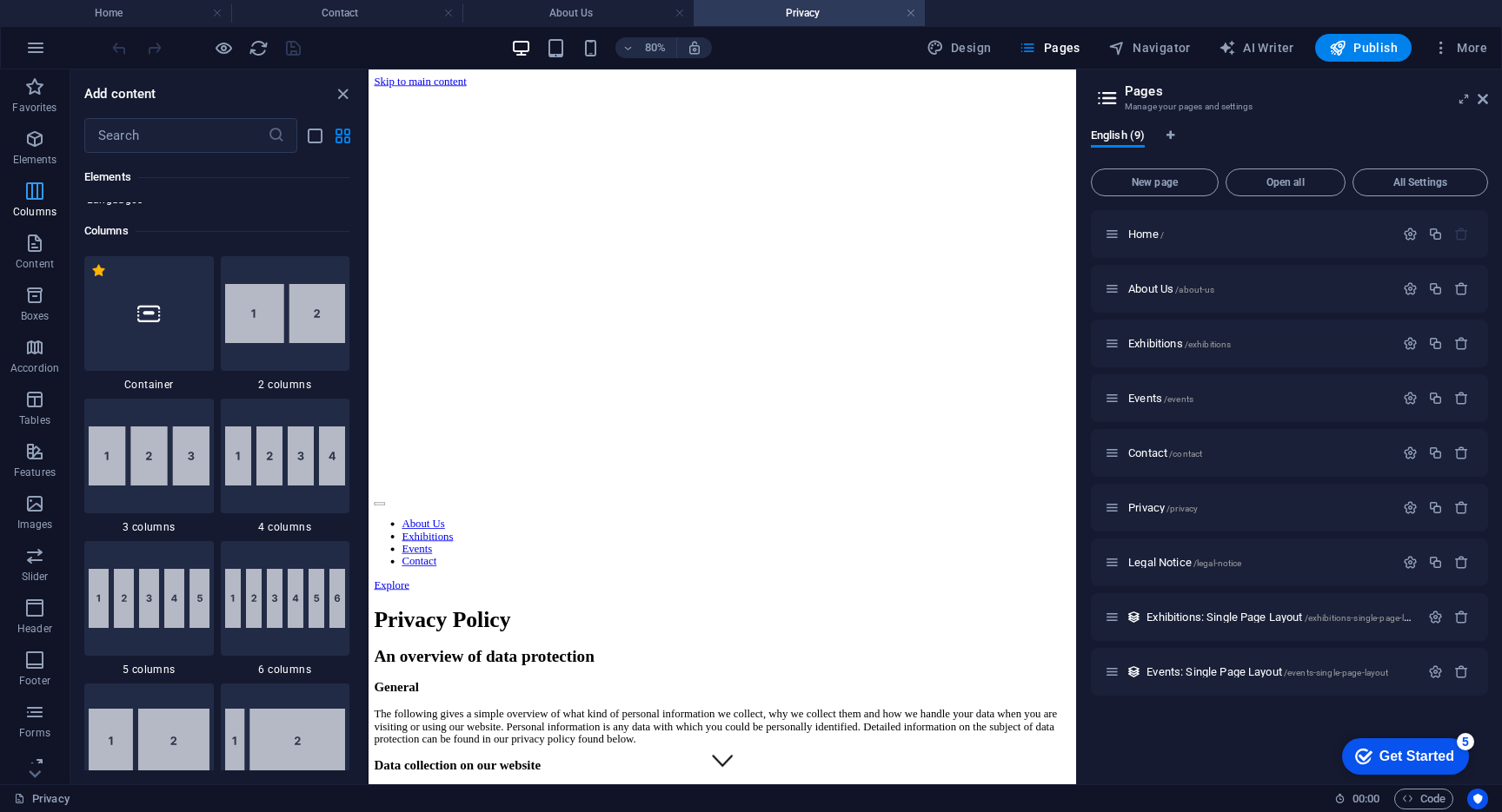
scroll to position [860, 0]
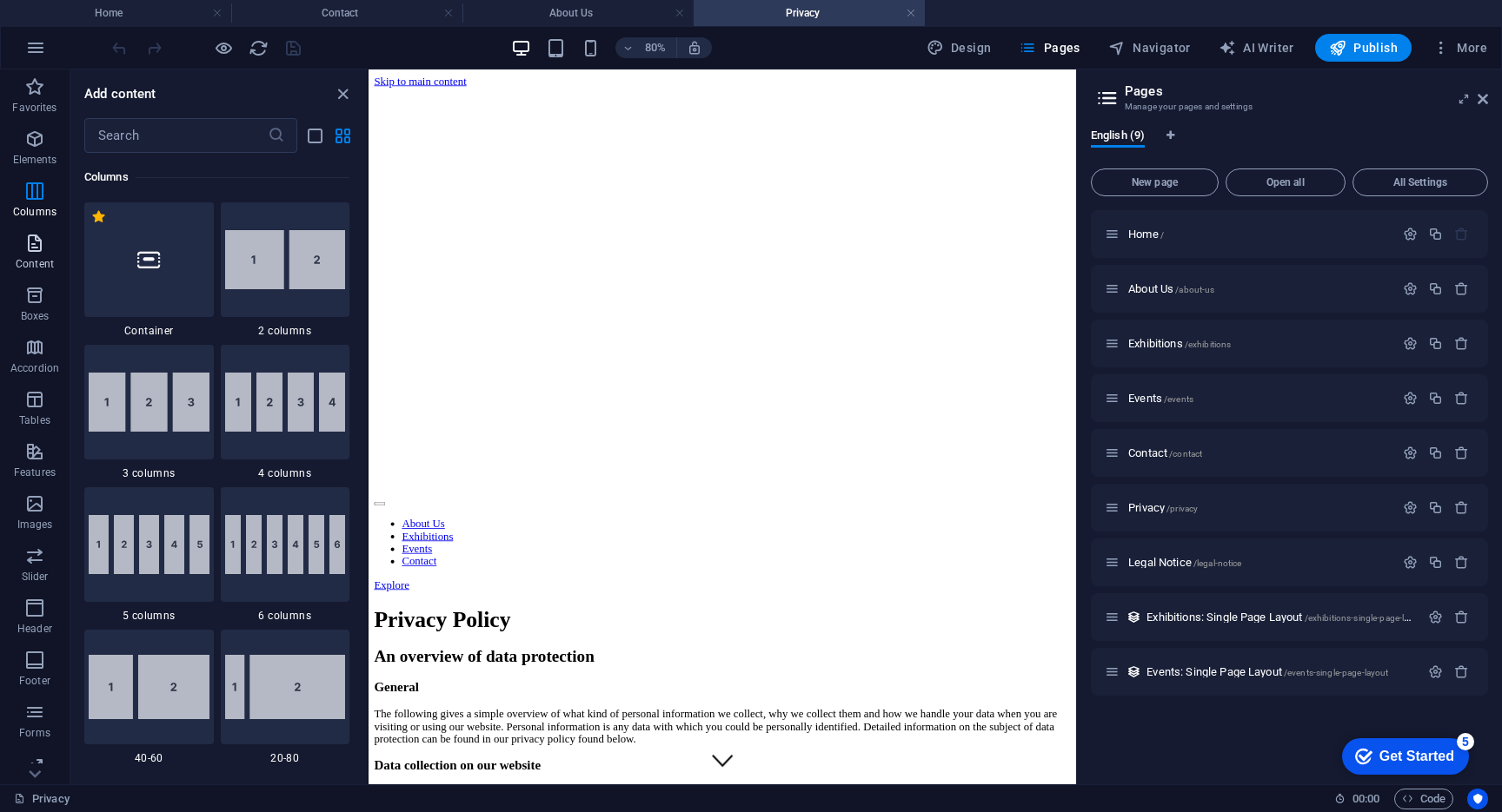
click at [32, 245] on icon "button" at bounding box center [34, 242] width 21 height 21
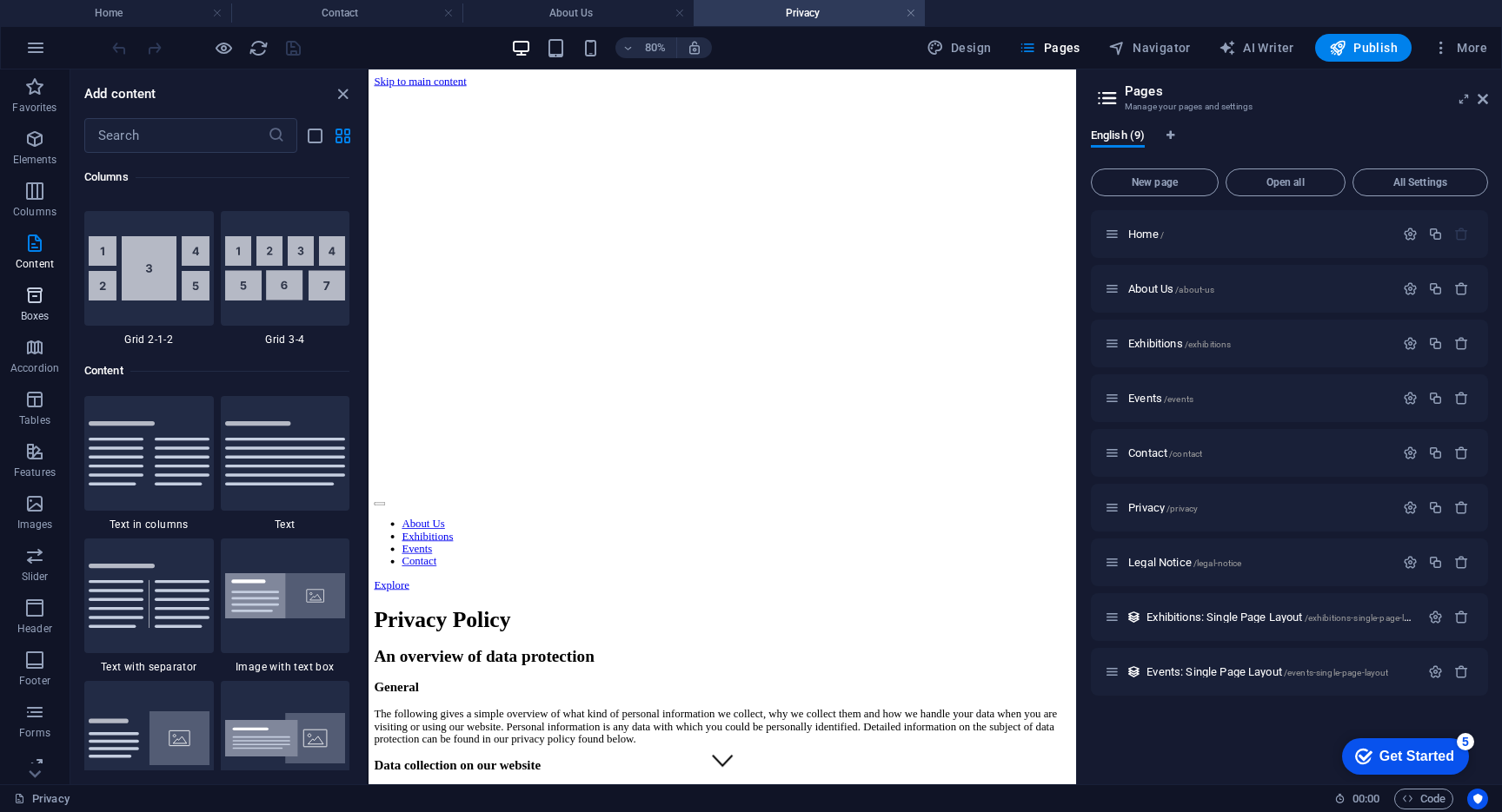
scroll to position [3039, 0]
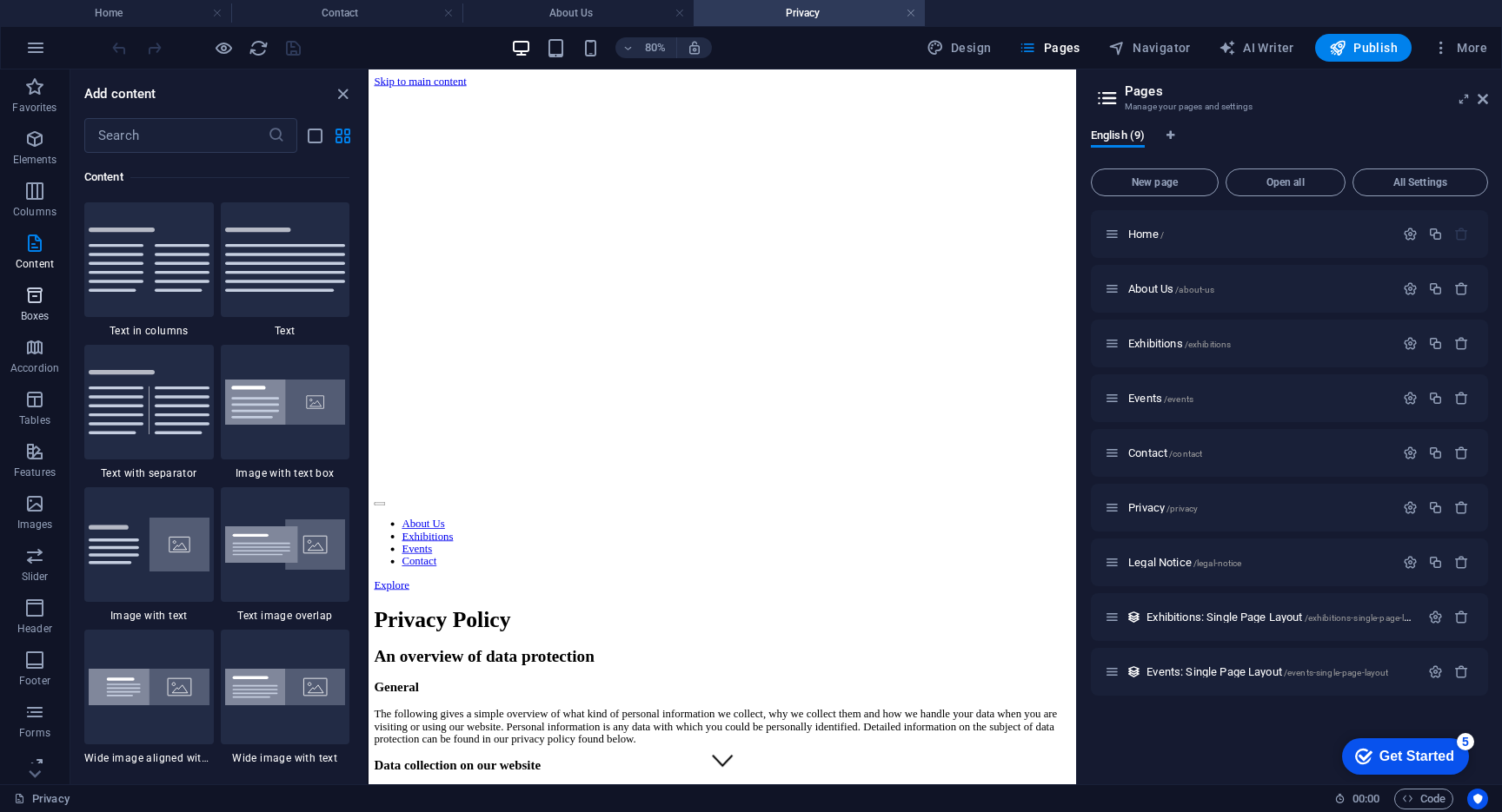
click at [38, 297] on icon "button" at bounding box center [34, 295] width 21 height 21
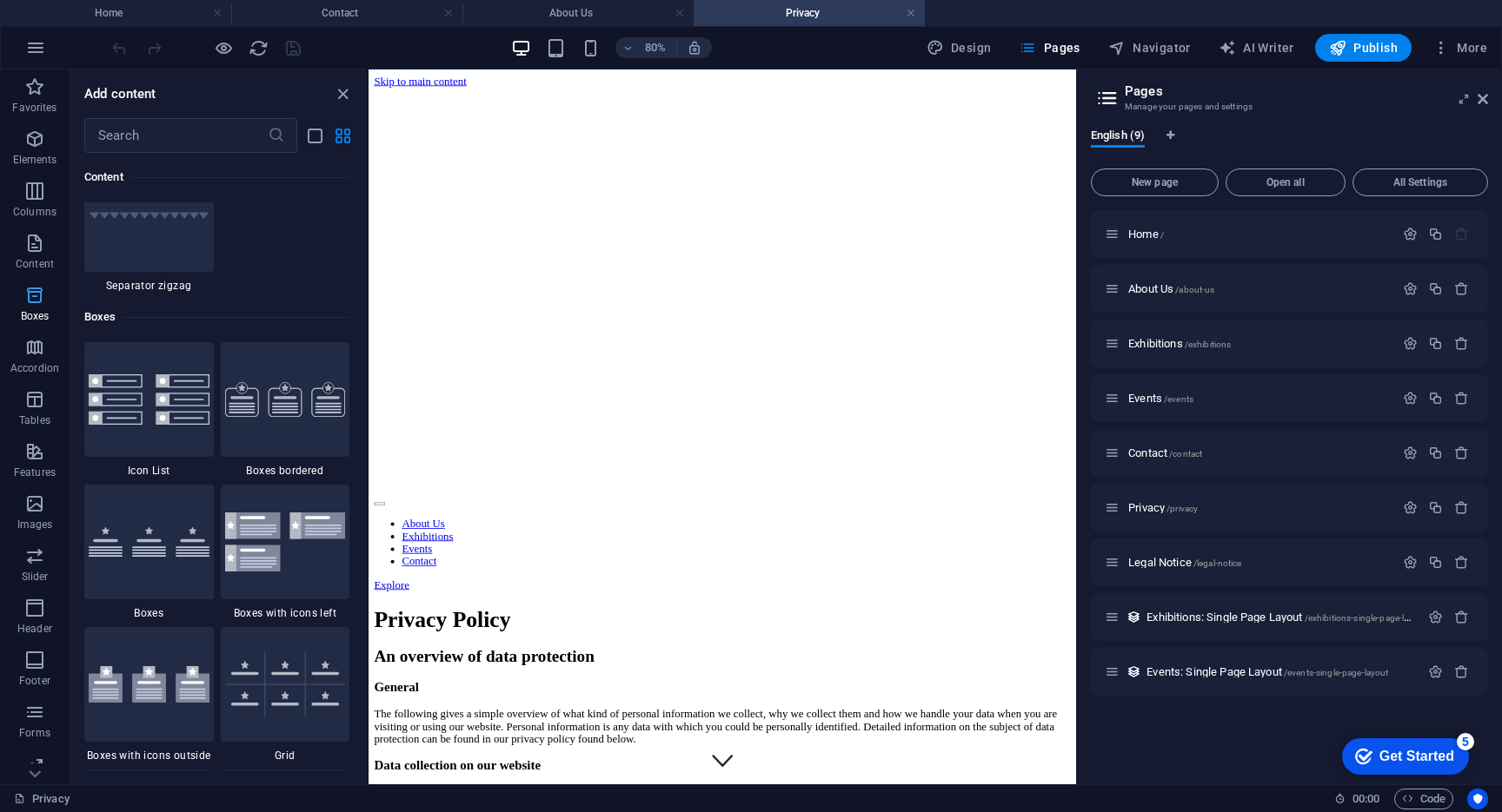
scroll to position [4791, 0]
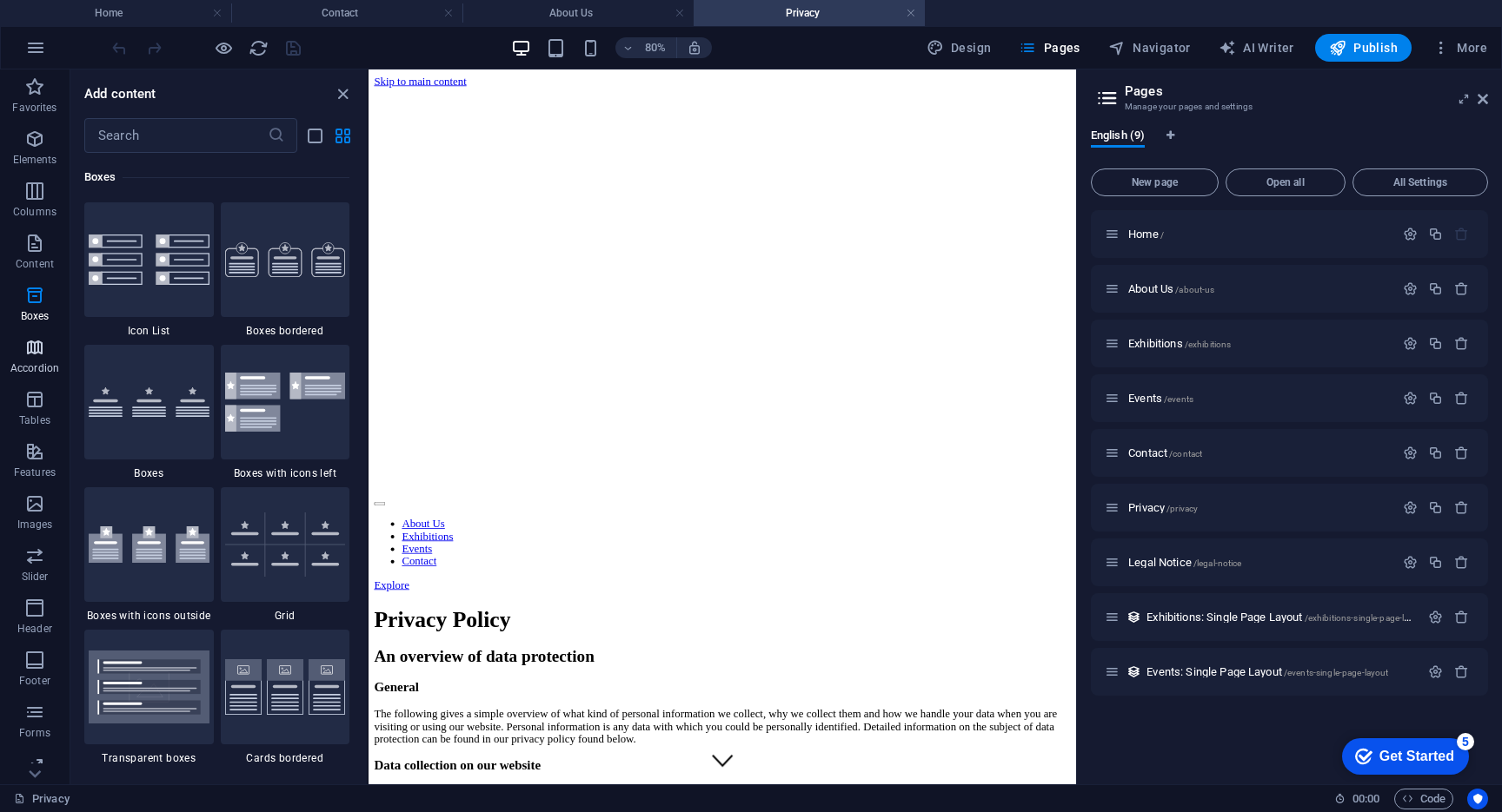
click at [26, 362] on p "Accordion" at bounding box center [35, 368] width 48 height 13
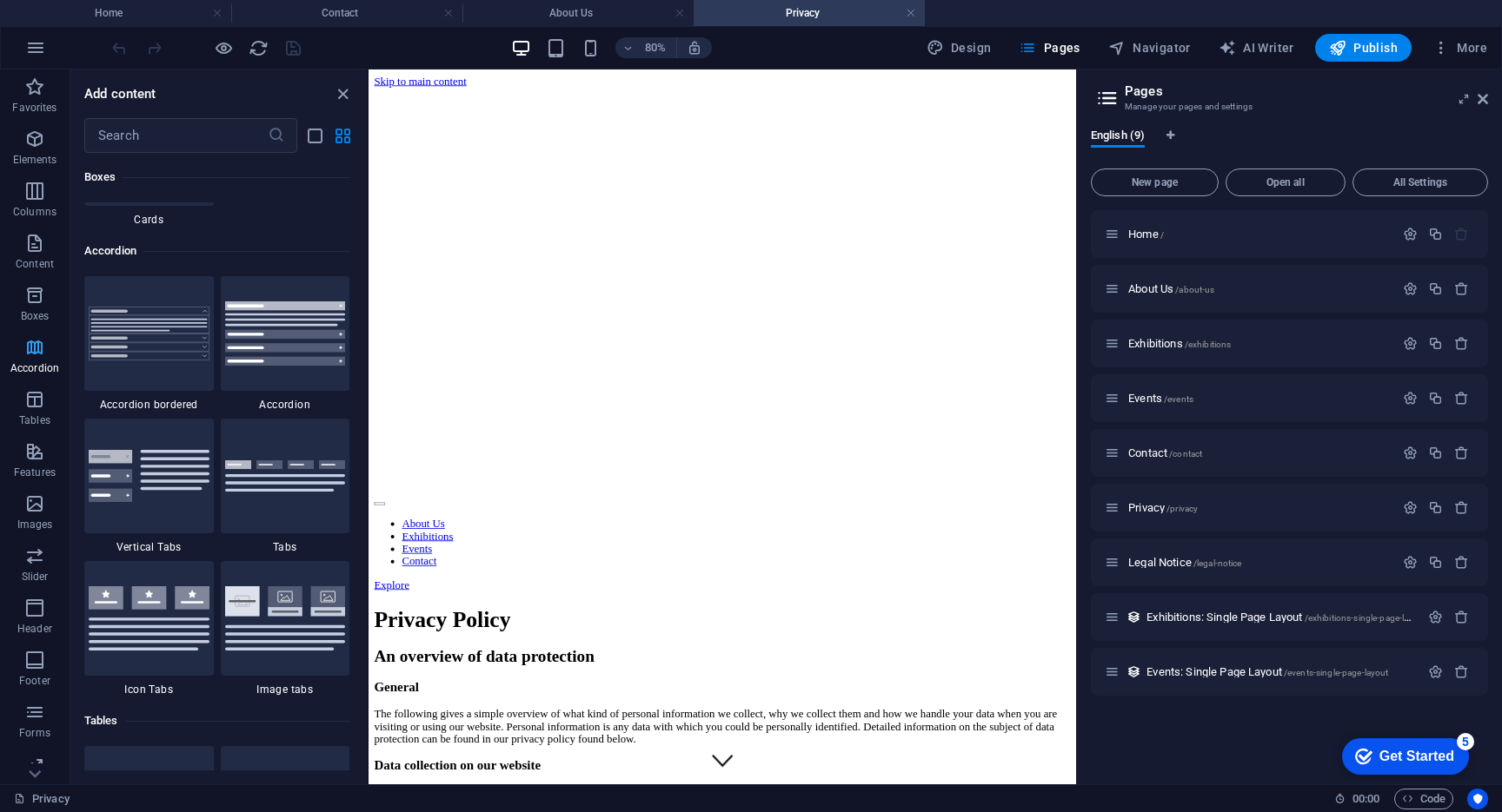
scroll to position [5546, 0]
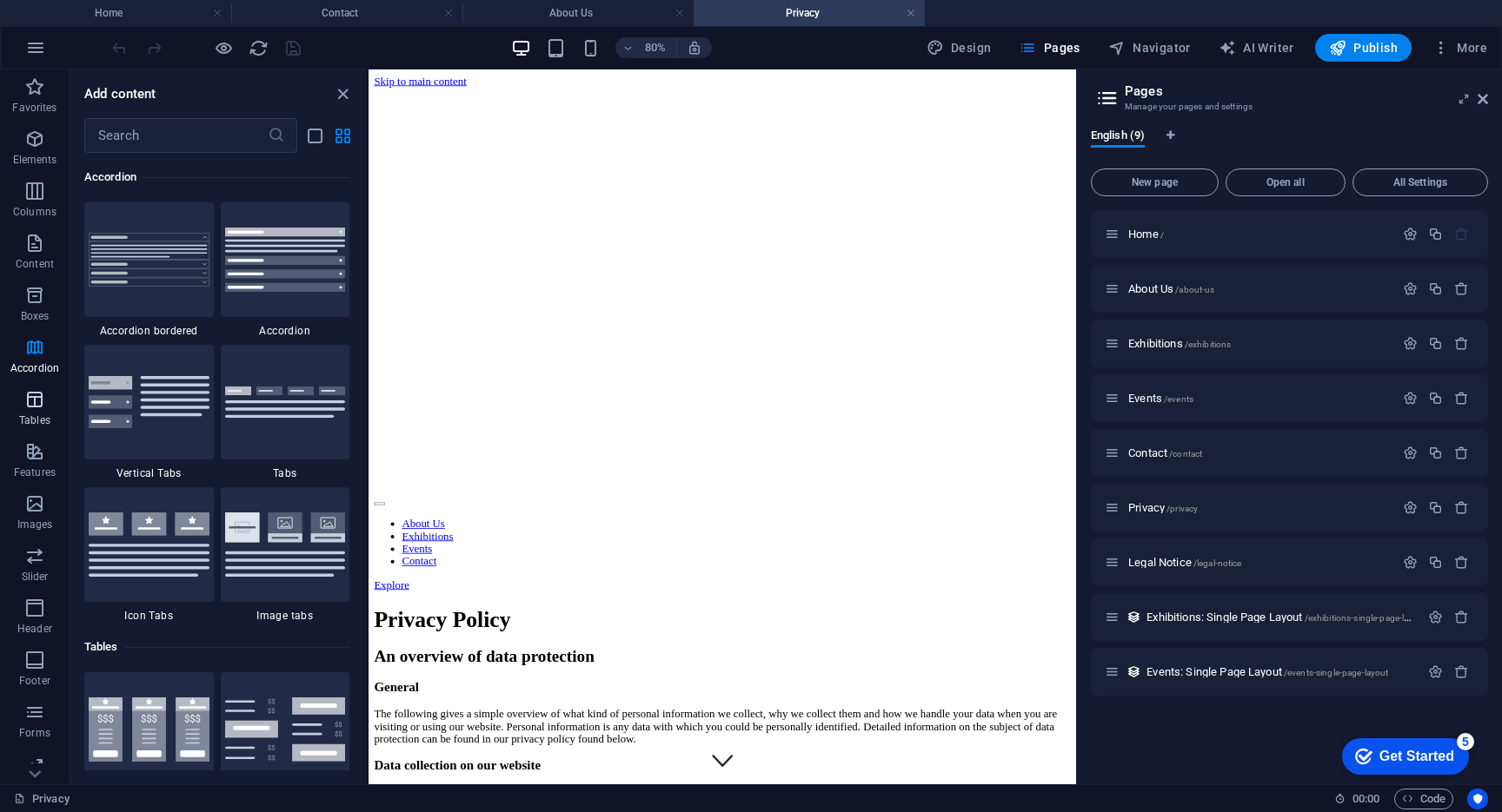
click at [37, 406] on icon "button" at bounding box center [34, 399] width 21 height 21
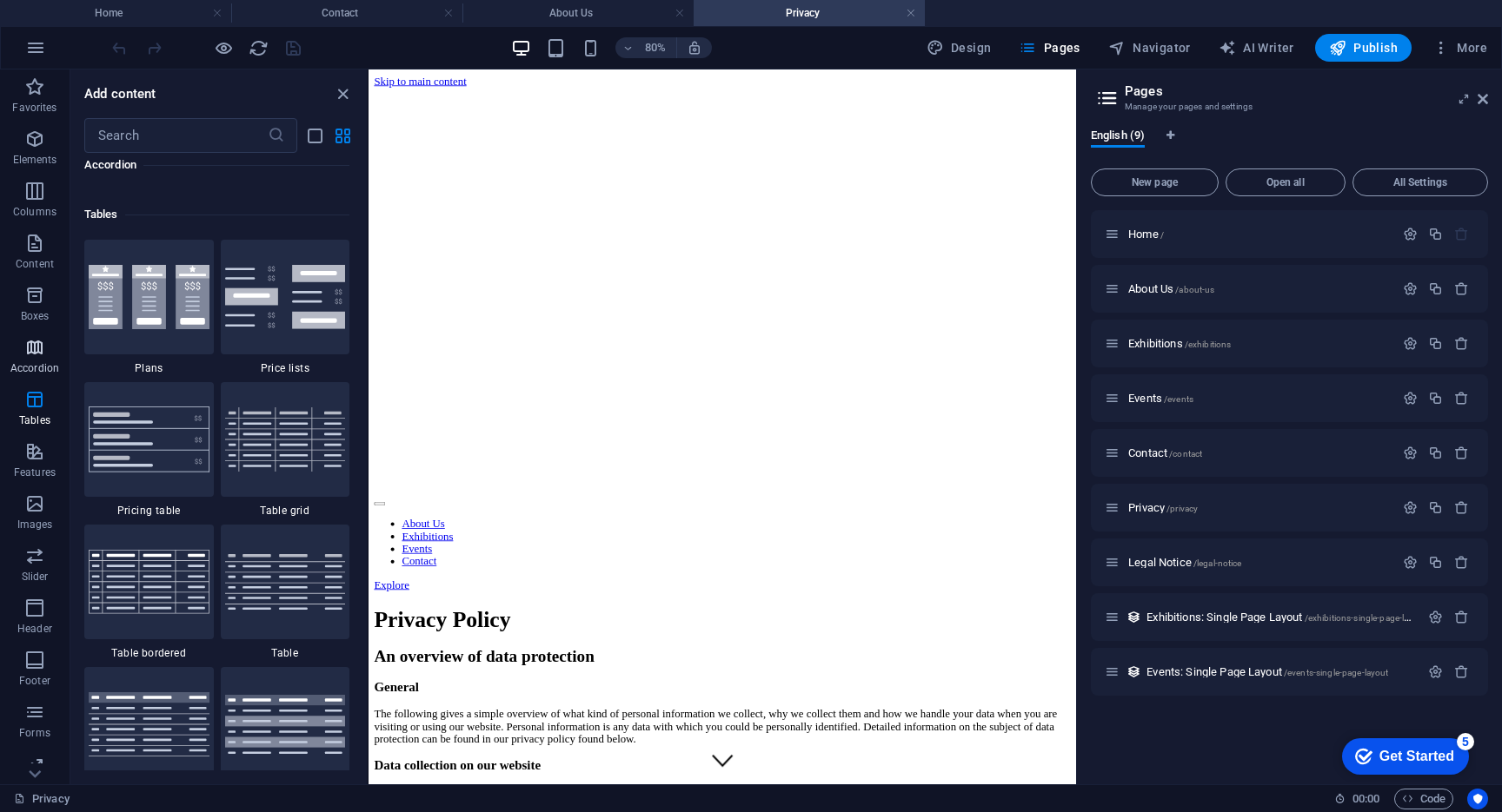
scroll to position [6016, 0]
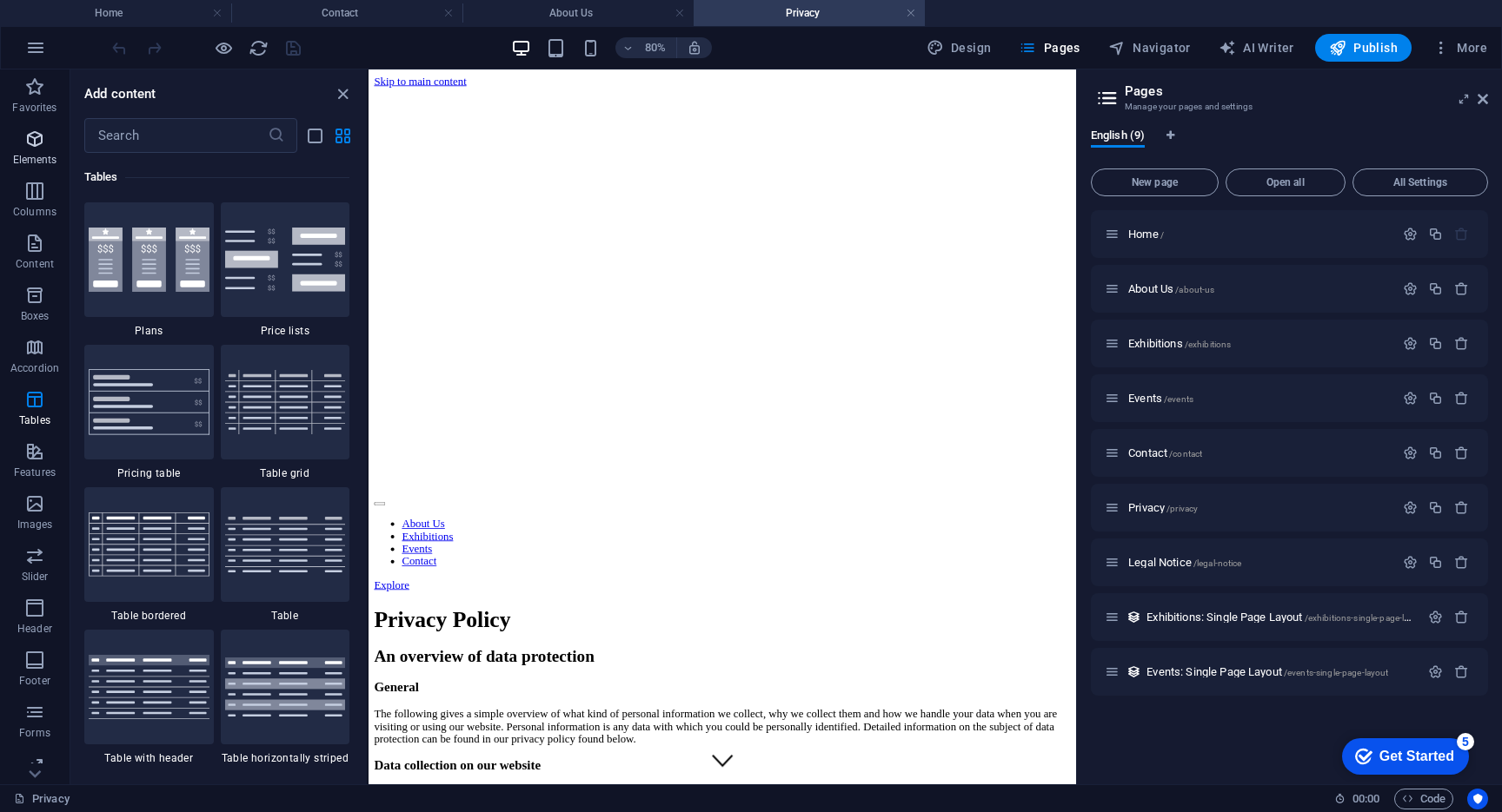
click at [18, 143] on span "Elements" at bounding box center [34, 149] width 69 height 41
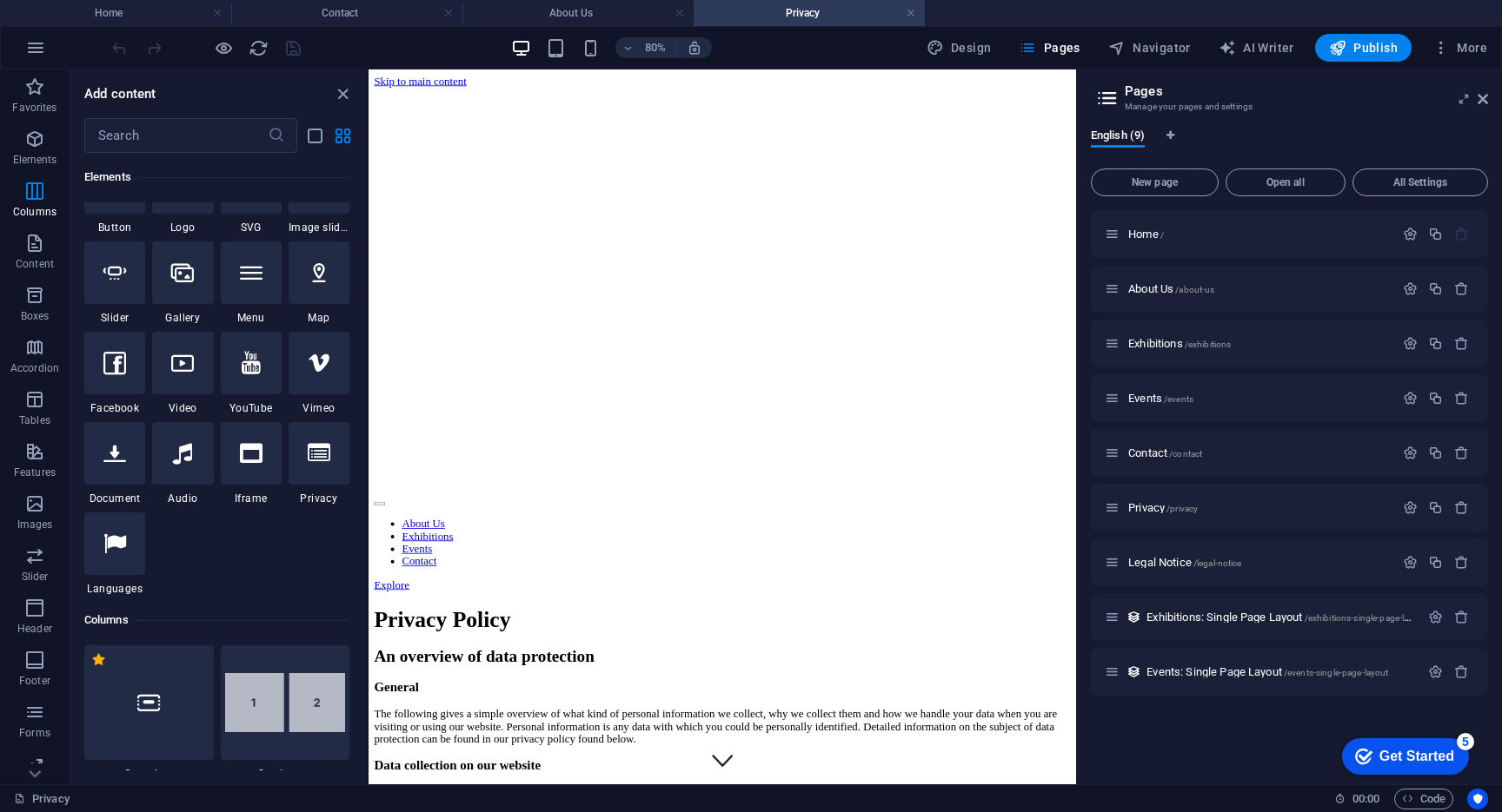
scroll to position [0, 0]
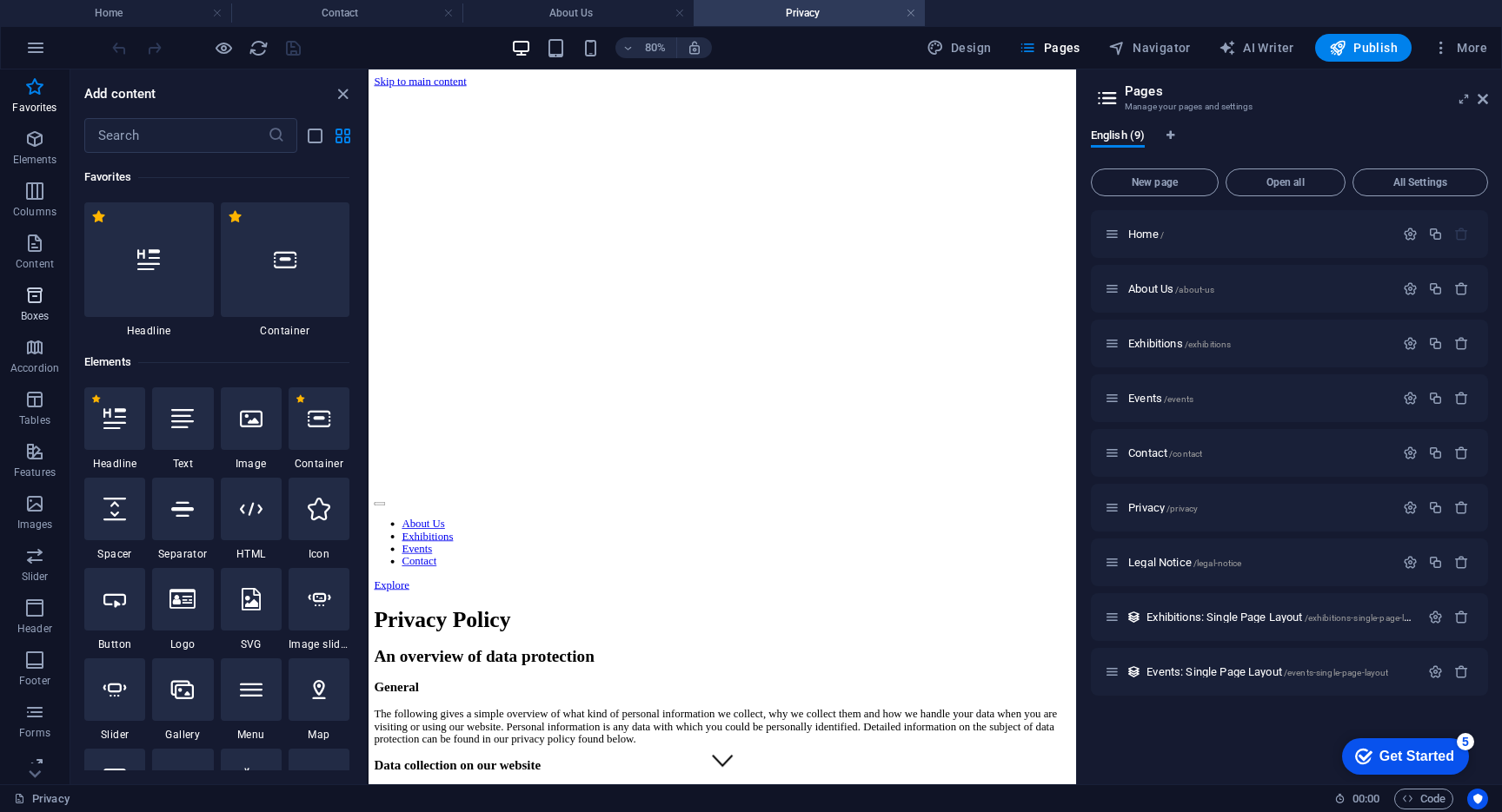
click at [59, 319] on span "Boxes" at bounding box center [34, 306] width 69 height 41
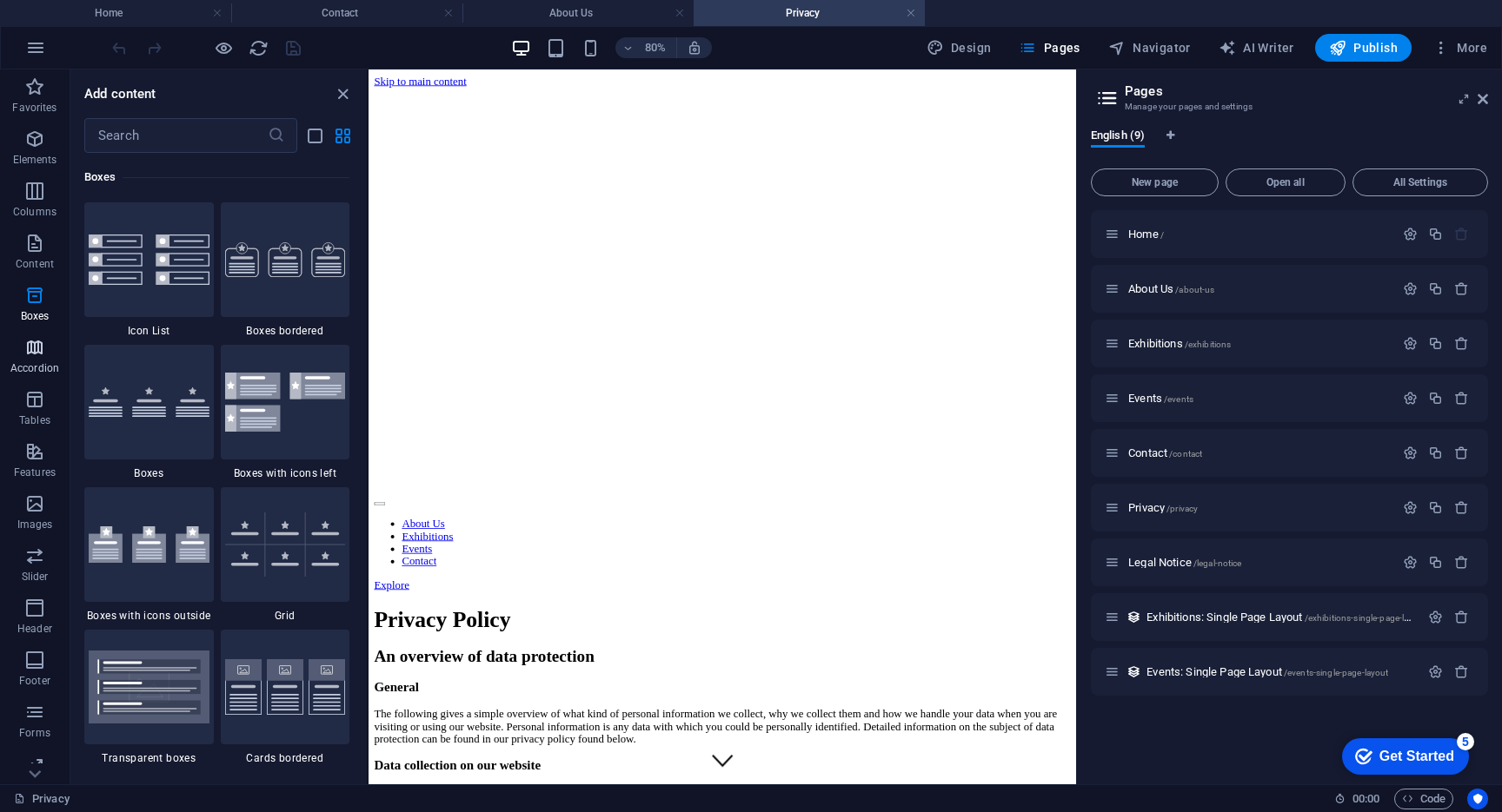
click at [41, 358] on span "Accordion" at bounding box center [34, 358] width 69 height 41
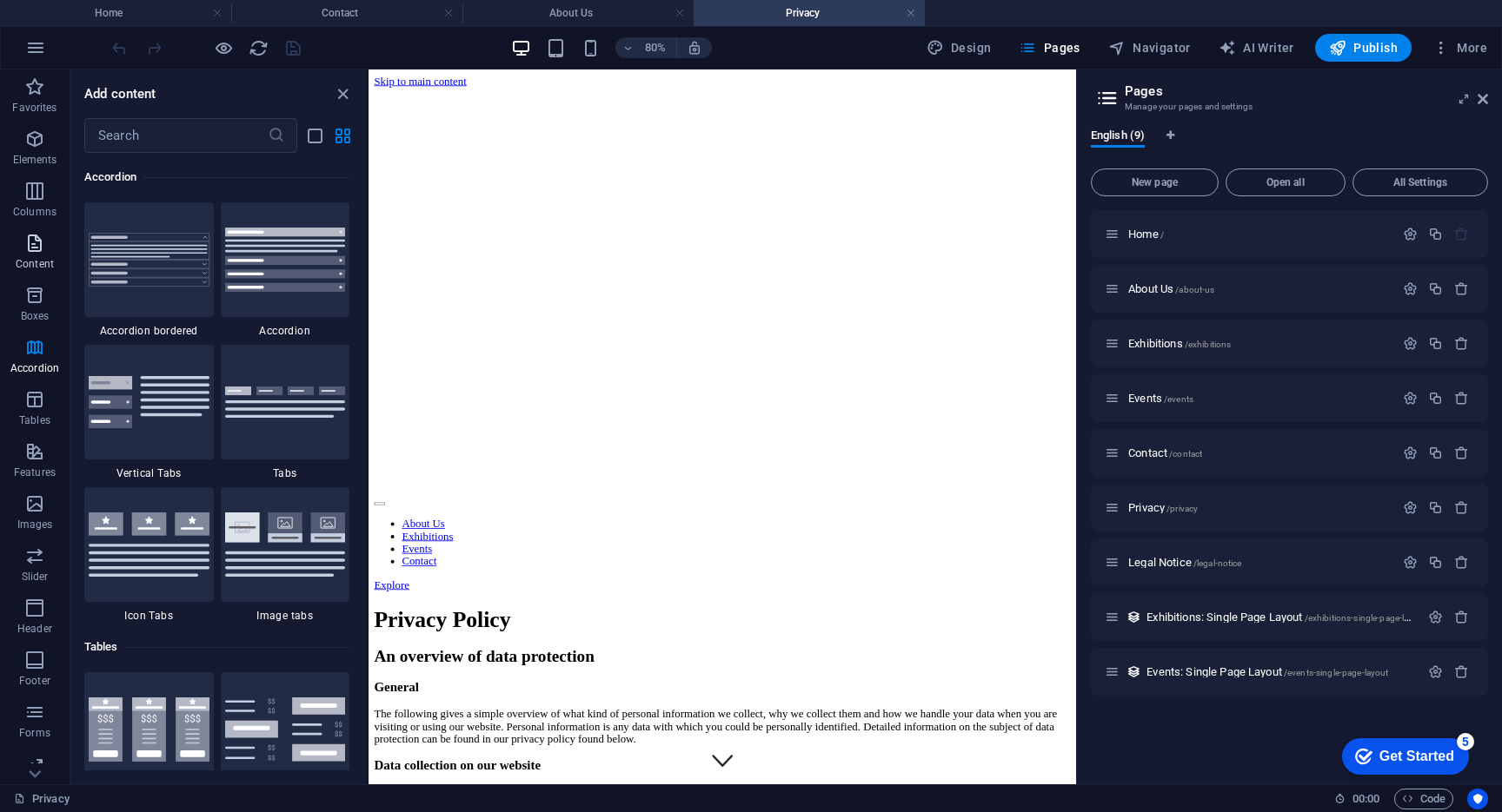
click at [37, 252] on icon "button" at bounding box center [34, 242] width 21 height 21
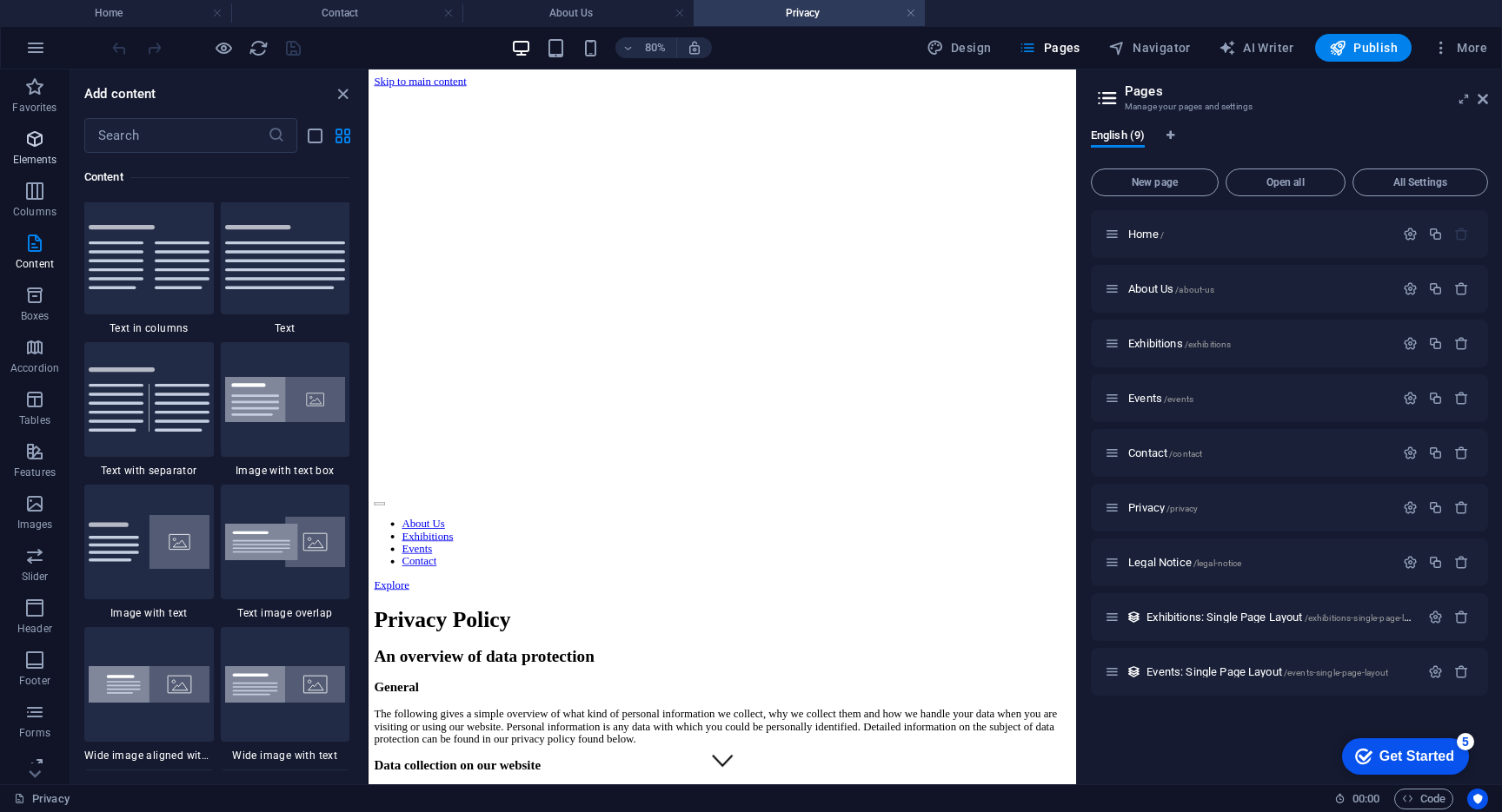
click at [32, 157] on p "Elements" at bounding box center [35, 159] width 44 height 13
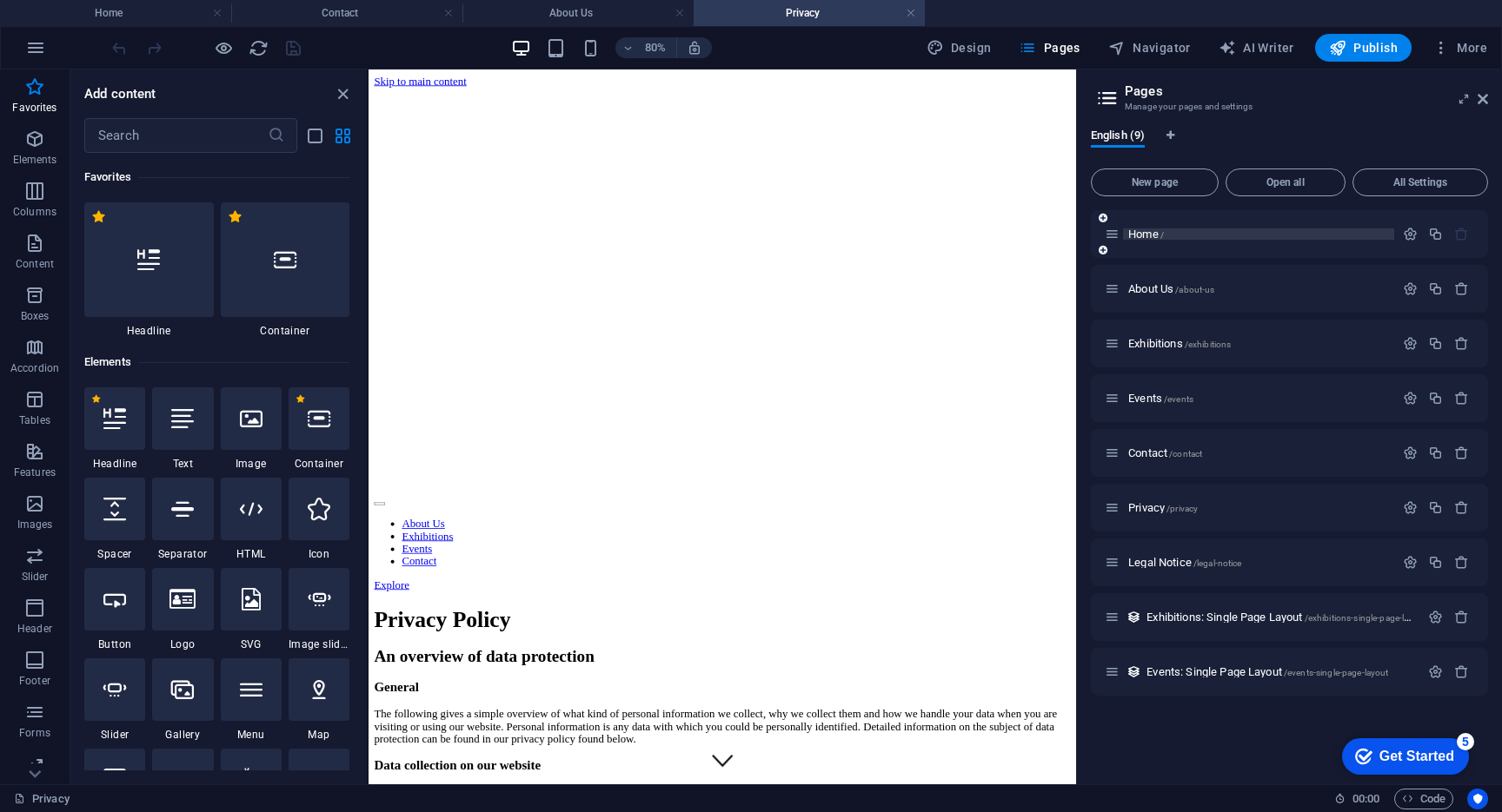
click at [1151, 234] on span "Home /" at bounding box center [1146, 234] width 36 height 13
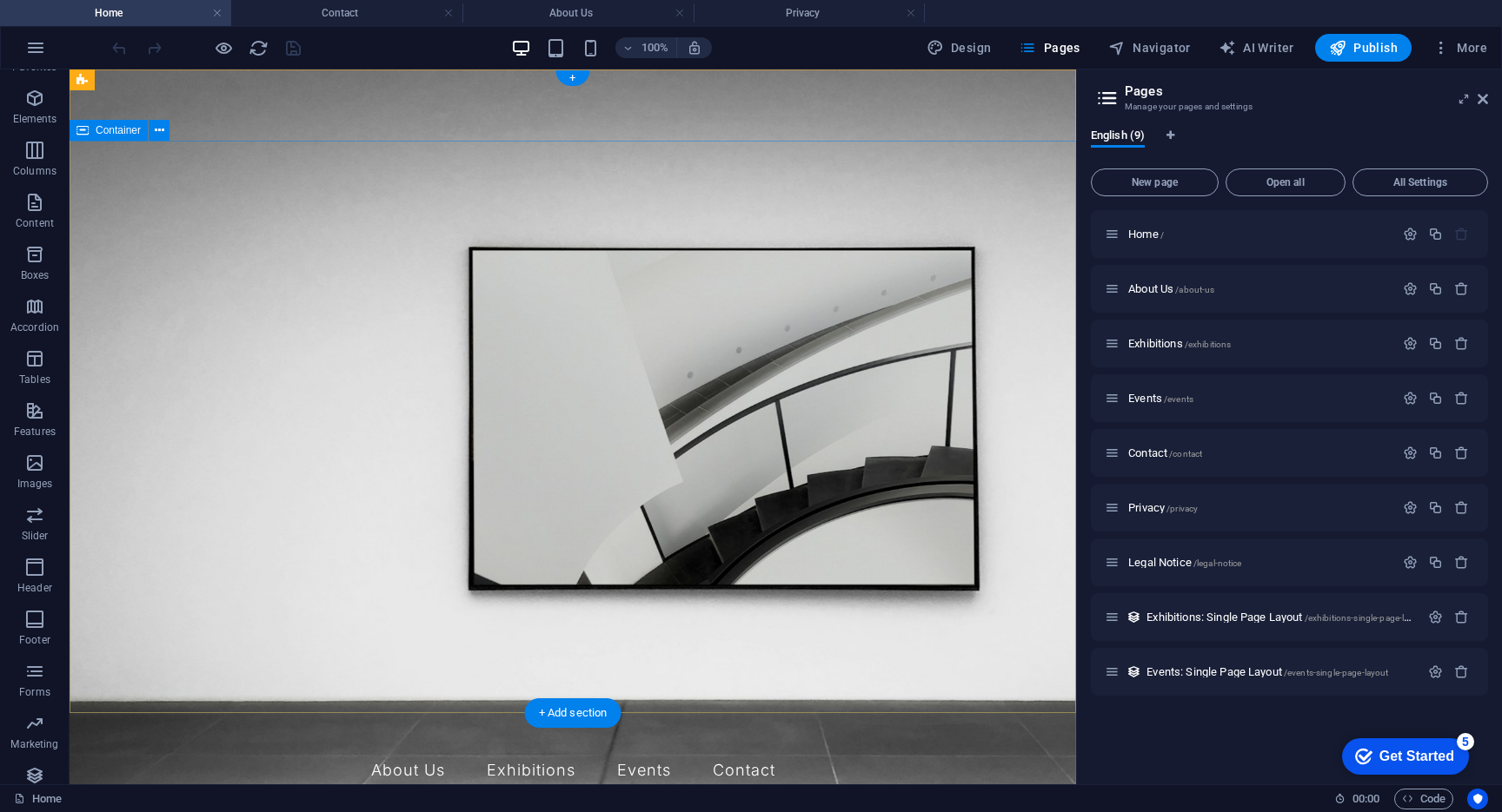
click at [440, 749] on nav "About Us Exhibitions Events Contact" at bounding box center [573, 771] width 965 height 43
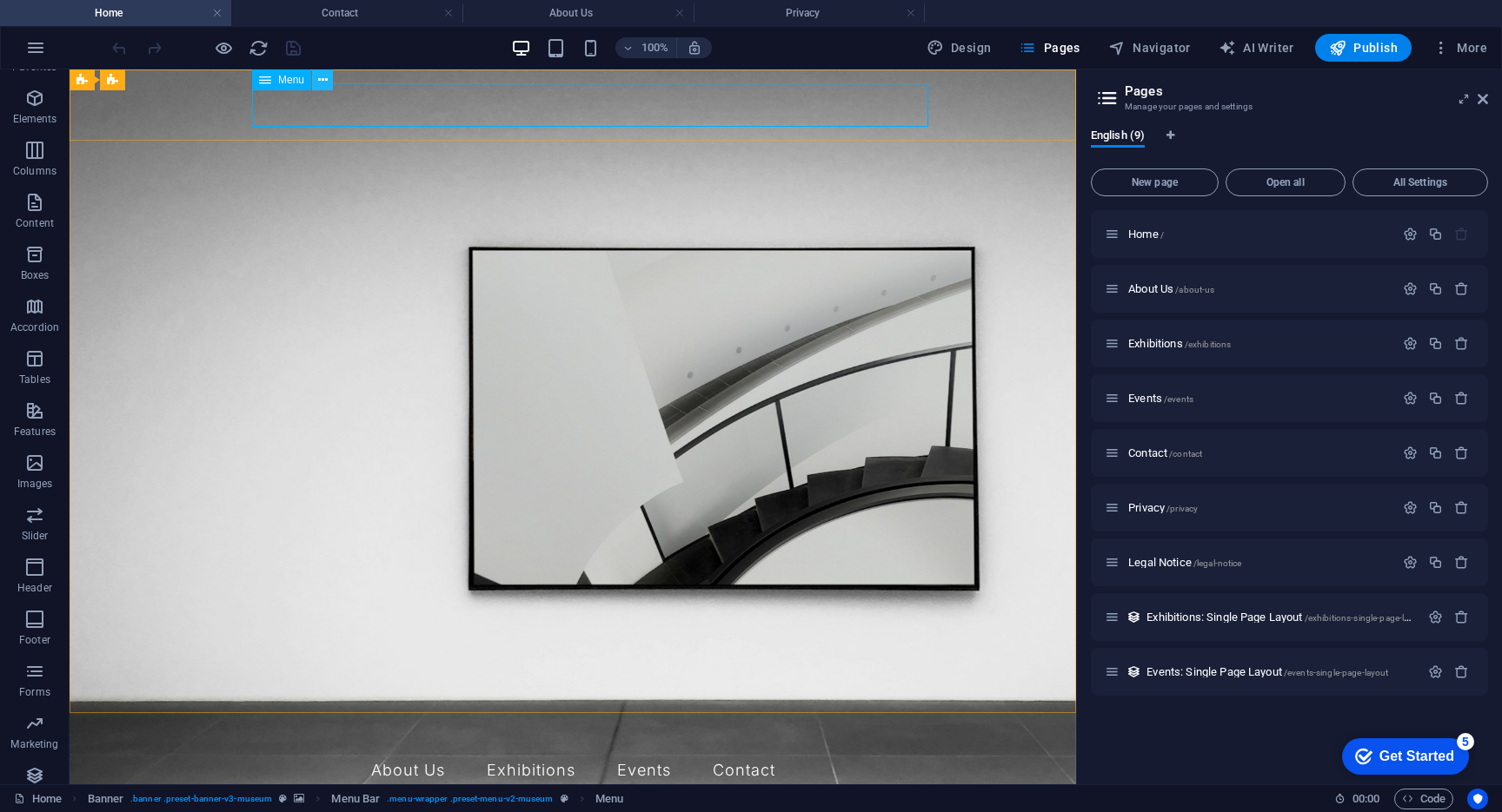
click at [323, 86] on icon at bounding box center [322, 80] width 10 height 18
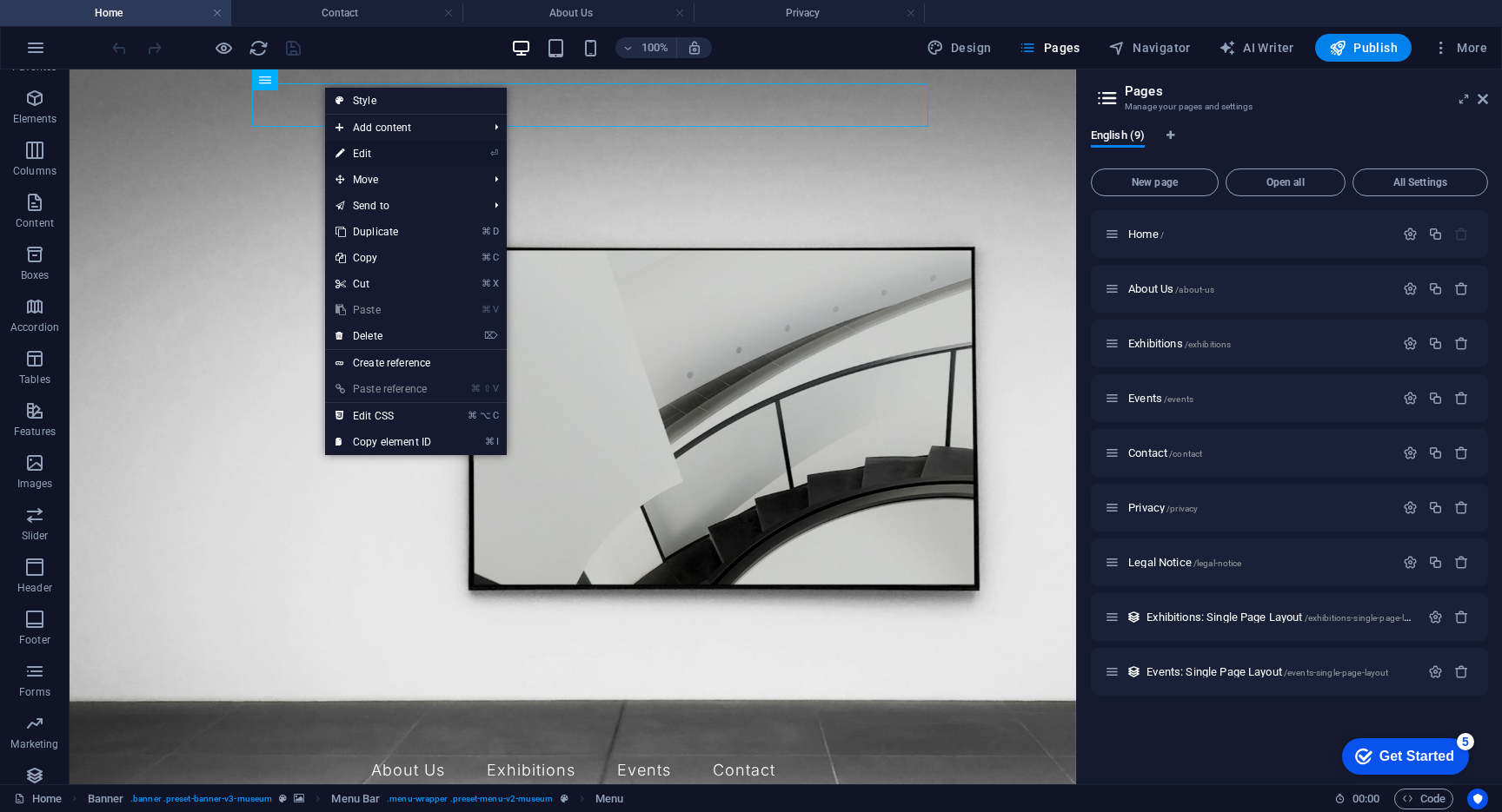
click at [400, 157] on link "⏎ Edit" at bounding box center [383, 153] width 117 height 26
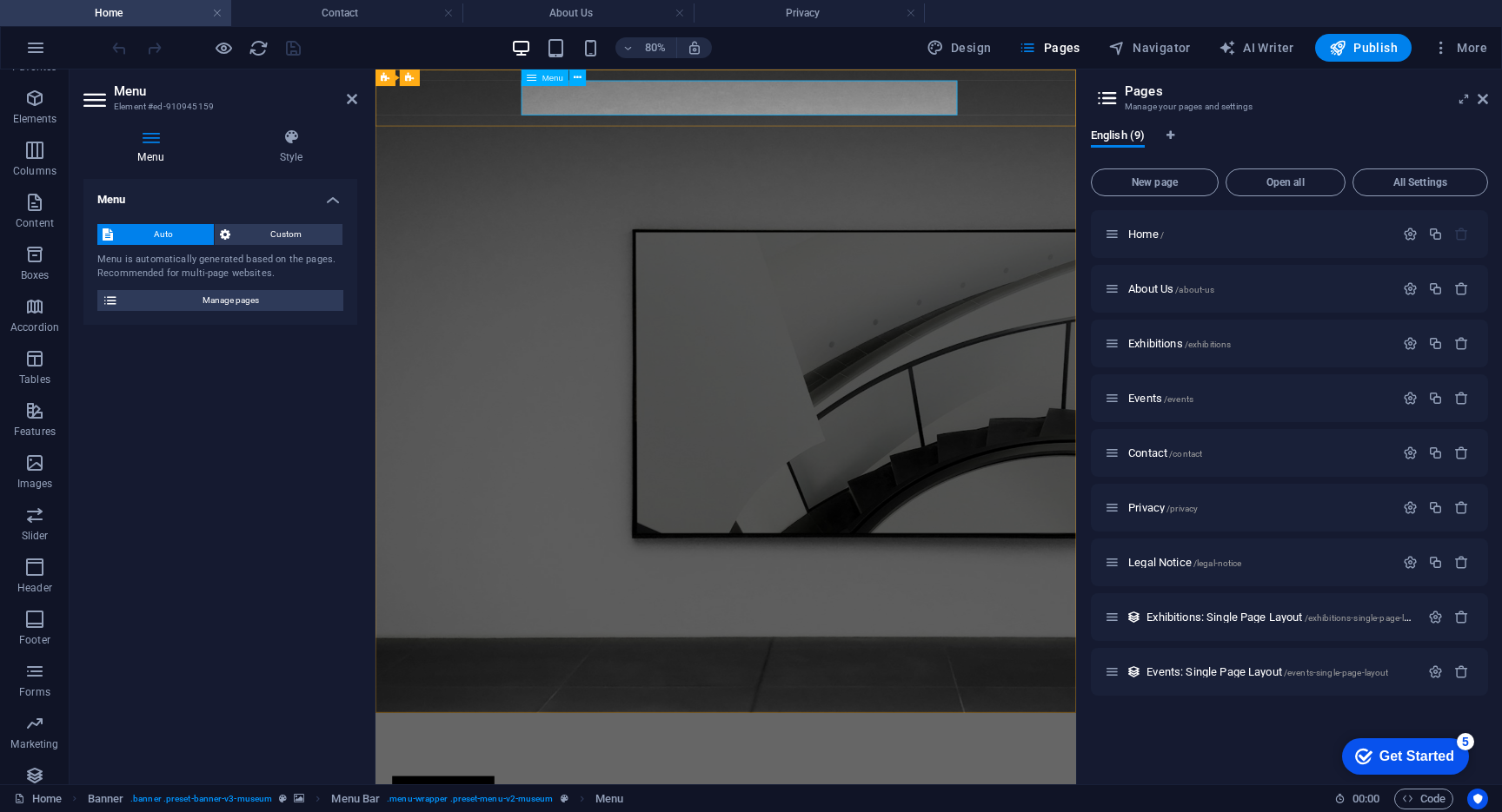
click at [291, 154] on h4 "Style" at bounding box center [291, 146] width 132 height 37
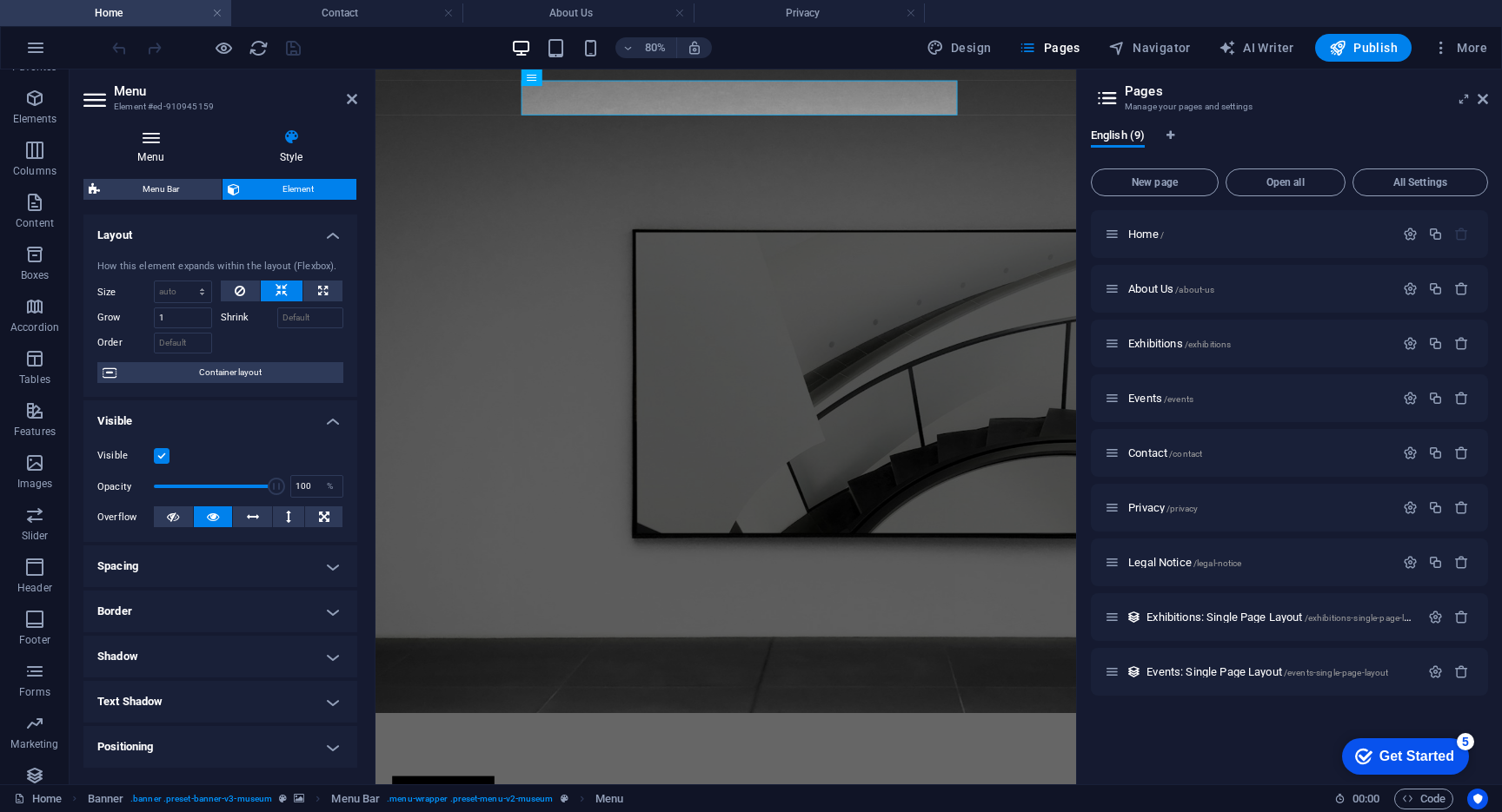
click at [176, 142] on icon at bounding box center [151, 136] width 135 height 17
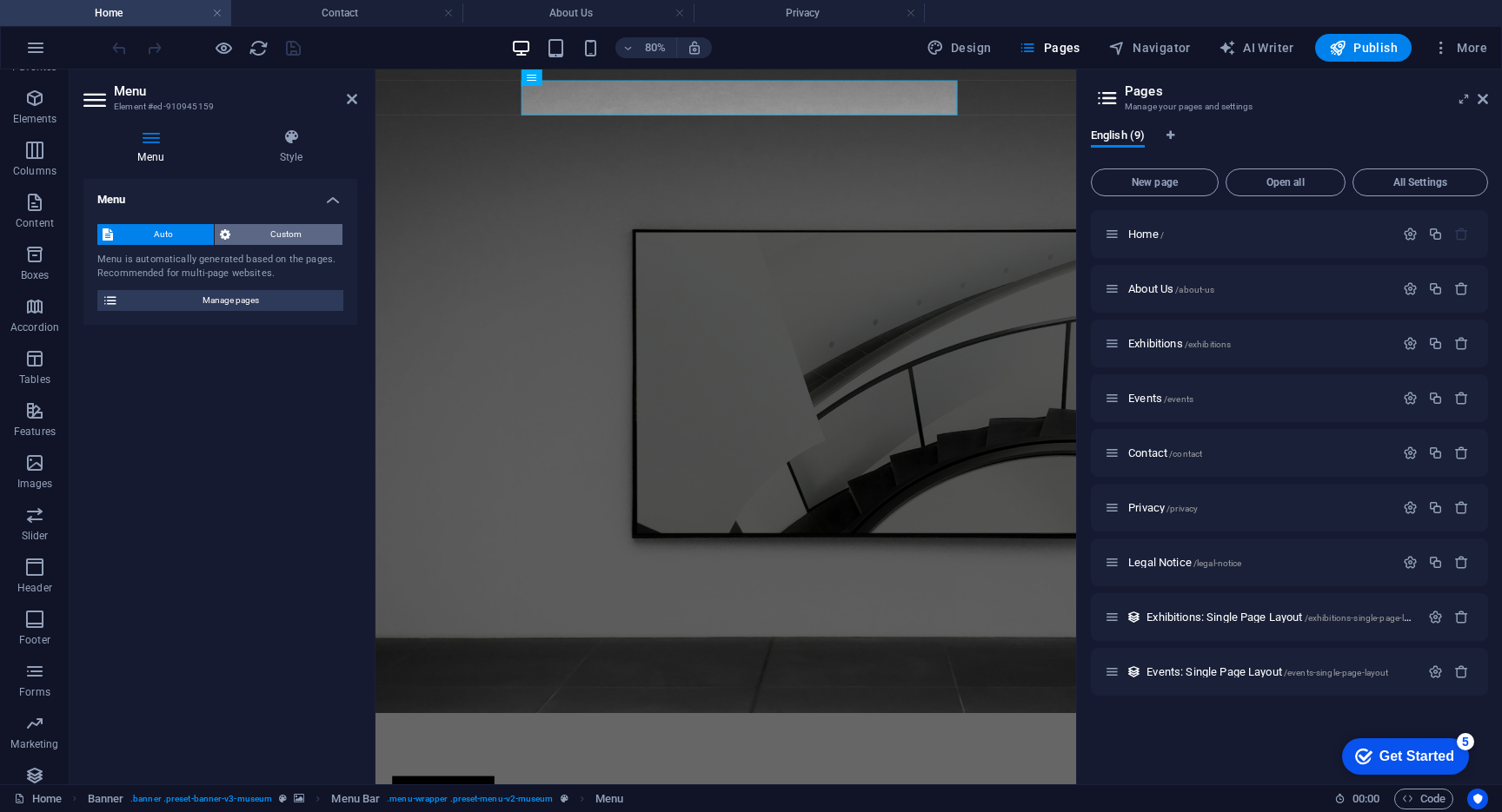
click at [286, 228] on span "Custom" at bounding box center [286, 234] width 102 height 21
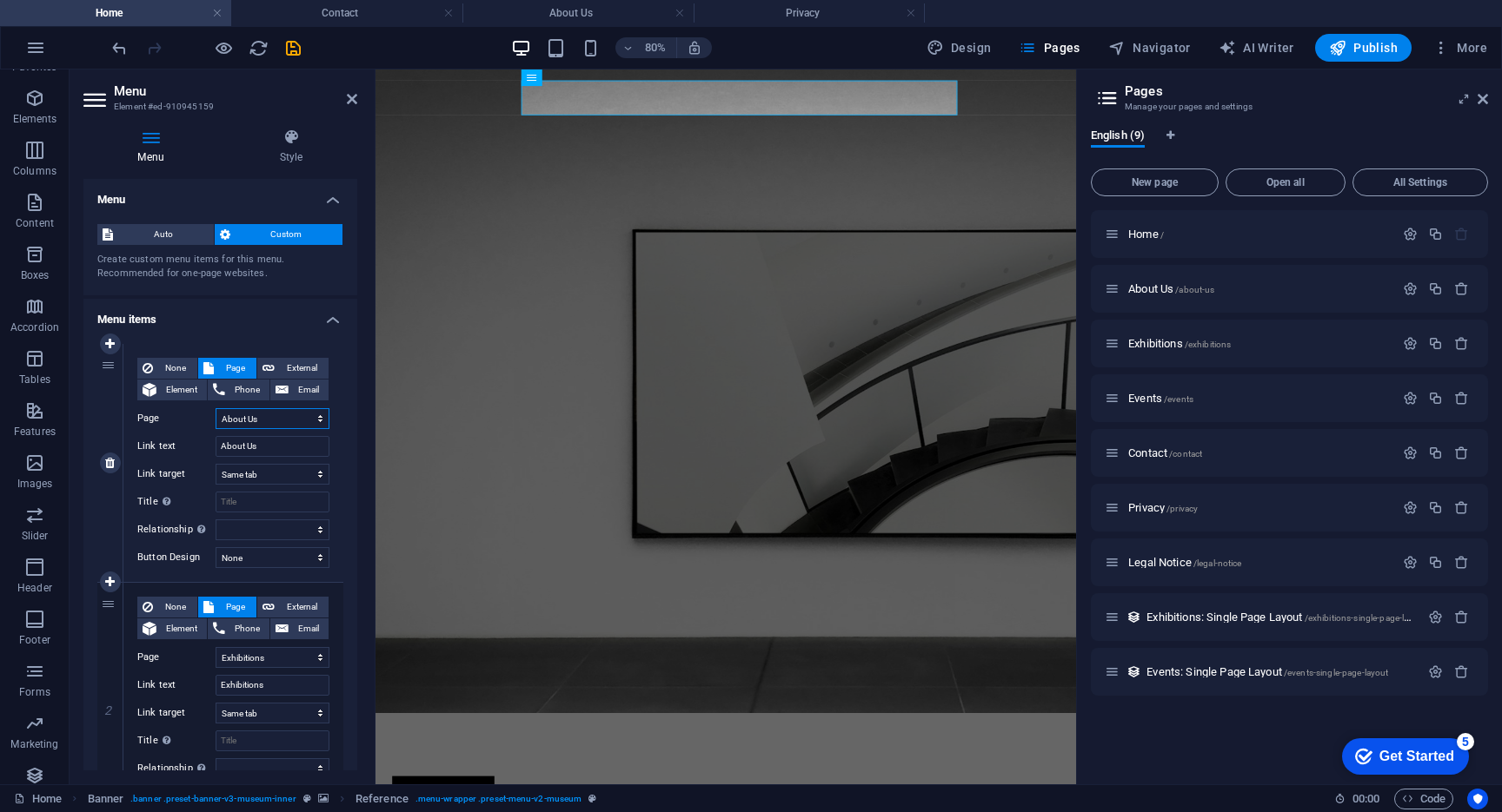
click at [267, 415] on select "Home About Us Exhibitions Events Contact Privacy Legal Notice" at bounding box center [272, 418] width 114 height 21
click at [215, 408] on select "Home About Us Exhibitions Events Contact Privacy Legal Notice" at bounding box center [272, 418] width 114 height 21
click at [1208, 292] on span "/about-us" at bounding box center [1195, 290] width 40 height 10
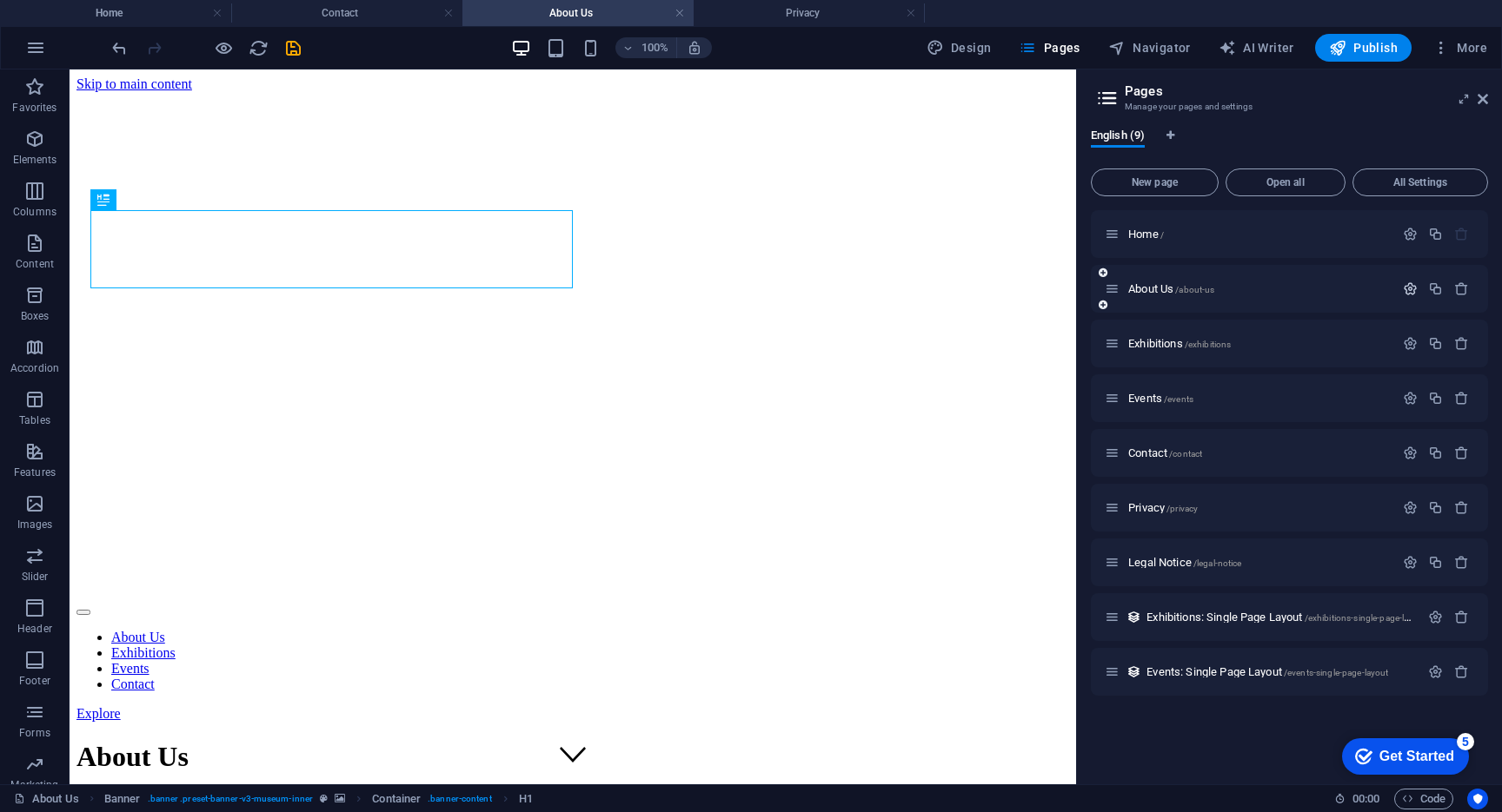
click at [1409, 291] on icon "button" at bounding box center [1410, 289] width 14 height 14
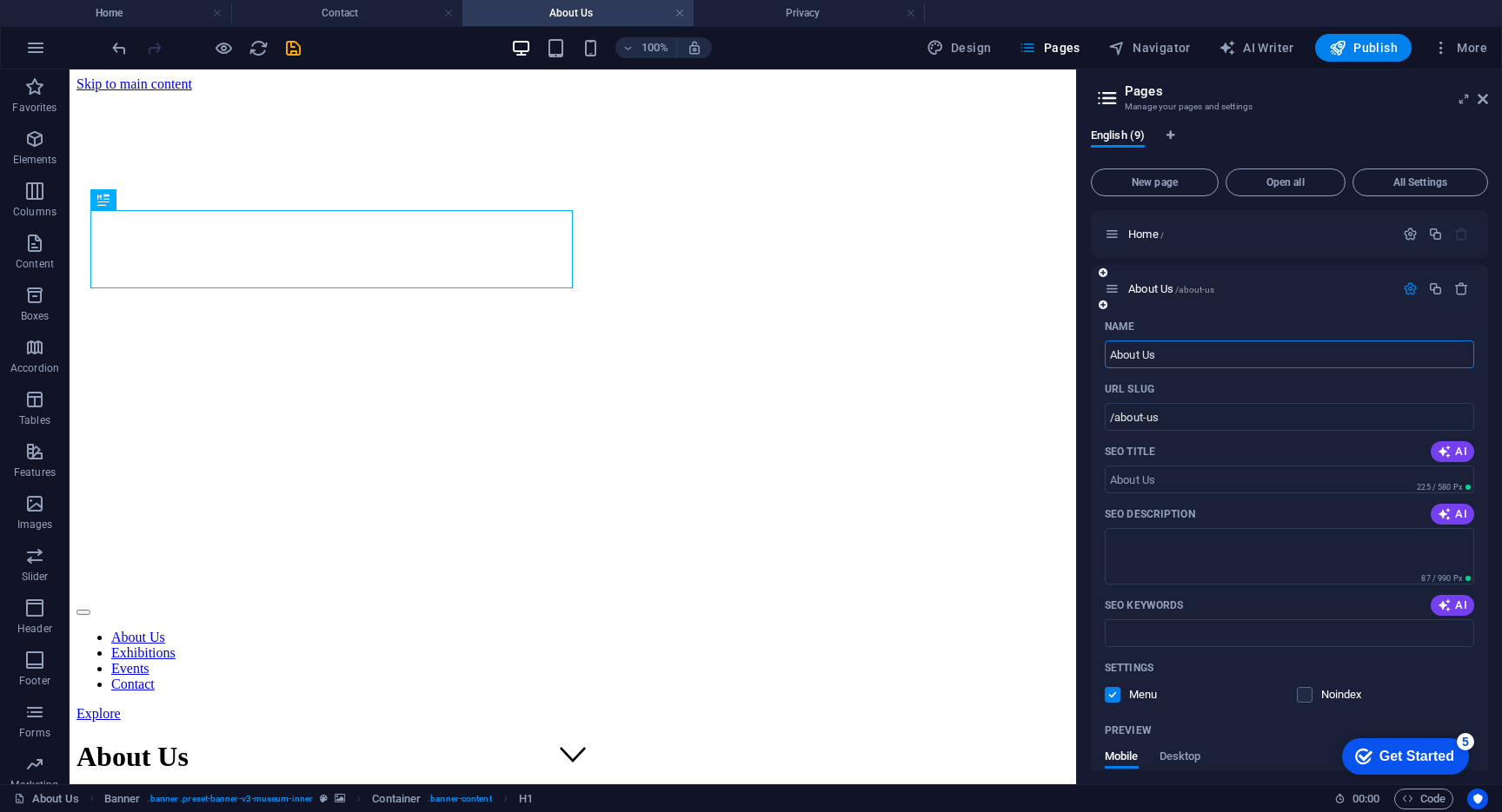
click at [1202, 353] on input "About Us" at bounding box center [1288, 354] width 369 height 28
click at [1214, 415] on input "/about-us" at bounding box center [1288, 416] width 369 height 28
type input "Hakkımızda"
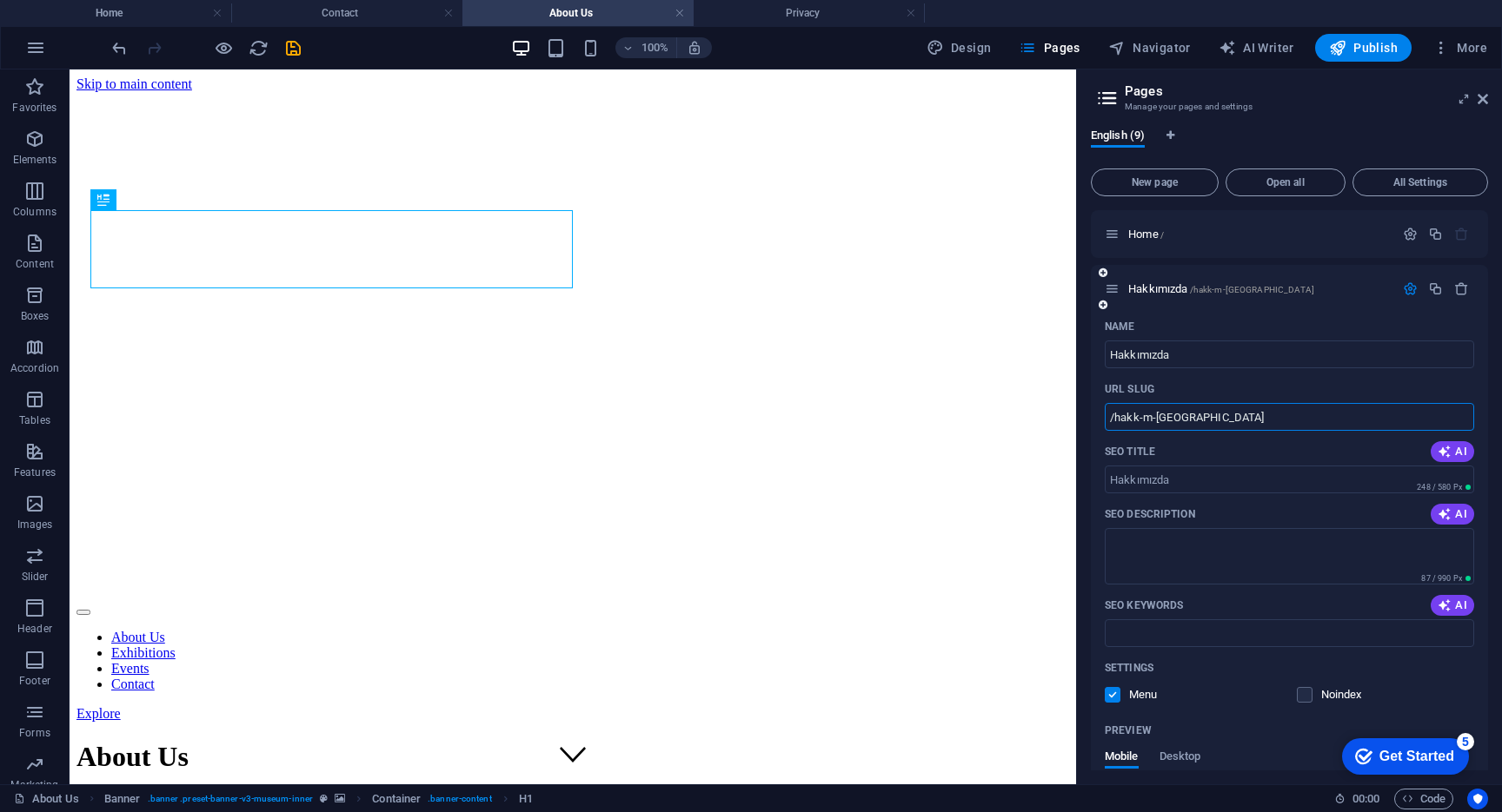
click at [1214, 415] on input "/hakk-m-[GEOGRAPHIC_DATA]" at bounding box center [1288, 416] width 369 height 28
click at [1213, 559] on textarea "SEO Description" at bounding box center [1288, 556] width 369 height 57
type input "/hakkimizda"
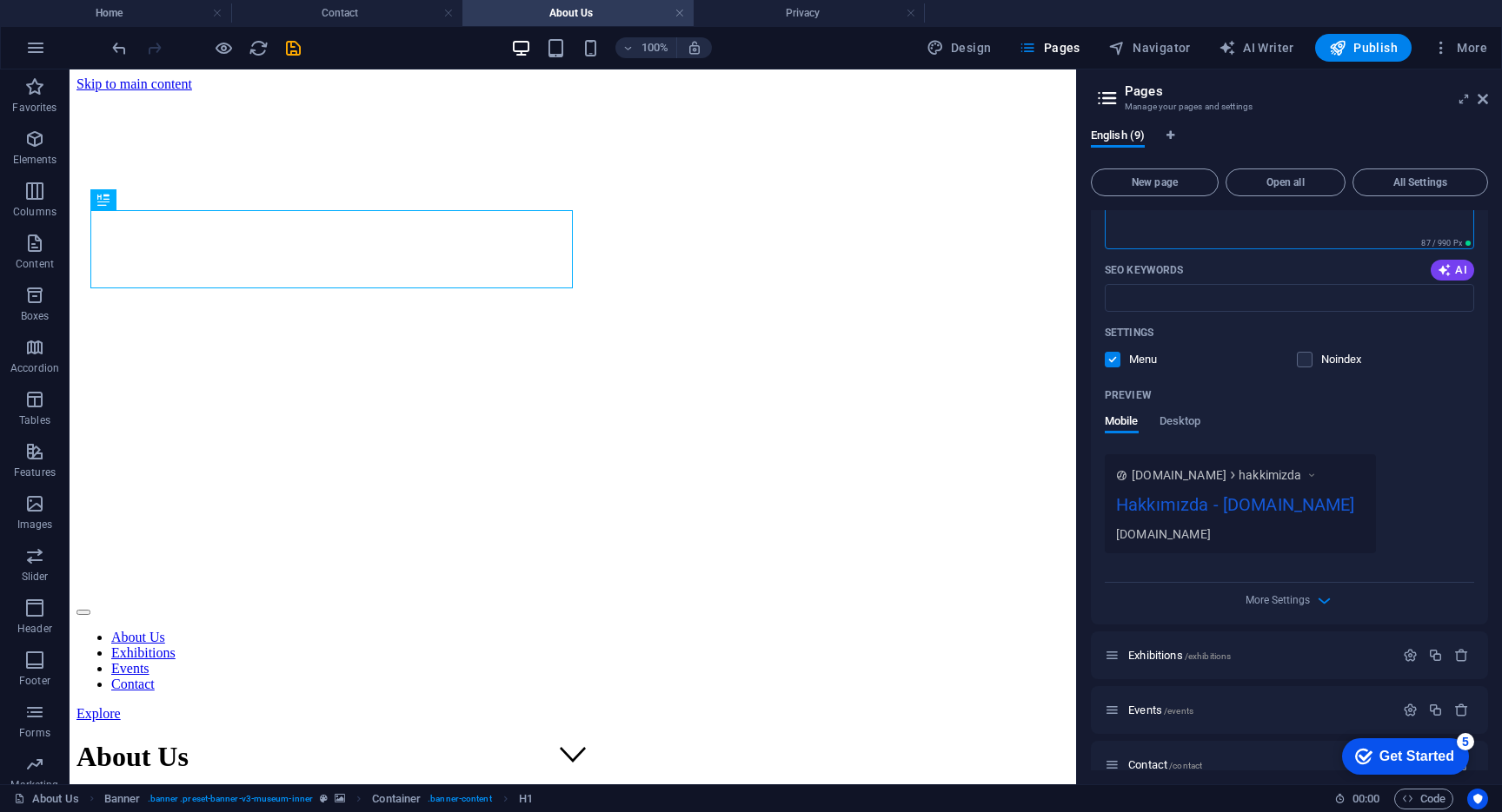
scroll to position [349, 0]
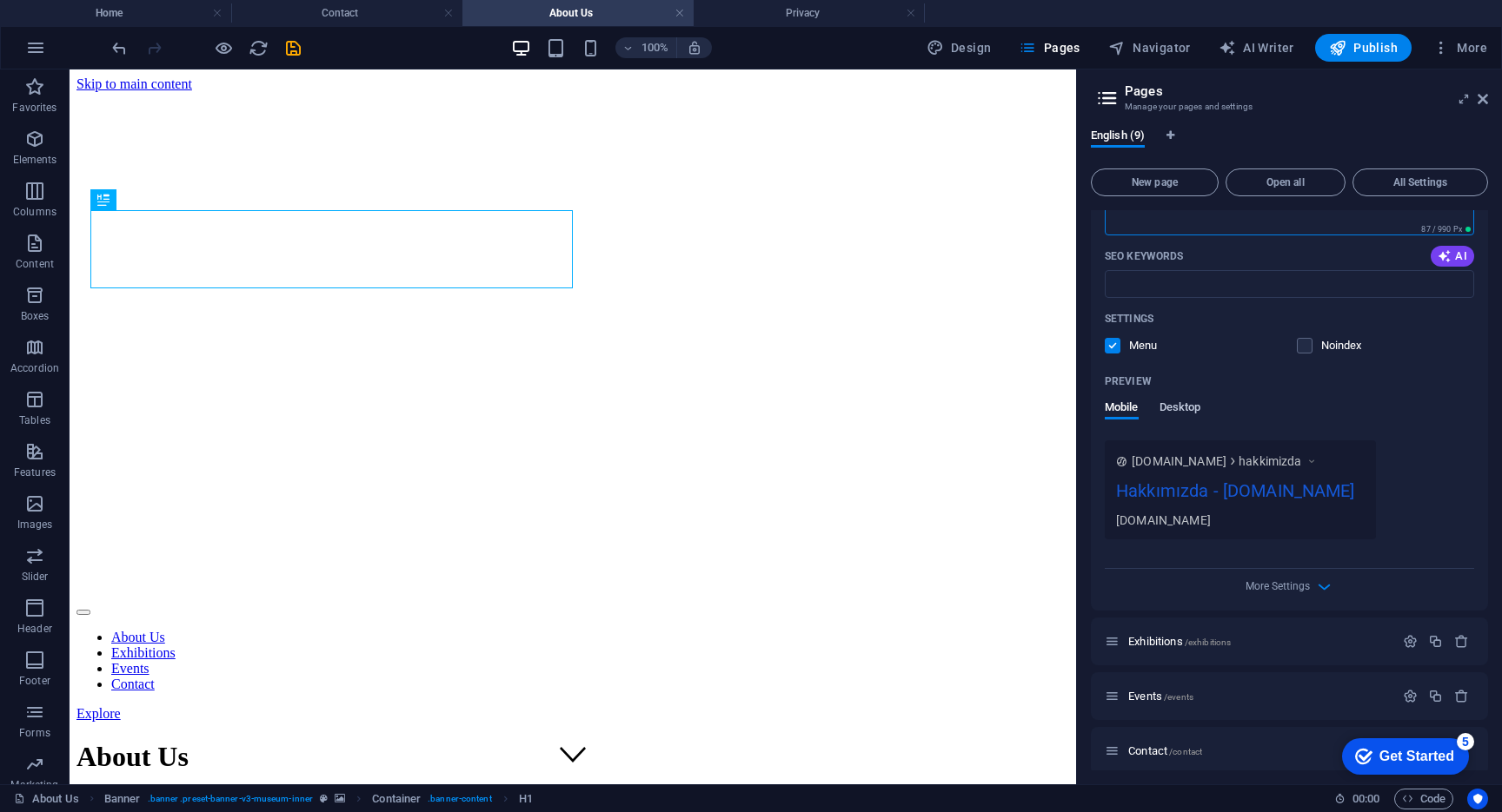
click at [1178, 415] on span "Desktop" at bounding box center [1180, 408] width 41 height 24
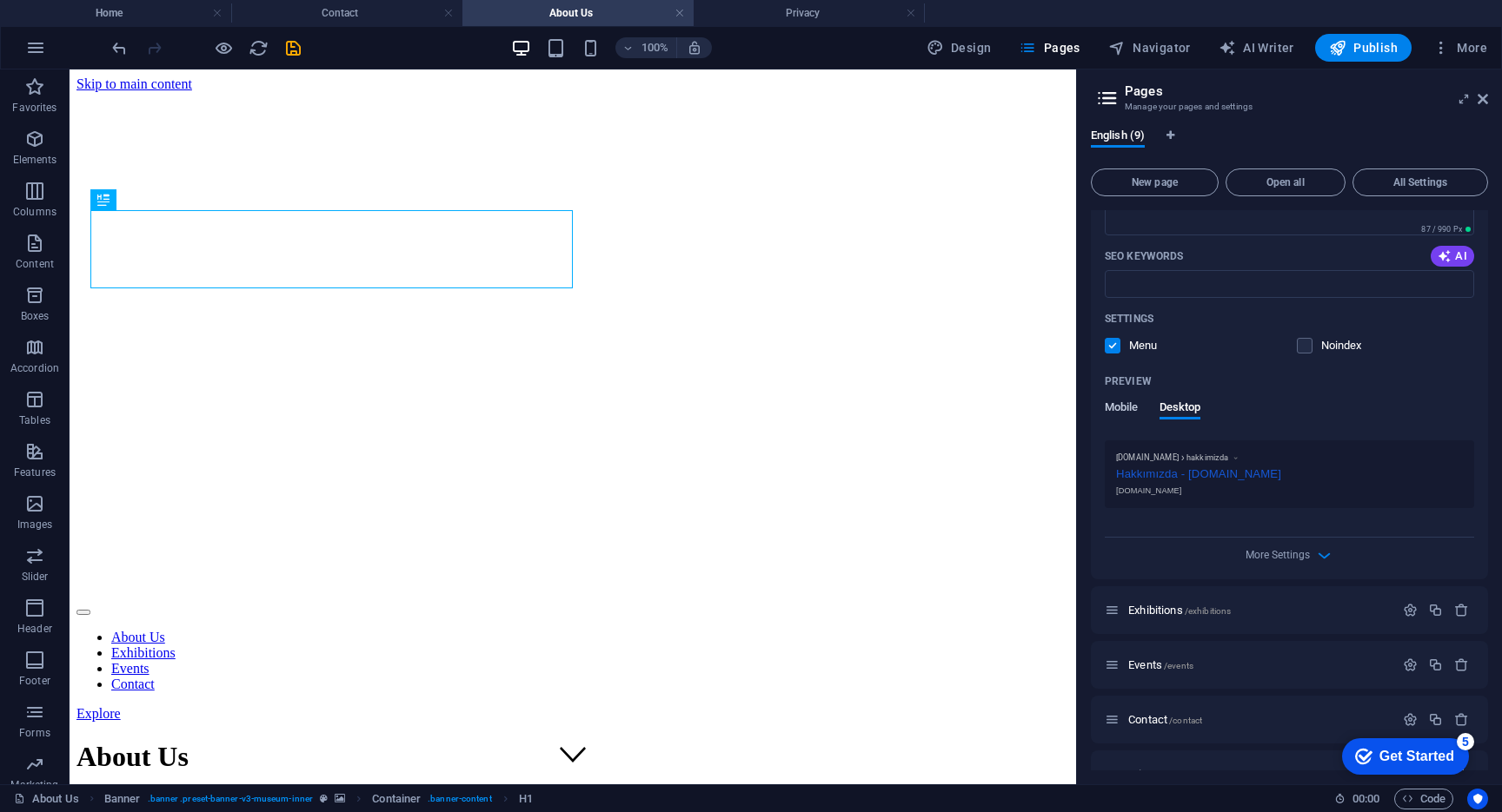
click at [1129, 410] on span "Mobile" at bounding box center [1121, 408] width 34 height 24
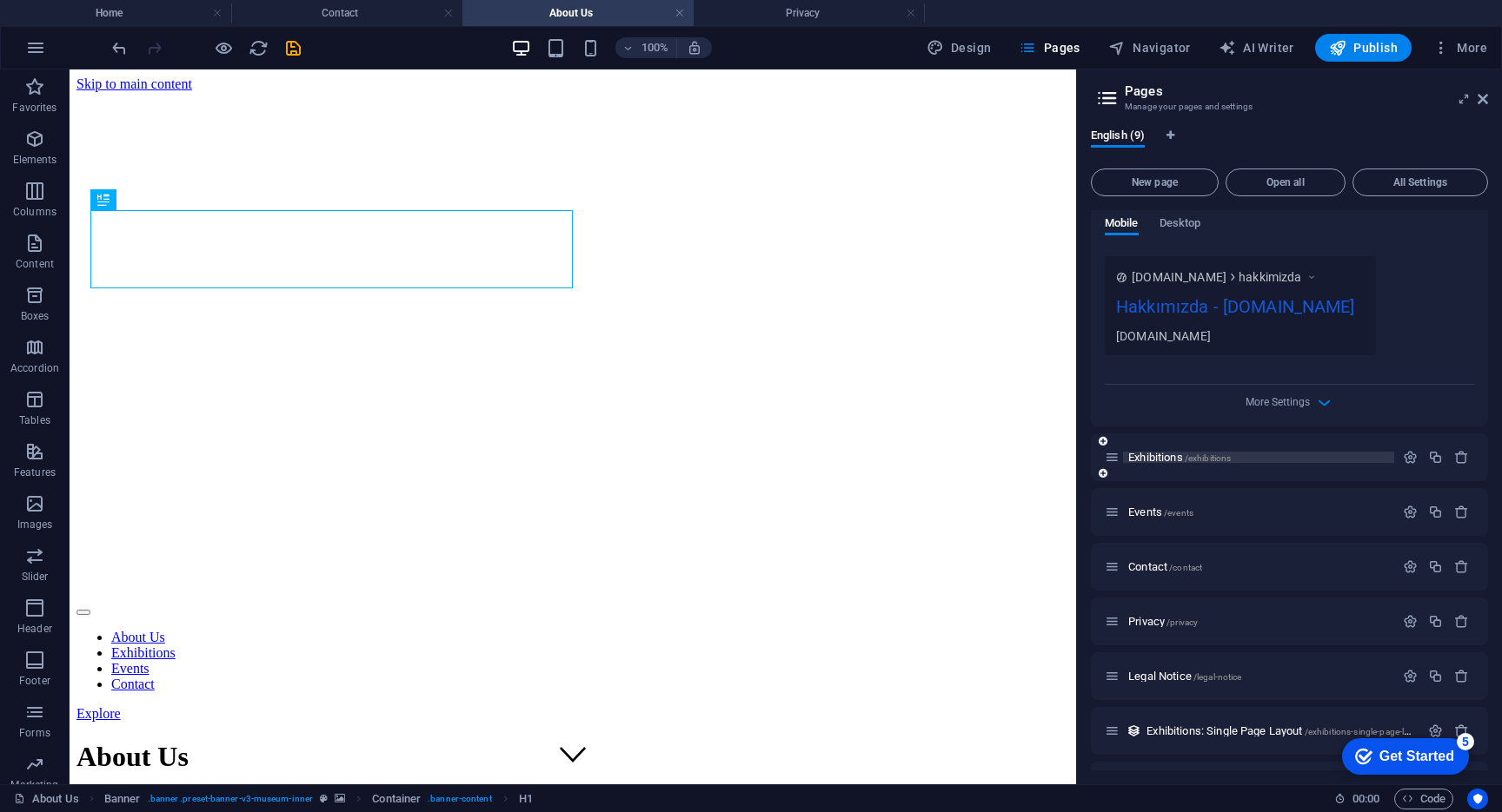
scroll to position [0, 0]
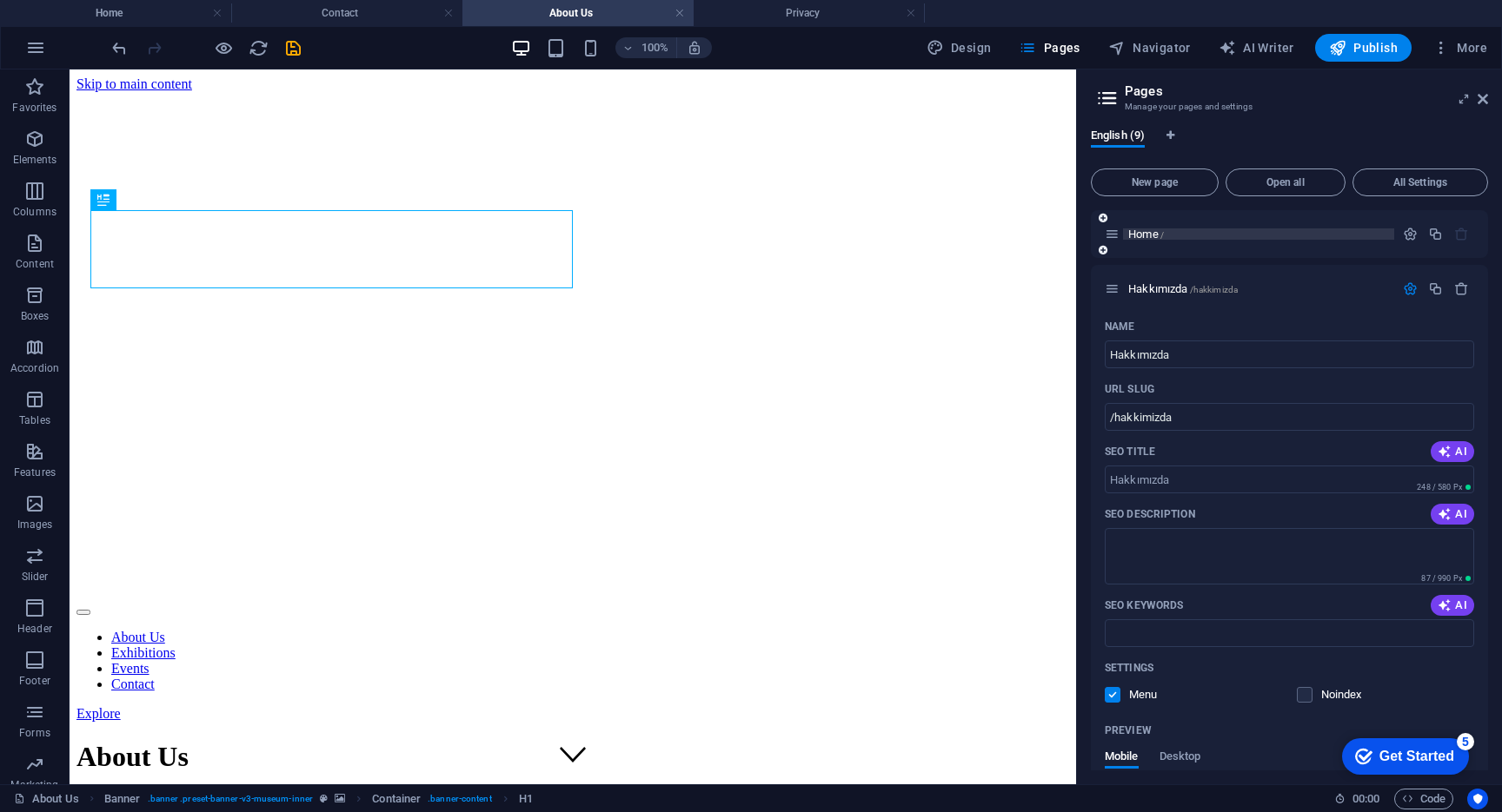
click at [1238, 231] on p "Home /" at bounding box center [1259, 234] width 260 height 12
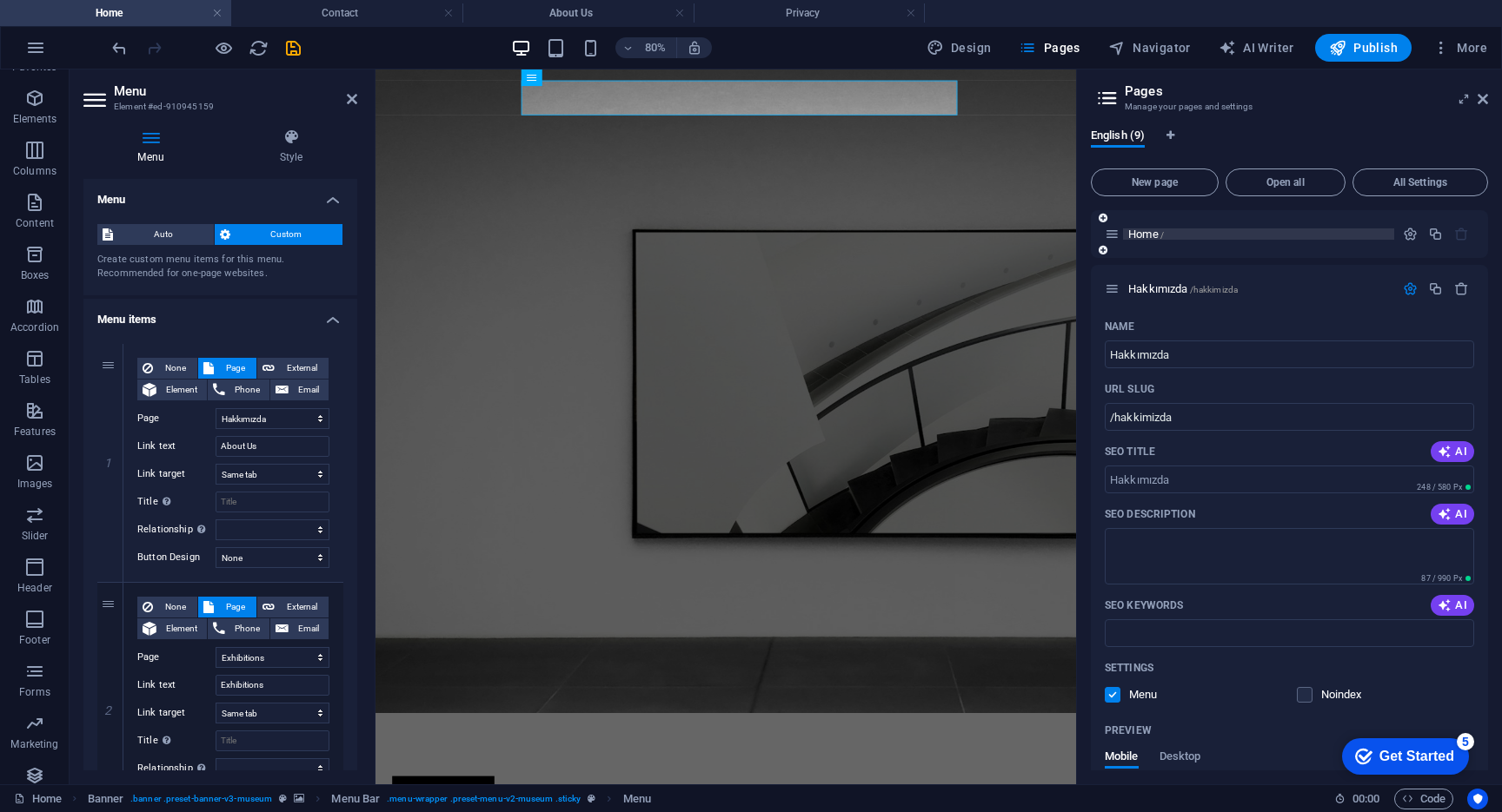
click at [1182, 231] on p "Home /" at bounding box center [1259, 234] width 260 height 12
click at [1403, 231] on icon "button" at bounding box center [1410, 234] width 14 height 14
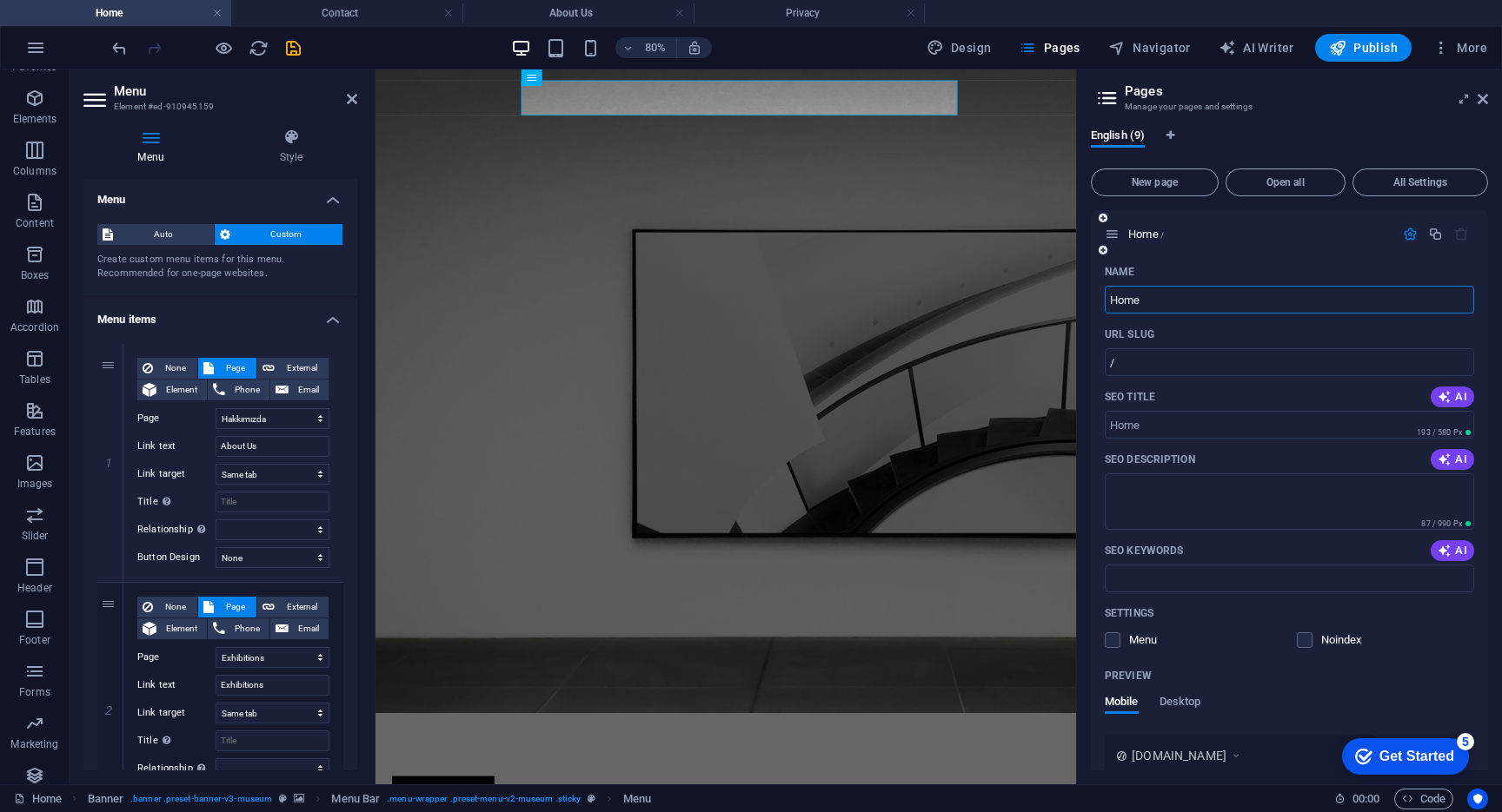
click at [1155, 301] on input "Home" at bounding box center [1288, 300] width 369 height 28
type input "[PERSON_NAME]"
select select "1"
select select "2"
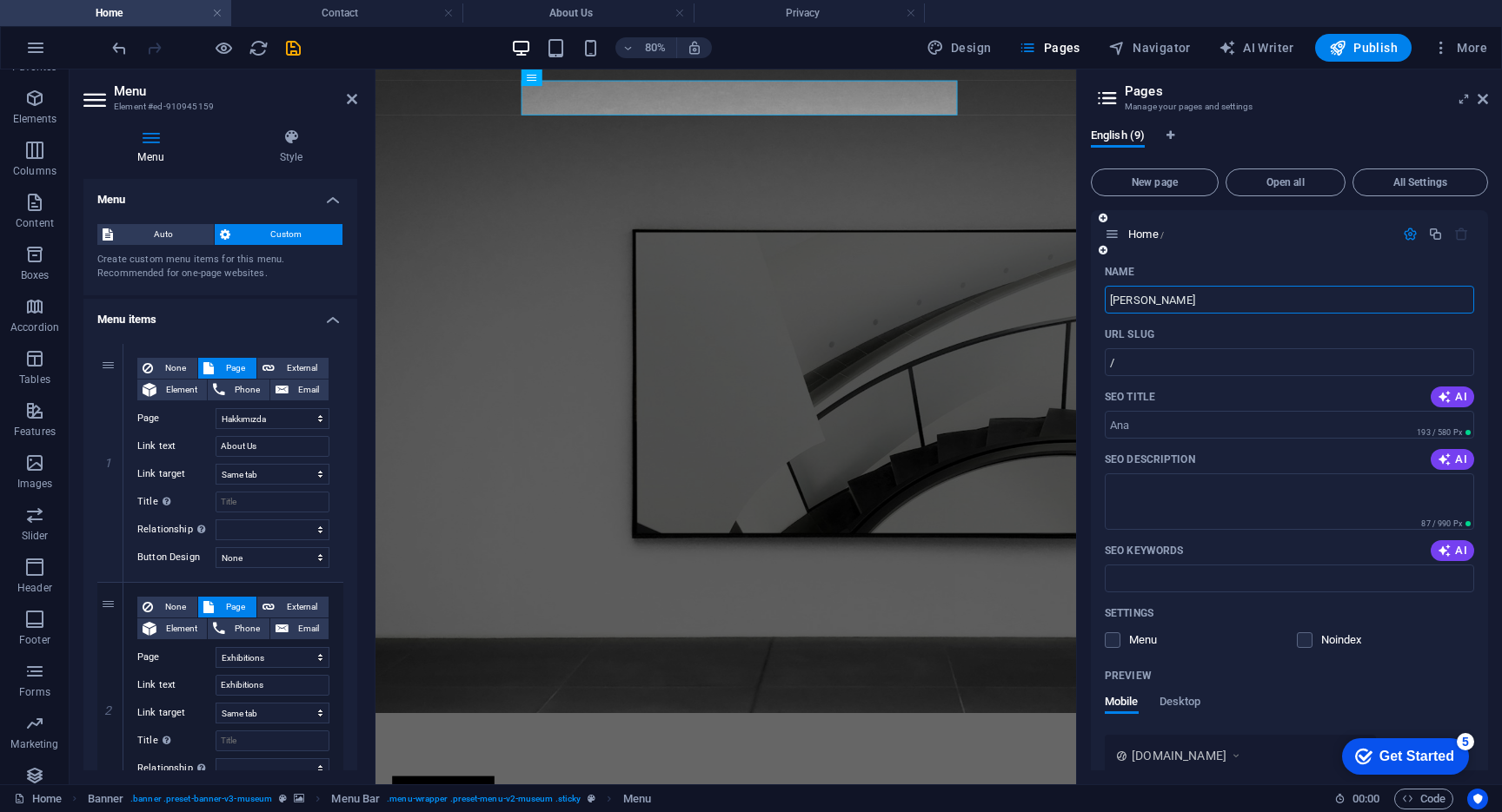
select select "3"
select select "4"
type input "[PERSON_NAME]"
select select "1"
select select "2"
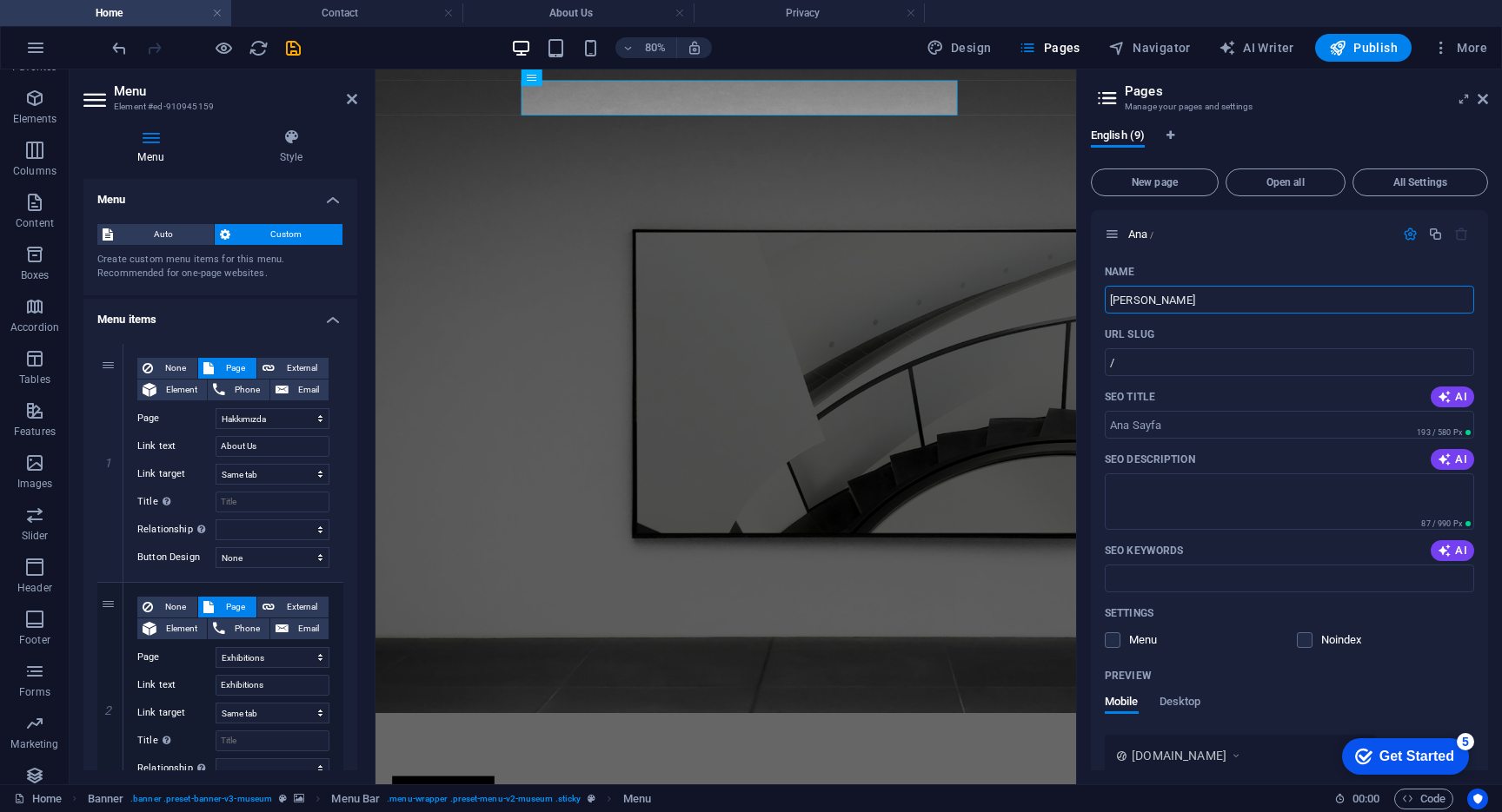
select select "3"
select select "4"
type input "[PERSON_NAME]"
click at [1174, 419] on input "SEO Title" at bounding box center [1288, 424] width 369 height 28
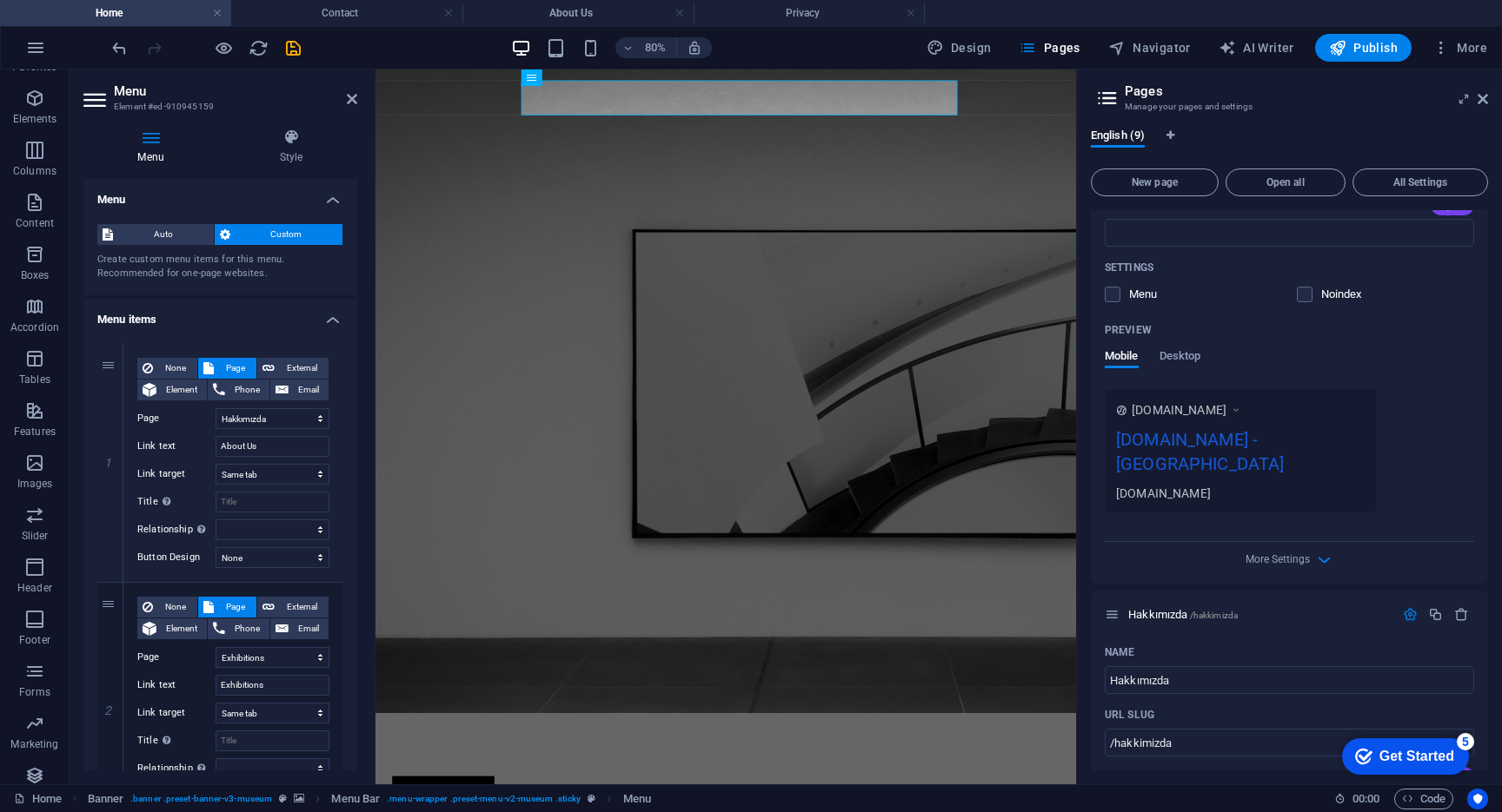
scroll to position [390, 0]
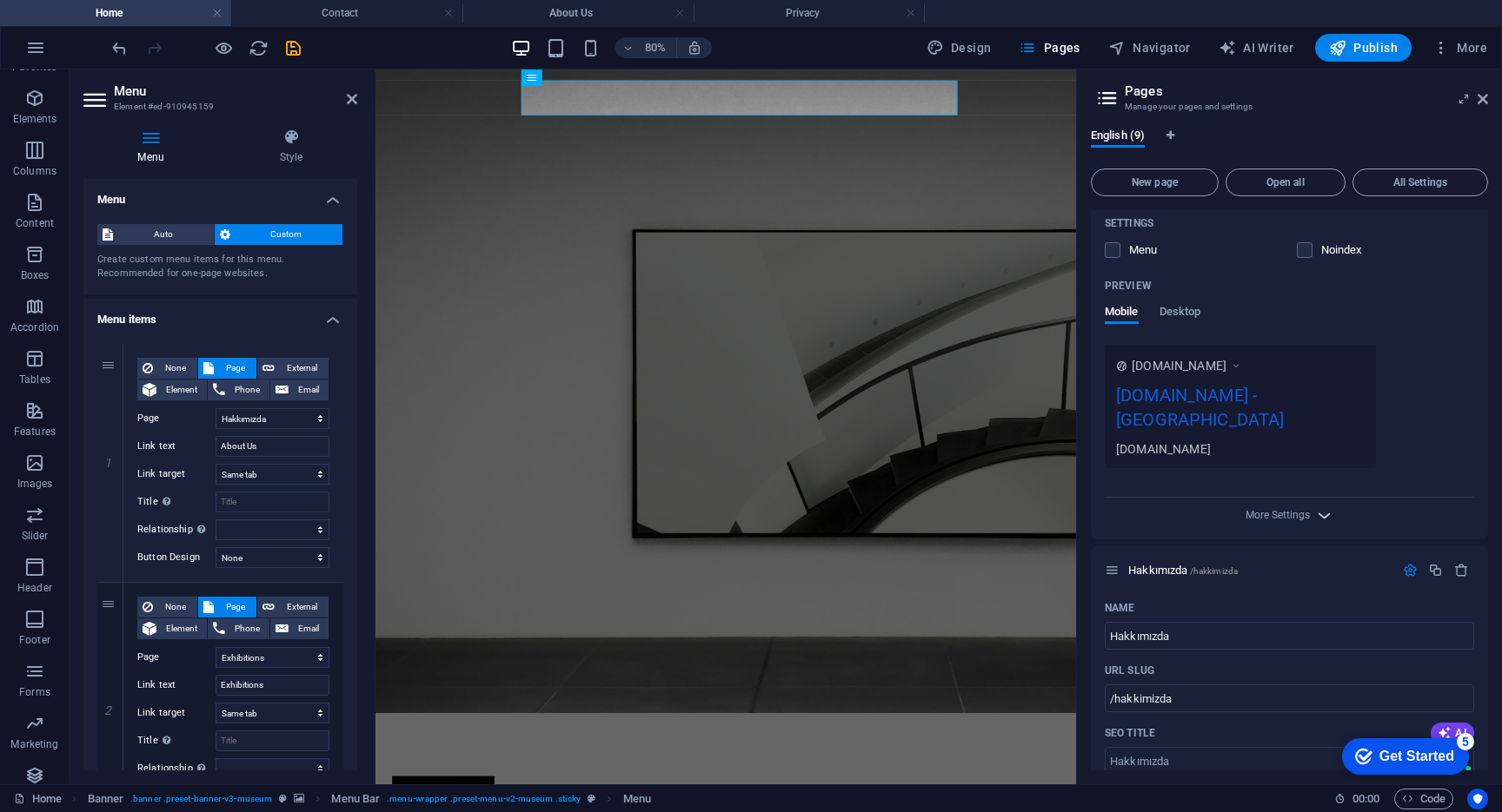
click at [1279, 505] on span "More Settings" at bounding box center [1289, 515] width 21 height 20
select select "1"
select select "2"
select select "3"
select select "4"
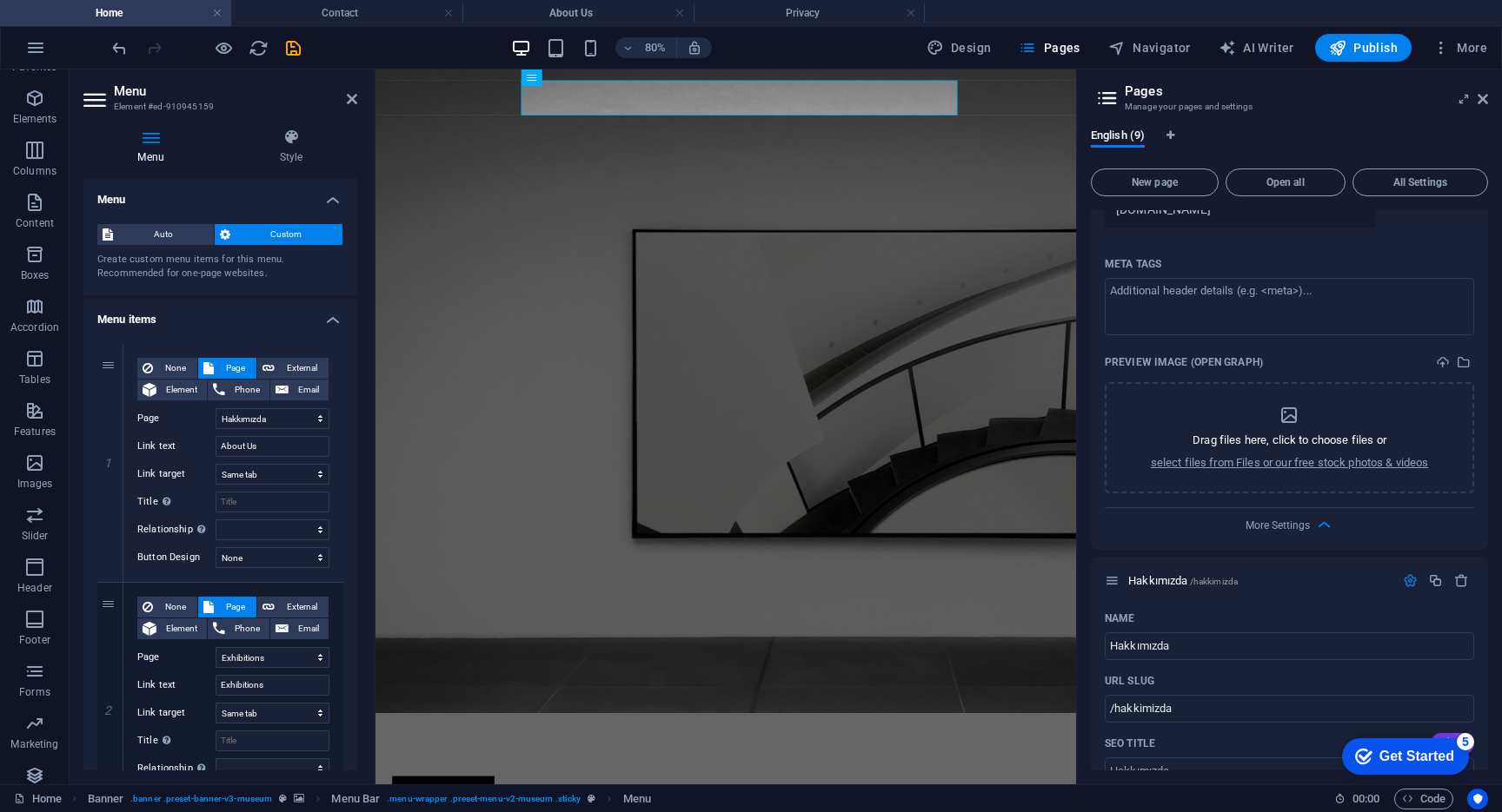
scroll to position [634, 0]
click at [1308, 504] on div "More Settings" at bounding box center [1288, 518] width 369 height 28
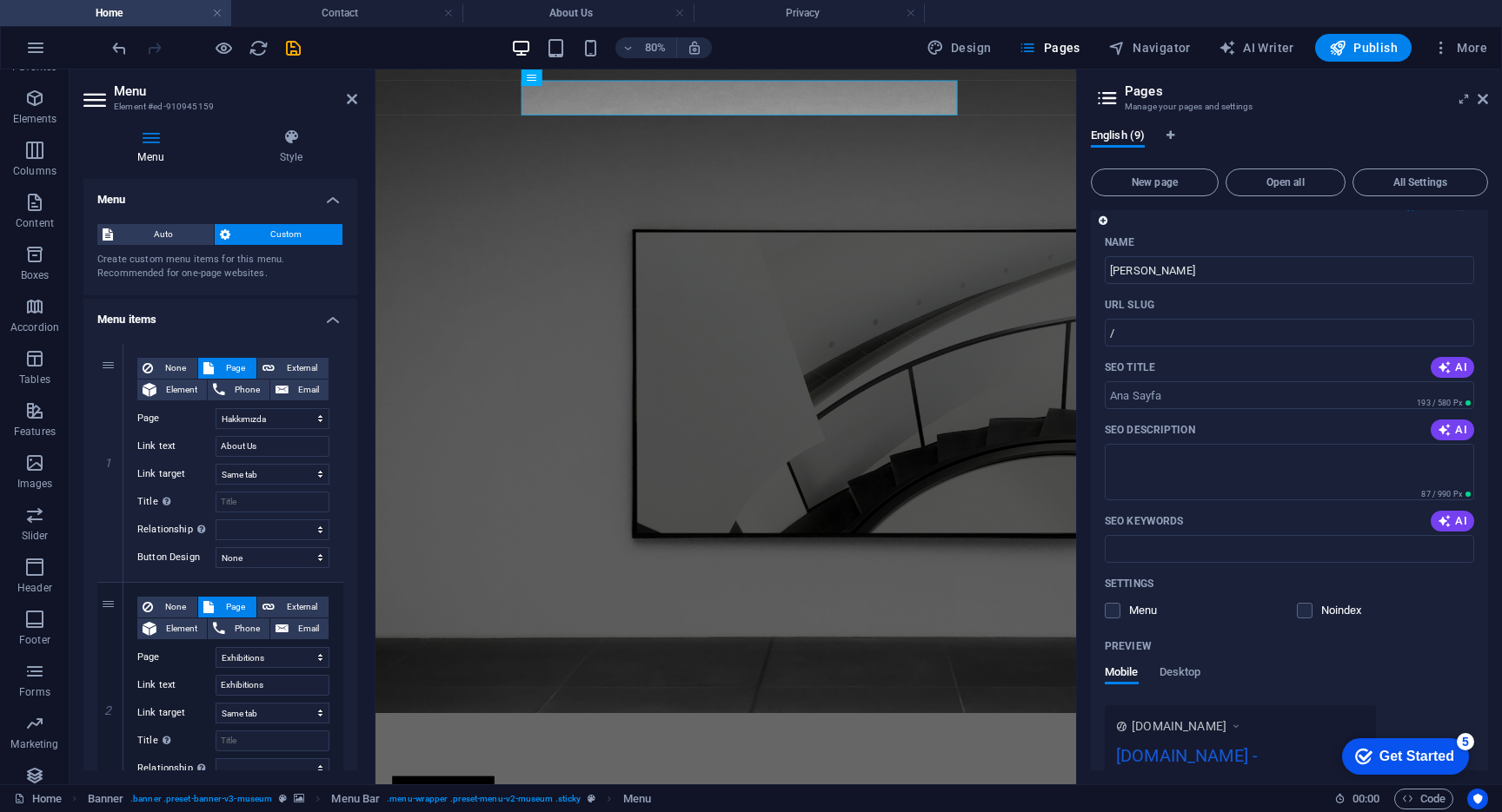
scroll to position [0, 0]
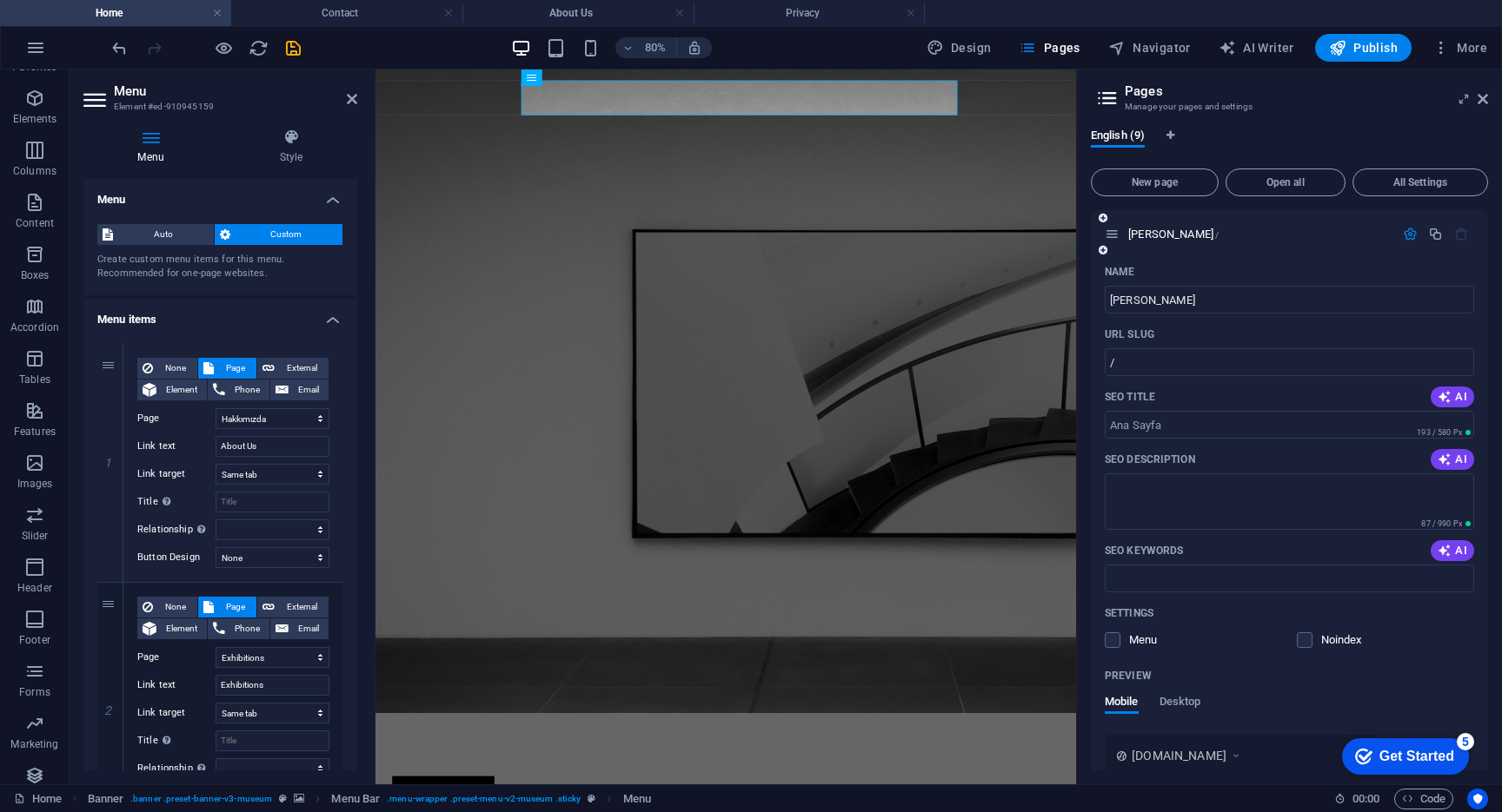
click at [1405, 238] on icon "button" at bounding box center [1410, 234] width 14 height 14
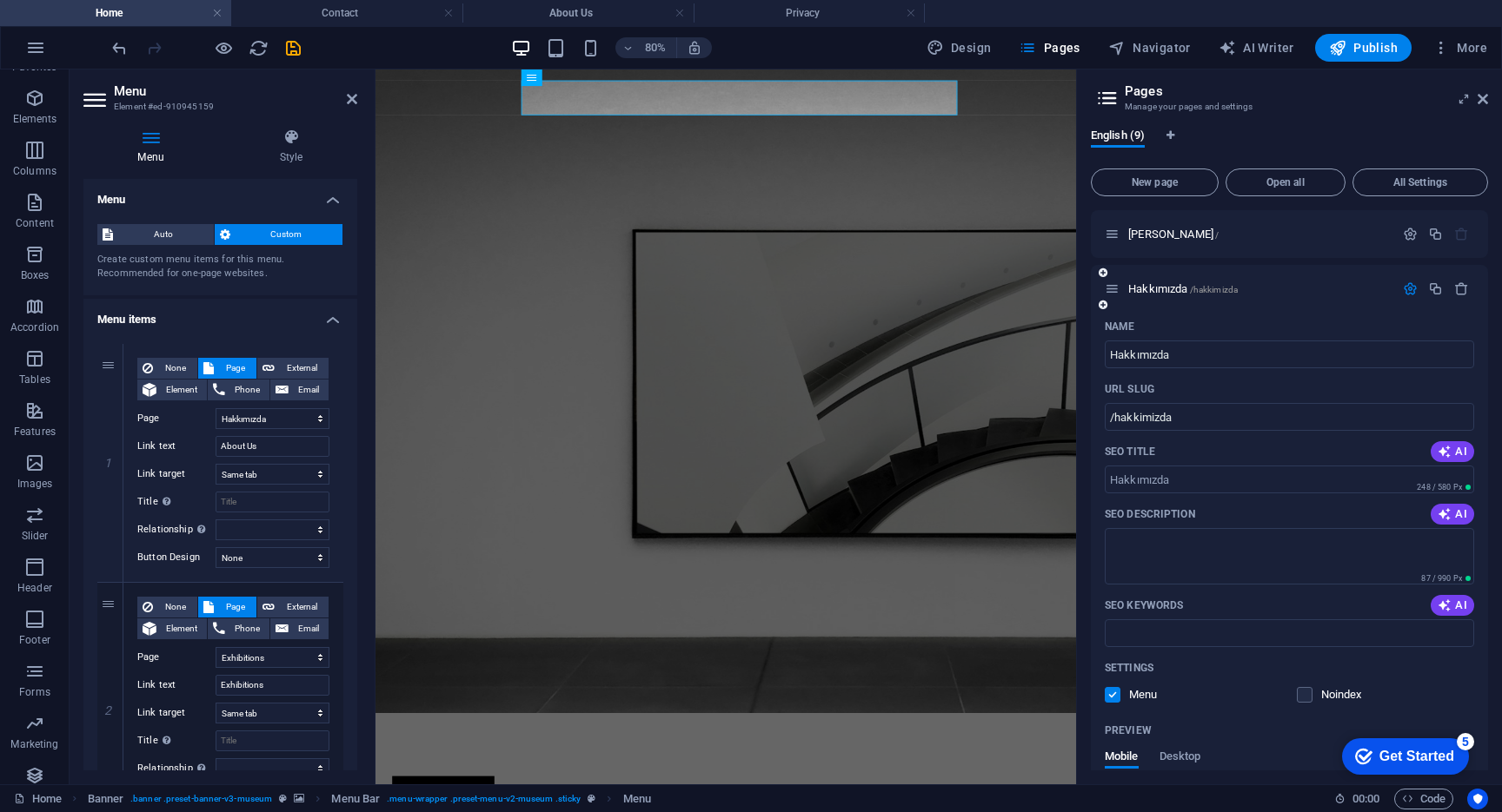
click at [1408, 293] on icon "button" at bounding box center [1410, 289] width 14 height 14
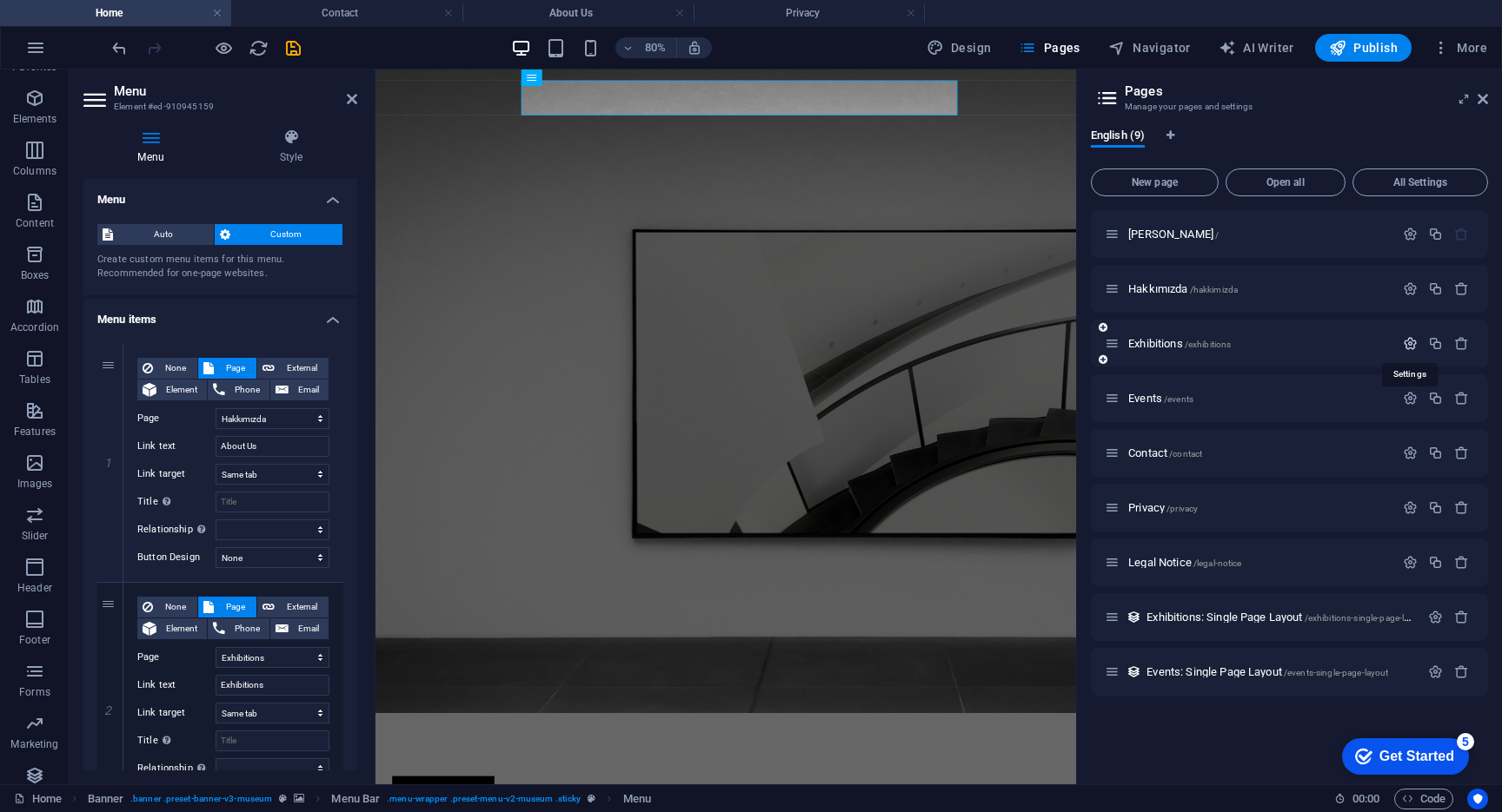
click at [1410, 343] on icon "button" at bounding box center [1410, 344] width 14 height 14
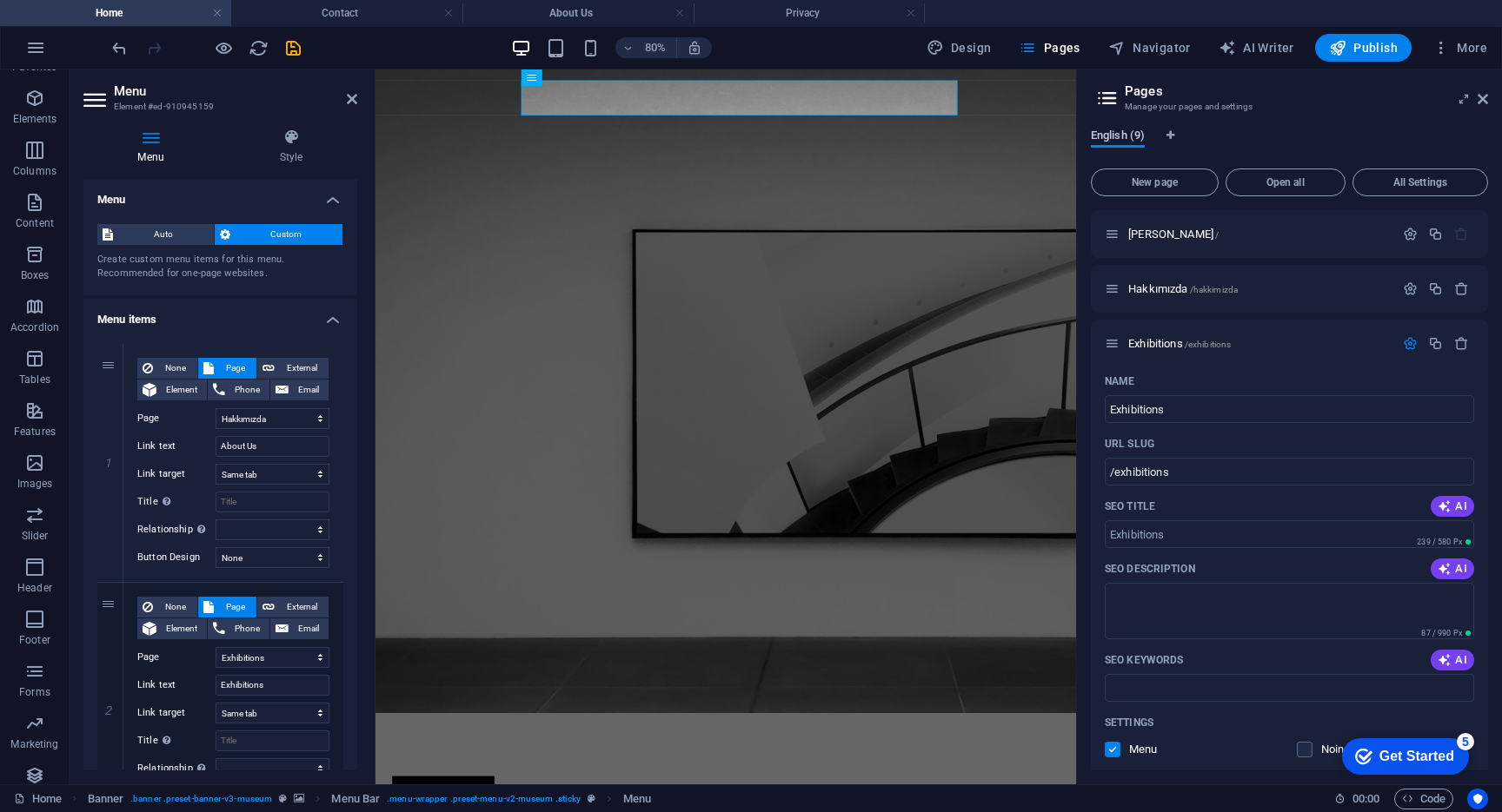
click at [1132, 132] on span "English (9)" at bounding box center [1118, 136] width 54 height 24
click at [1173, 135] on icon "Language Tabs" at bounding box center [1170, 135] width 8 height 11
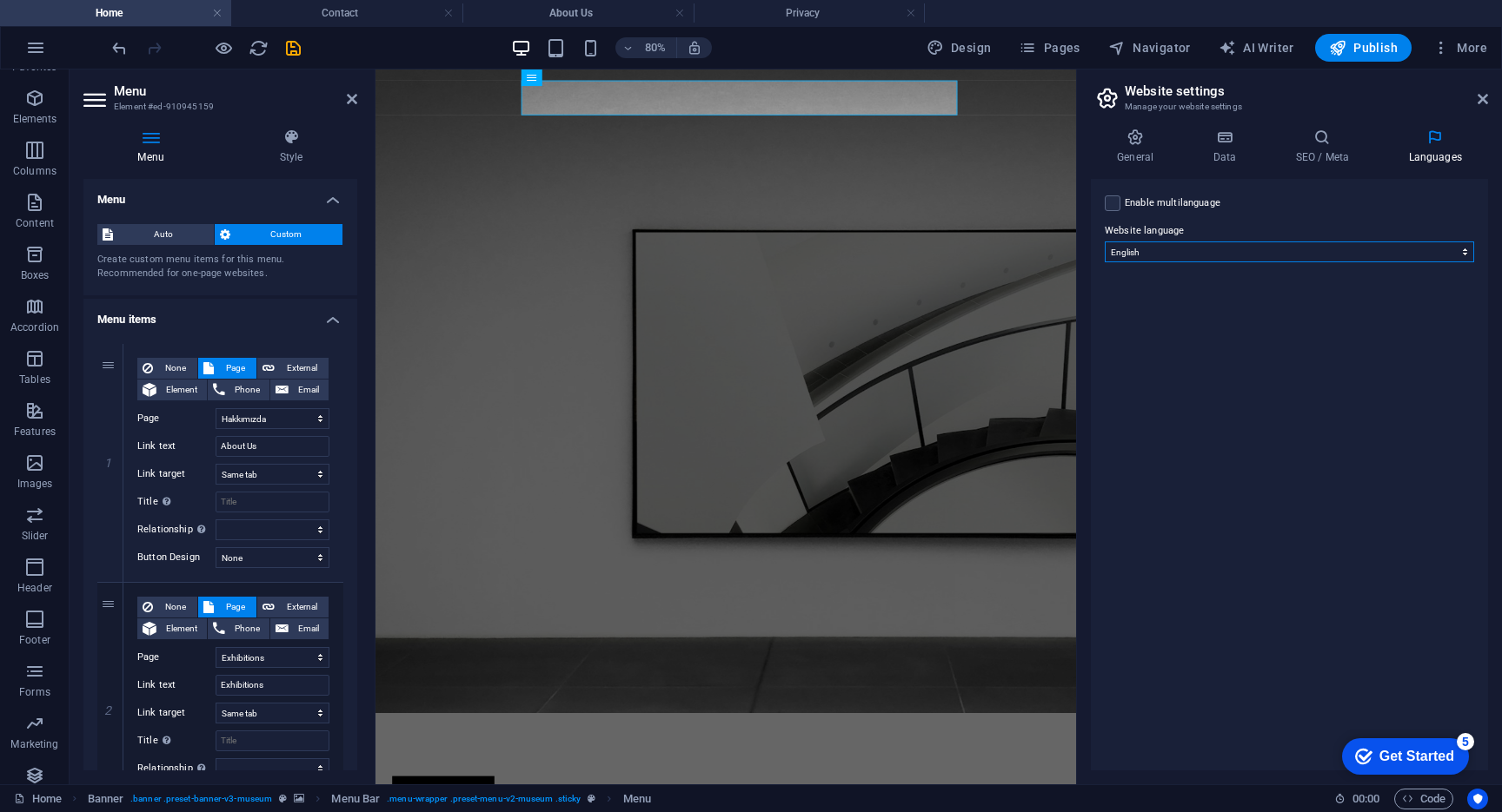
click at [1183, 258] on select "Abkhazian Afar Afrikaans Akan Albanian Amharic Arabic Aragonese Armenian Assame…" at bounding box center [1288, 251] width 369 height 21
select select "165"
click at [1104, 241] on select "Abkhazian Afar Afrikaans Akan Albanian Amharic Arabic Aragonese Armenian Assame…" at bounding box center [1288, 251] width 369 height 21
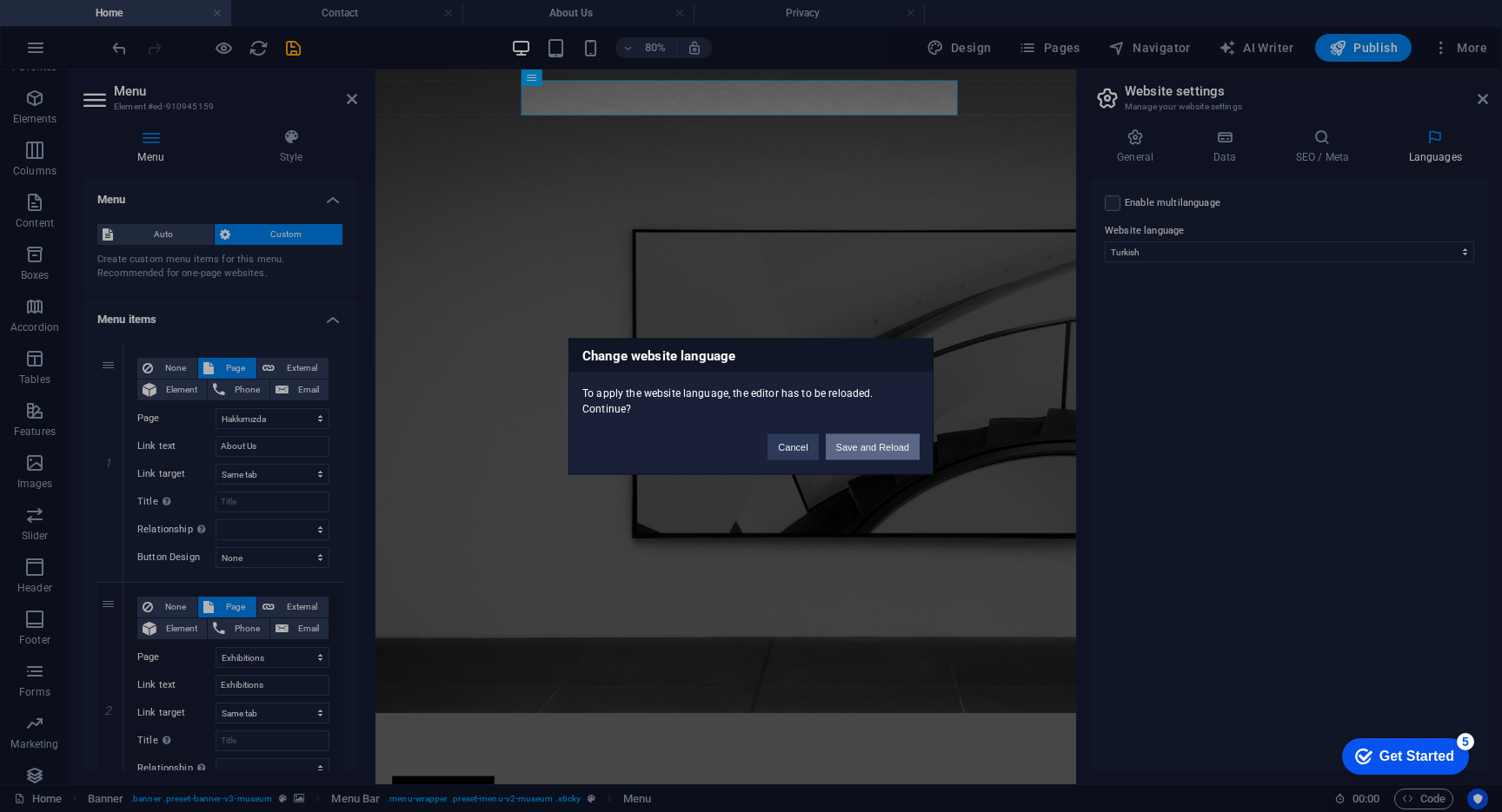
click at [877, 451] on button "Save and Reload" at bounding box center [873, 446] width 94 height 26
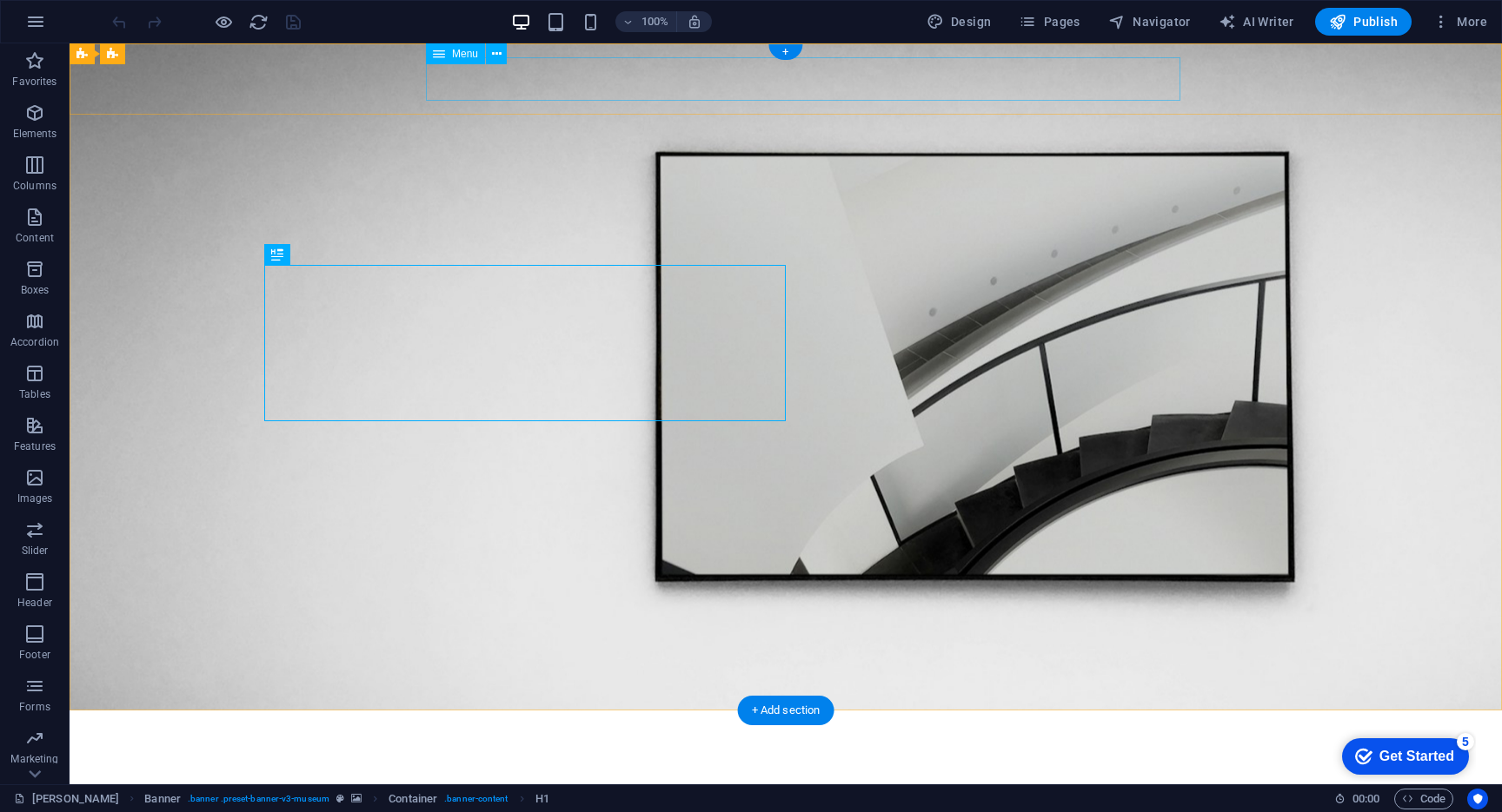
click at [659, 747] on nav "About Us Exhibitions Events Contact" at bounding box center [786, 768] width 1043 height 43
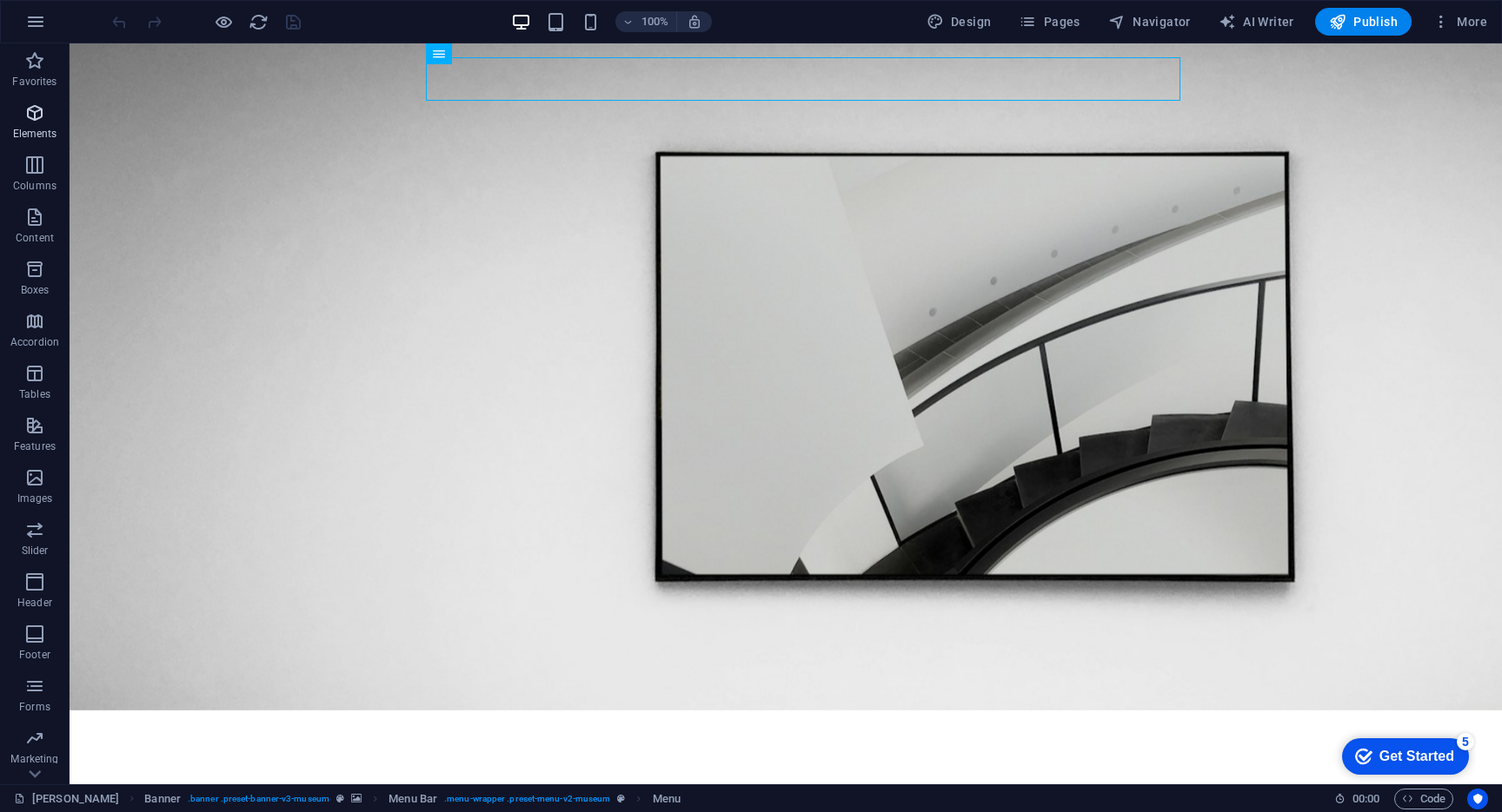
click at [37, 109] on icon "button" at bounding box center [34, 112] width 21 height 21
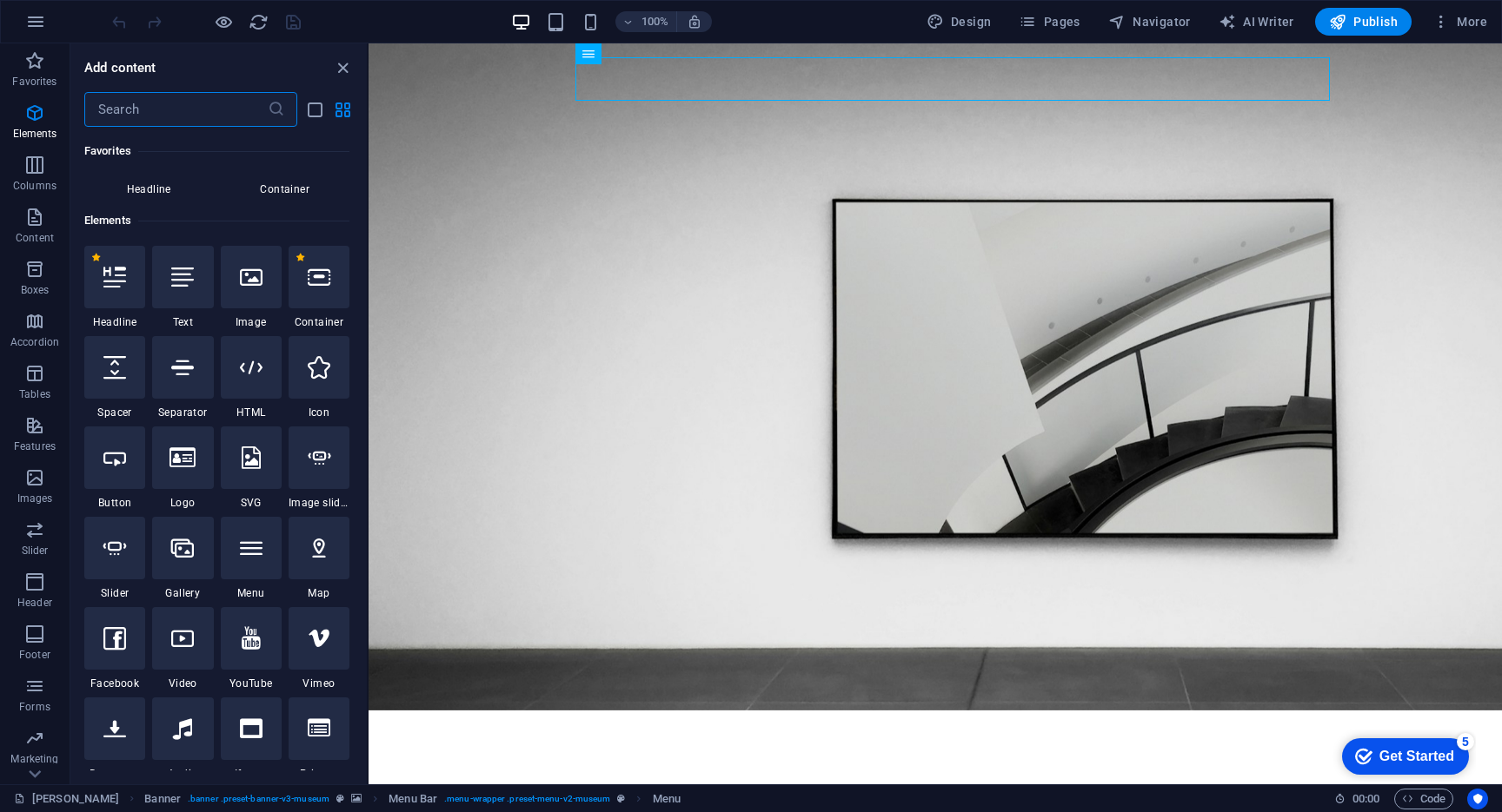
scroll to position [185, 0]
